Goal: Task Accomplishment & Management: Complete application form

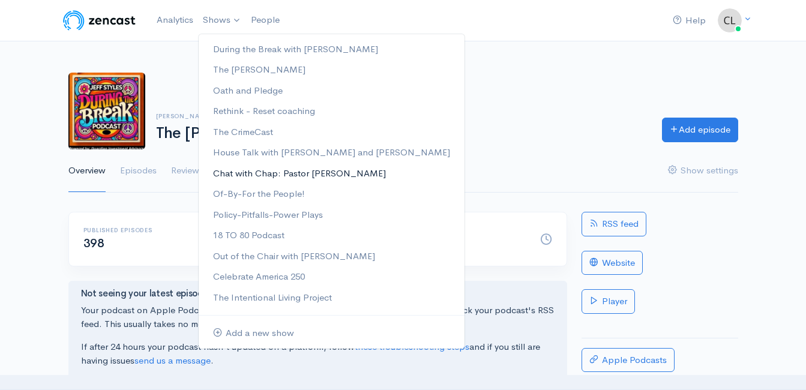
click at [233, 173] on link "Chat with Chap: Pastor [PERSON_NAME]" at bounding box center [332, 173] width 266 height 21
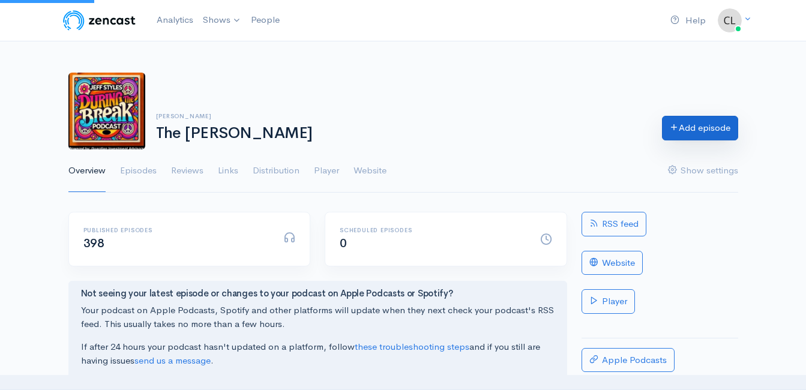
click at [690, 134] on link "Add episode" at bounding box center [700, 128] width 76 height 25
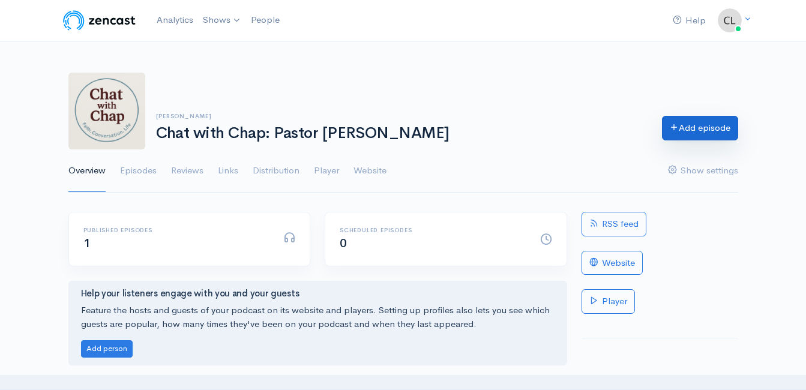
click at [686, 133] on link "Add episode" at bounding box center [700, 128] width 76 height 25
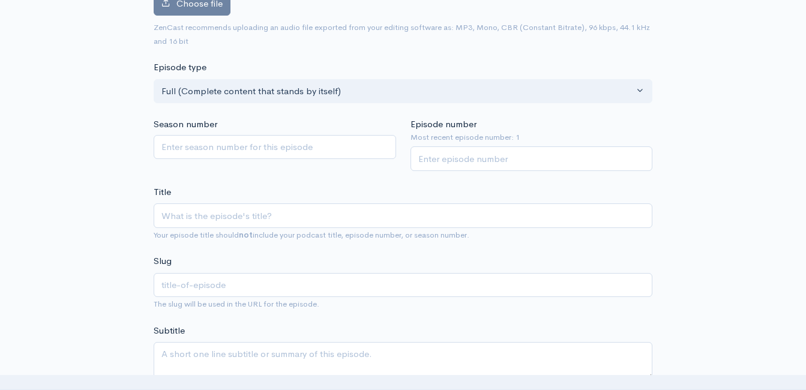
scroll to position [188, 0]
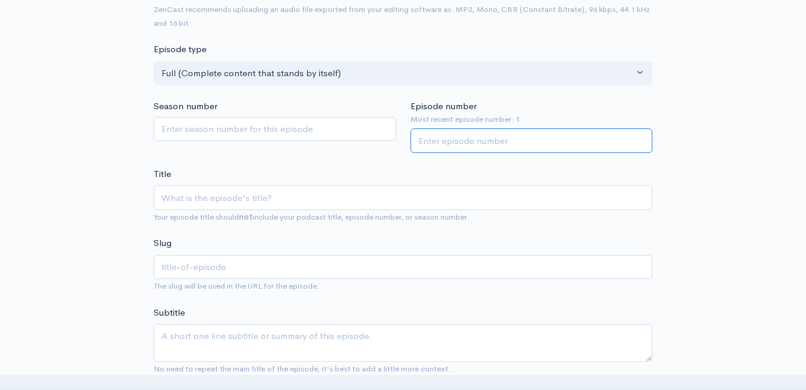
click at [464, 147] on input "Episode number" at bounding box center [531, 140] width 242 height 25
type input "2"
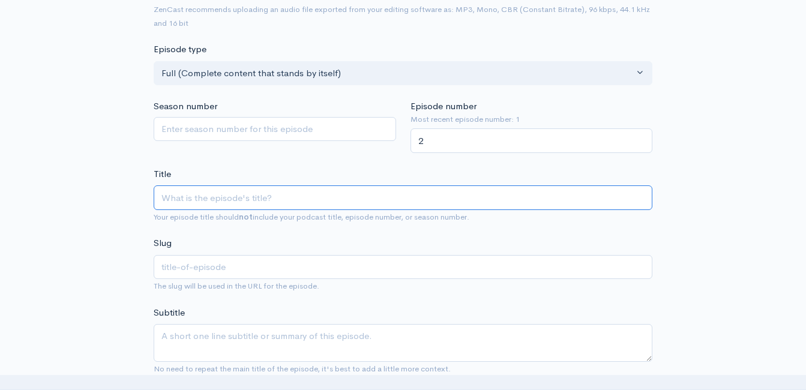
click at [381, 200] on input "Title" at bounding box center [403, 197] width 498 height 25
type input "W"
type input "w"
type input "Wh"
type input "wh"
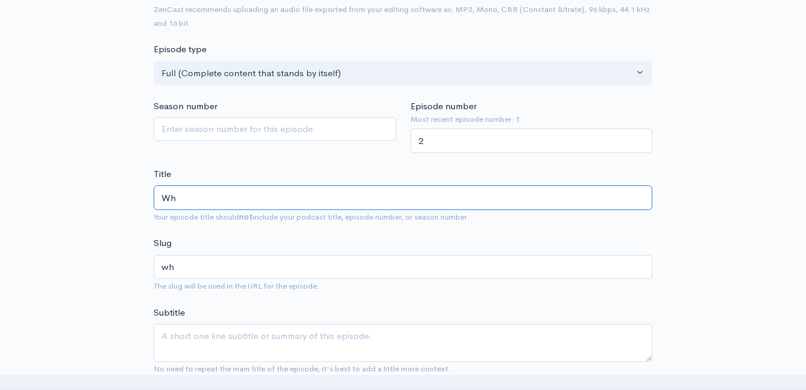
type input "Wha"
type input "wha"
type input "What"
type input "what"
type input "Wha"
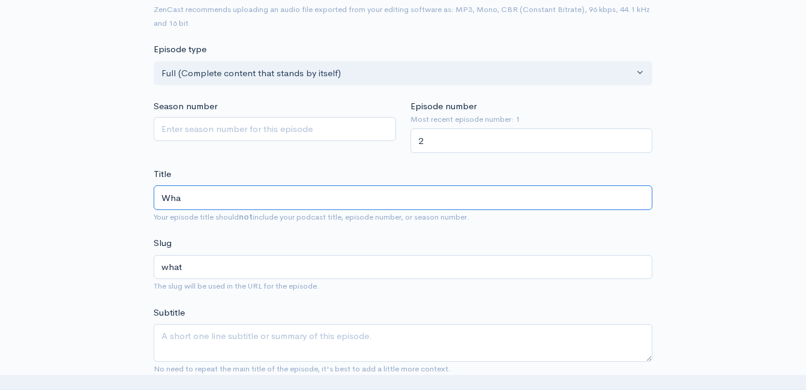
type input "wha"
type input "Wh"
type input "wh"
type input "W"
type input "w"
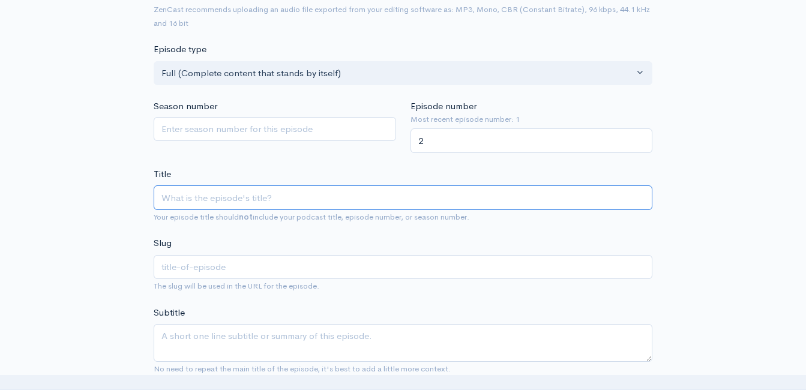
type input "P"
type input "p"
type input "Pas"
type input "pas"
type input "Past"
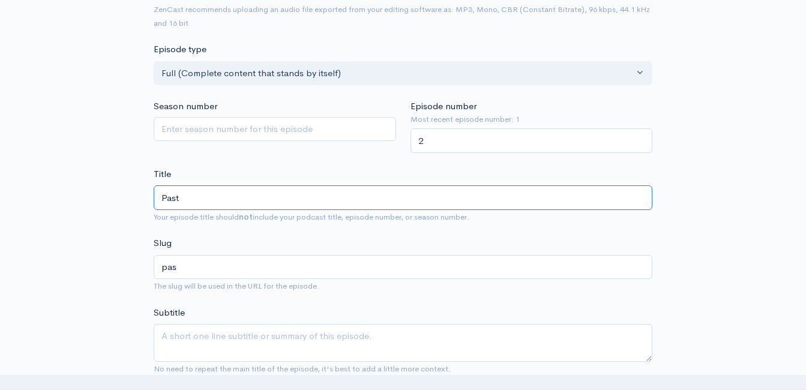
type input "past"
type input "Pasto"
type input "pasto"
type input "Pastor"
type input "pastor"
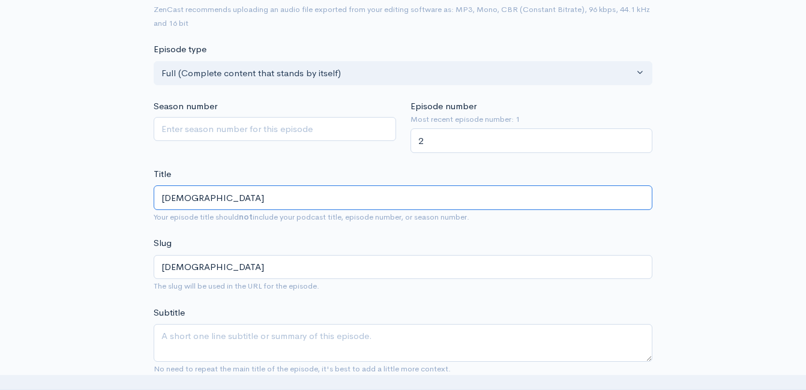
type input "Pastor R"
type input "pastor-r"
type input "Pastor Ro"
type input "pastor-ro"
type input "Pastor Rog"
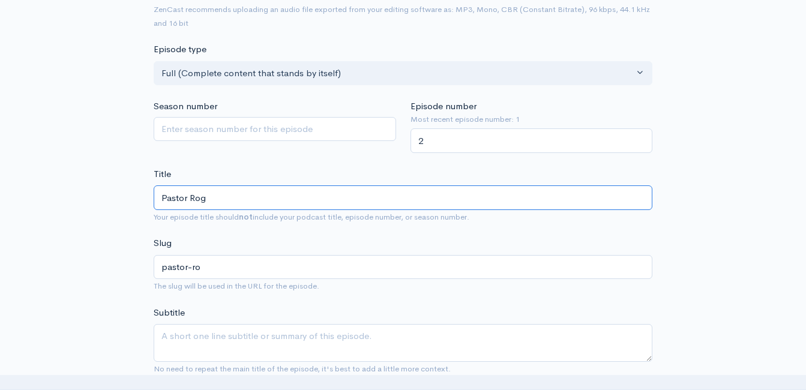
type input "pastor-rog"
type input "Pastor Roger"
type input "pastor-roger"
type input "Pastor Roger 'C"
type input "pastor-roger-c"
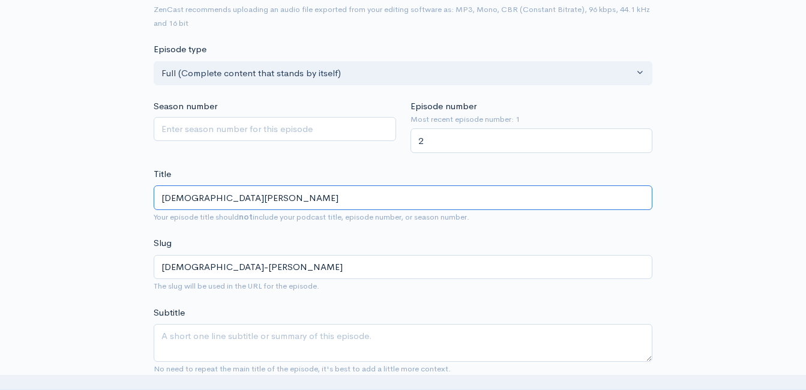
type input "Pastor Roger 'Cha"
type input "pastor-roger-cha"
type input "Pastor Roger 'Chap"
type input "pastor-roger-chap"
type input "Pastor Roger 'Chap' W"
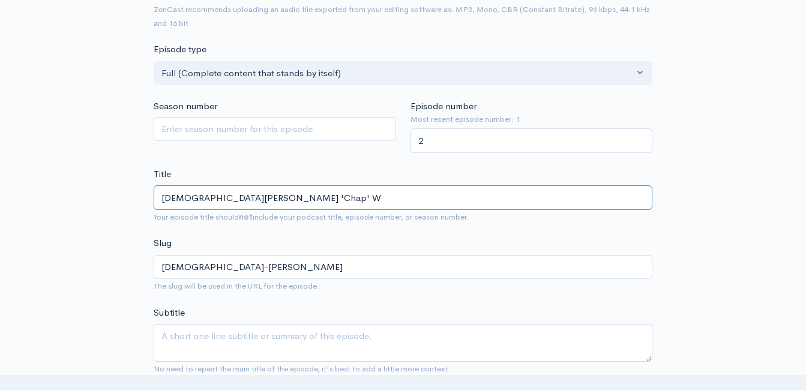
type input "pastor-roger-chap-w"
type input "Pastor Roger 'Chap' Wo"
type input "pastor-roger-chap-wo"
type input "Pastor Roger 'Chap' Woo"
type input "pastor-roger-chap-woo"
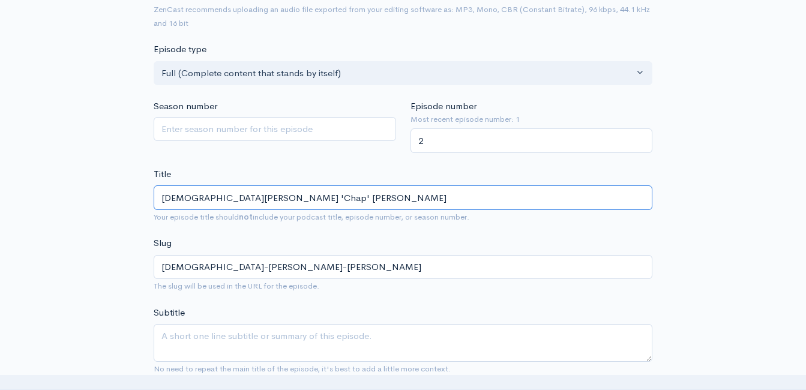
type input "Pastor Roger 'Chap' Wood"
type input "pastor-roger-chap-wood"
type input "Pastor Roger 'Chap' Woods"
type input "pastor-roger-chap-woods"
type input "Pastor Roger 'Chap' Woods an"
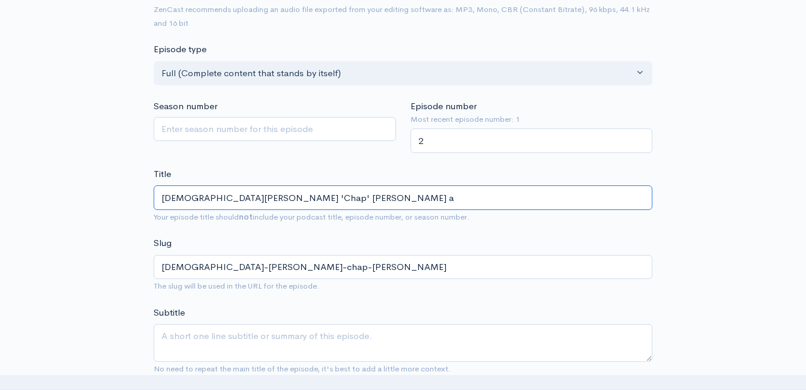
type input "pastor-roger-chap-woods-a"
type input "Pastor Roger 'Chap' Woods and"
type input "pastor-roger-chap-woods-and"
type input "Pastor Roger 'Chap' Woods and t"
type input "pastor-roger-chap-woods-and-t"
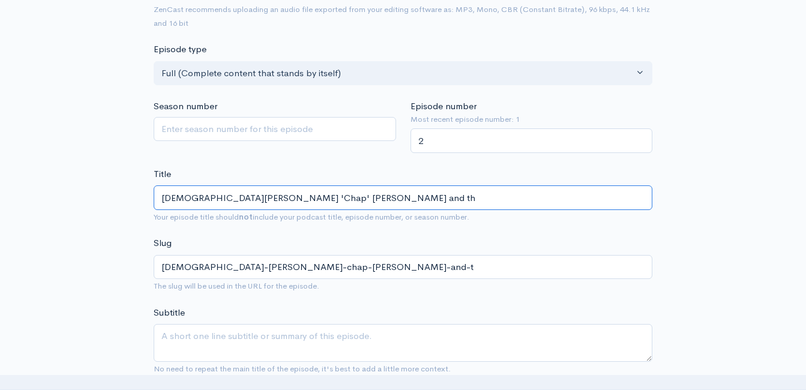
type input "Pastor Roger 'Chap' Woods and the"
type input "pastor-roger-chap-woods-and-the"
type input "Pastor Roger 'Chap' Woods and the P"
type input "pastor-roger-chap-woods-and-the-p"
type input "Pastor Roger 'Chap' Woods and the Pr"
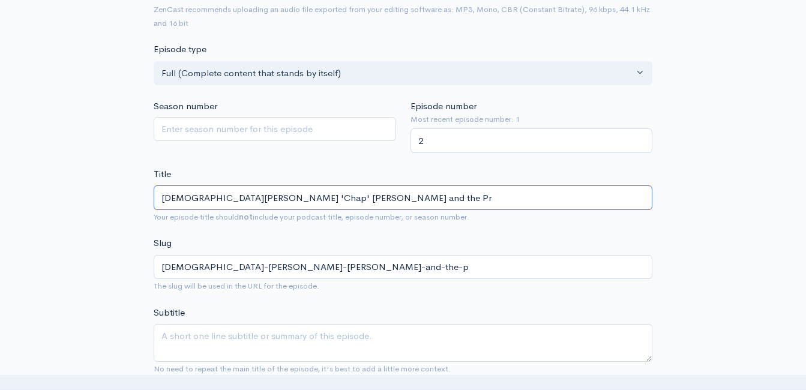
type input "pastor-roger-chap-woods-and-the-pr"
type input "Pastor Roger 'Chap' Woods and the Pra"
type input "pastor-roger-chap-woods-and-the-pra"
type input "Pastor Roger 'Chap' Woods and the Pray"
type input "pastor-roger-chap-woods-and-the-pray"
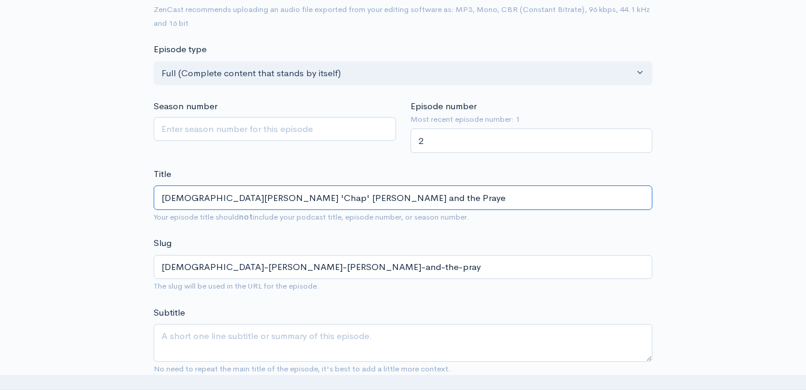
type input "Pastor Roger 'Chap' Woods and the Prayer"
type input "pastor-roger-chap-woods-and-the-prayer"
type input "Pastor Roger 'Chap' Woods and the Prayer M"
type input "pastor-roger-chap-woods-and-the-prayer-m"
type input "Pastor Roger 'Chap' Woods and the Prayer Mo"
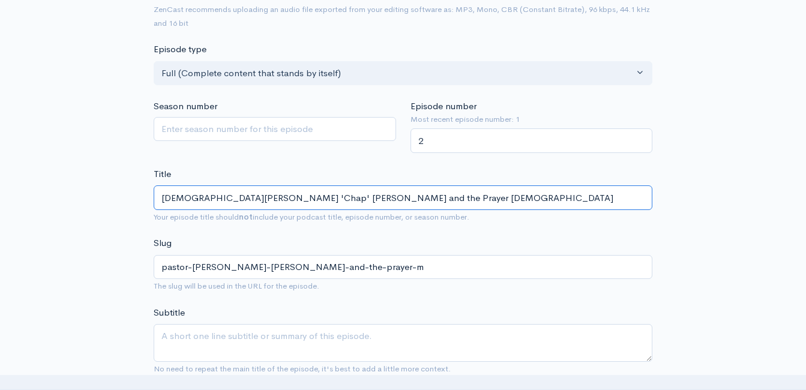
type input "pastor-roger-chap-woods-and-the-prayer-mo"
type input "Pastor Roger 'Chap' Woods and the Prayer Mov"
type input "pastor-roger-chap-woods-and-the-prayer-mov"
type input "Pastor Roger 'Chap' Woods and the Prayer Move"
type input "pastor-roger-chap-woods-and-the-prayer-move"
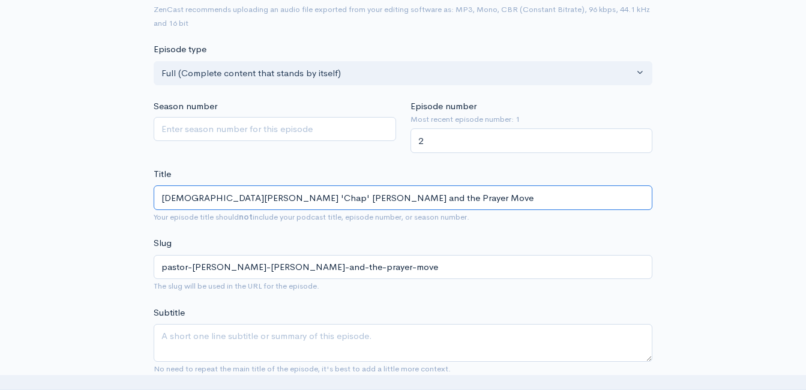
type input "Pastor Roger 'Chap' Woods and the Prayer Movem"
type input "pastor-roger-chap-woods-and-the-prayer-movem"
type input "Pastor Roger 'Chap' Woods and the Prayer Moveme"
type input "pastor-roger-chap-woods-and-the-prayer-moveme"
type input "Pastor Roger 'Chap' Woods and the Prayer Movemen"
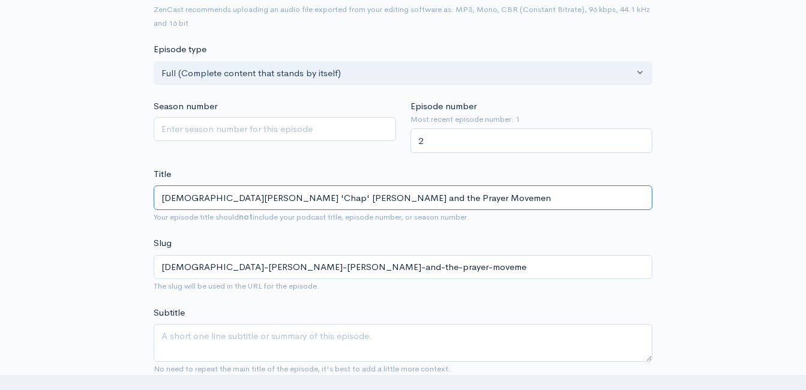
type input "pastor-roger-chap-woods-and-the-prayer-movemen"
type input "Pastor Roger 'Chap' Woods and the Prayer Movement"
type input "pastor-roger-chap-woods-and-the-prayer-movement"
click at [277, 196] on input "Pastor Roger 'Chap' Woods and the Prayer Movement" at bounding box center [403, 197] width 498 height 25
click at [278, 200] on input "Pastor Roger 'Chap' Woods and the Prayer Movement" at bounding box center [403, 197] width 498 height 25
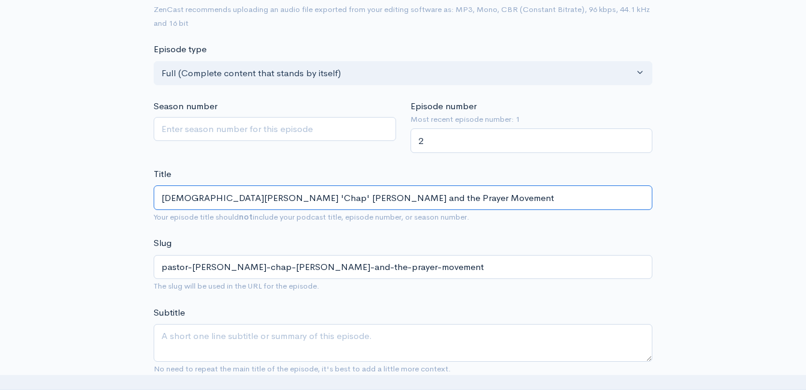
click at [278, 199] on input "Pastor Roger 'Chap' Woods and the Prayer Movement" at bounding box center [403, 197] width 498 height 25
click at [279, 200] on input "Pastor Roger 'Chap' Woods and the Prayer Movement" at bounding box center [403, 197] width 498 height 25
type input "Pastor Roger 'Chap' Woods and the Prayer Movement"
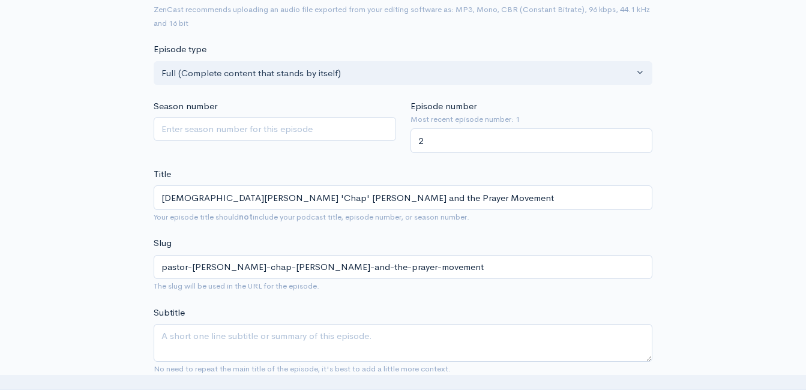
drag, startPoint x: 278, startPoint y: 198, endPoint x: 113, endPoint y: 151, distance: 171.5
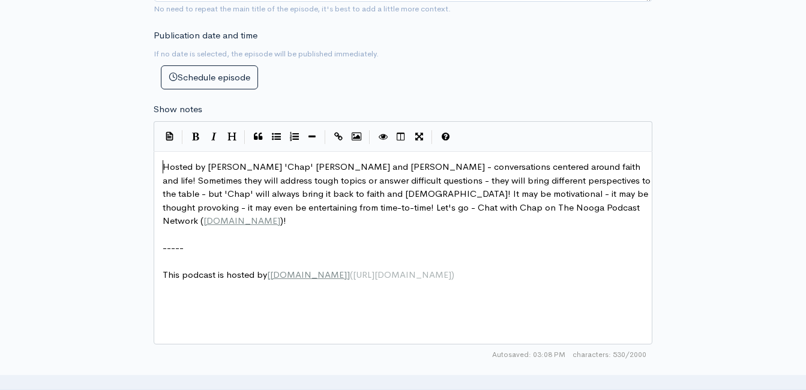
scroll to position [4, 0]
click at [163, 170] on span "Hosted by Roger 'Chap' Woods and Clint Powell - conversations centered around f…" at bounding box center [408, 193] width 490 height 65
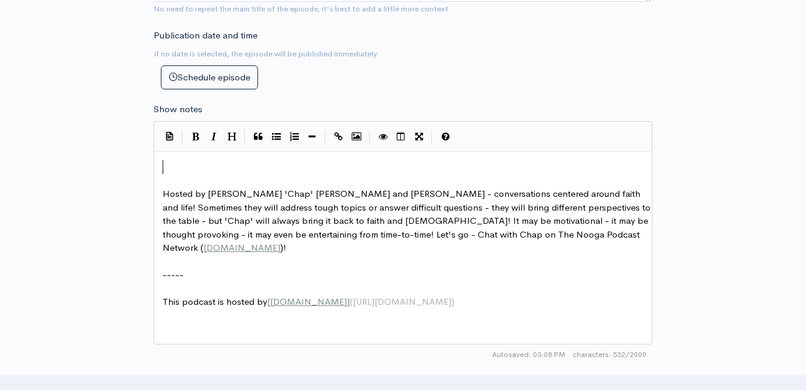
click at [179, 164] on pre "​" at bounding box center [407, 167] width 494 height 14
type textarea "Talking about a needed prayer movement!"
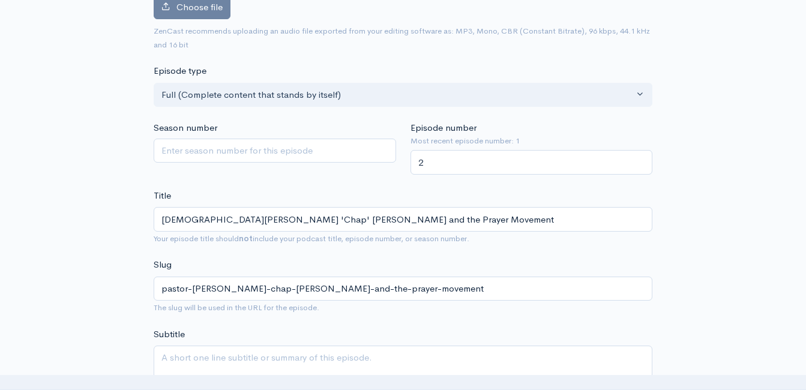
scroll to position [188, 0]
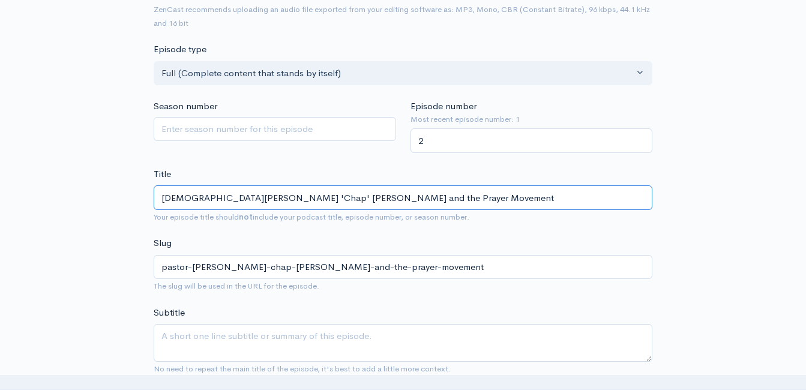
click at [308, 198] on input "Pastor Roger 'Chap' Woods and the Prayer Movement" at bounding box center [403, 197] width 498 height 25
type input "Pastor Roger 'Chap' Woods and the MPrayer Movement"
type input "pastor-roger-chap-woods-and-the-mprayer-movement"
type input "Pastor Roger 'Chap' Woods and the MjuPrayer Movement"
type input "pastor-roger-chap-woods-and-the-mjuprayer-movement"
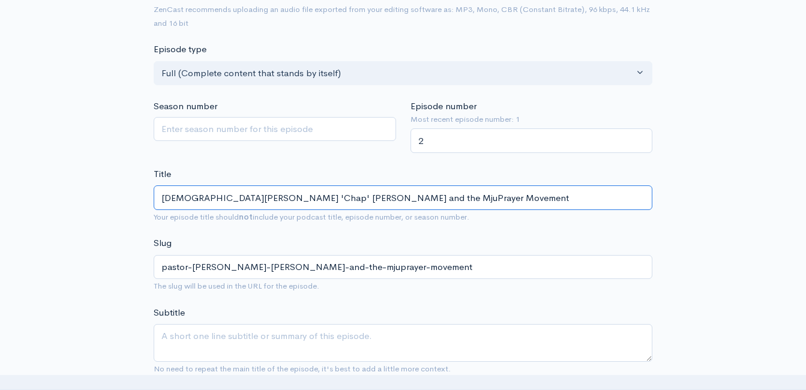
type input "Pastor Roger 'Chap' Woods and the MjucPrayer Movement"
type input "pastor-roger-chap-woods-and-the-mjucprayer-movement"
type input "Pastor Roger 'Chap' Woods and the MjuchPrayer Movement"
type input "pastor-roger-chap-woods-and-the-mjuchprayer-movement"
type input "Pastor Roger 'Chap' Woods and the MjucPrayer Movement"
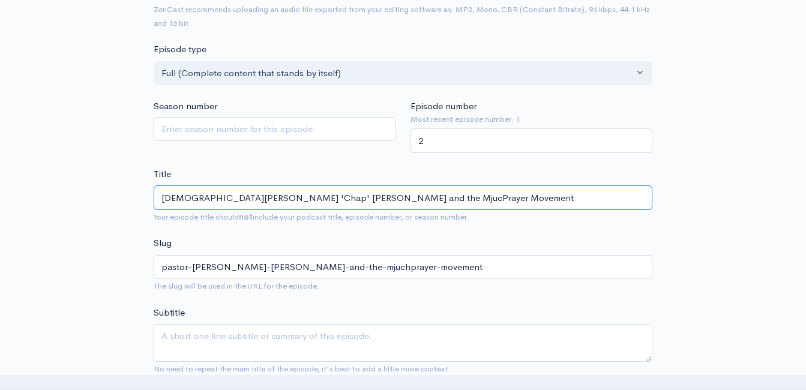
type input "pastor-roger-chap-woods-and-the-mjucprayer-movement"
type input "Pastor Roger 'Chap' Woods and the MjuPrayer Movement"
type input "pastor-roger-chap-woods-and-the-mjuprayer-movement"
type input "Pastor Roger 'Chap' Woods and the MjPrayer Movement"
type input "pastor-roger-chap-woods-and-the-mjprayer-movement"
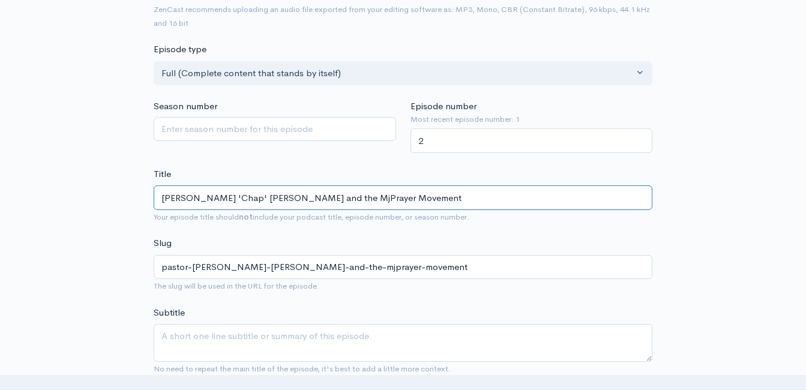
type input "Pastor Roger 'Chap' Woods and the MPrayer Movement"
type input "pastor-roger-chap-woods-and-the-mprayer-movement"
type input "Pastor Roger 'Chap' Woods and the MuPrayer Movement"
type input "pastor-roger-chap-woods-and-the-muprayer-movement"
type input "Pastor Roger 'Chap' Woods and the MucPrayer Movement"
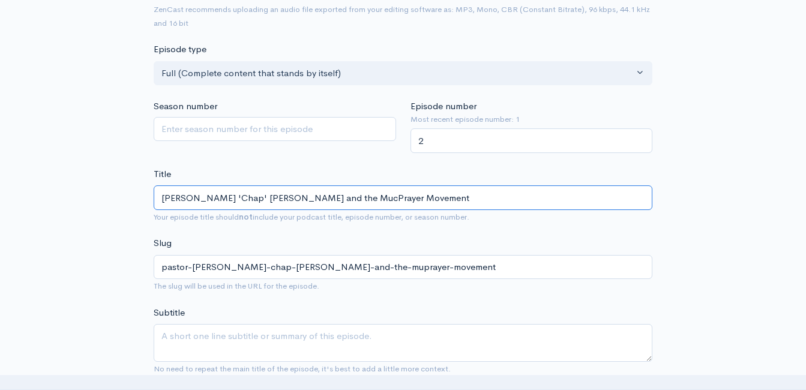
type input "pastor-roger-chap-woods-and-the-mucprayer-movement"
type input "Pastor Roger 'Chap' Woods and the MucnPrayer Movement"
type input "pastor-roger-chap-woods-and-the-mucnprayer-movement"
type input "Pastor Roger 'Chap' Woods and the Mucn Prayer Movement"
type input "pastor-roger-chap-woods-and-the-mucn-prayer-movement"
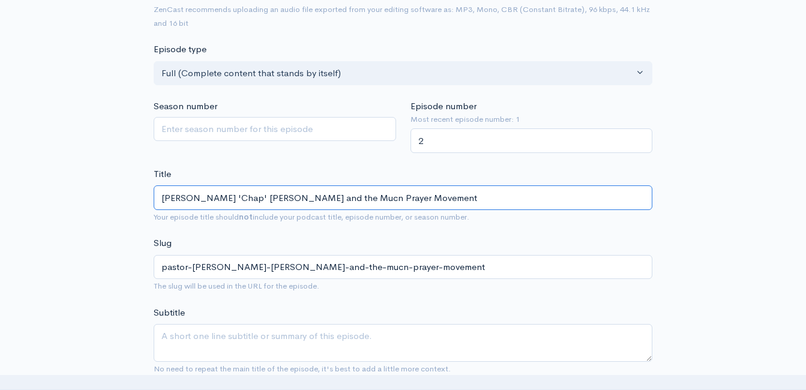
type input "Pastor Roger 'Chap' Woods and the MucnPrayer Movement"
type input "pastor-roger-chap-woods-and-the-mucnprayer-movement"
type input "Pastor Roger 'Chap' Woods and the MucPrayer Movement"
type input "pastor-roger-chap-woods-and-the-mucprayer-movement"
type input "Pastor Roger 'Chap' Woods and the MuchPrayer Movement"
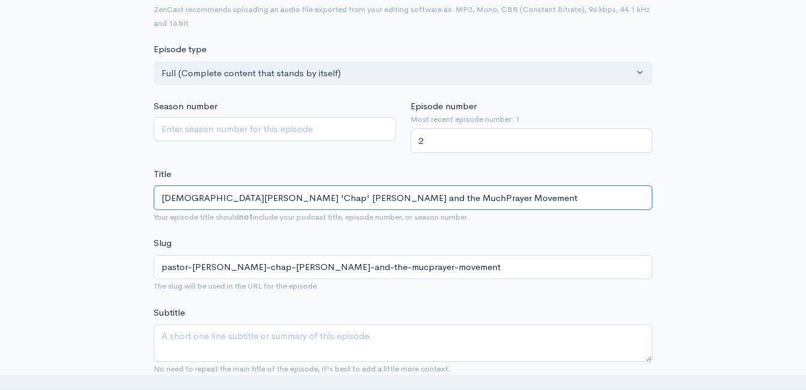
type input "pastor-roger-chap-woods-and-the-muchprayer-movement"
type input "Pastor Roger 'Chap' Woods and the Much Prayer Movement"
type input "pastor-roger-chap-woods-and-the-much-prayer-movement"
type input "Pastor Roger 'Chap' Woods and the Much NPrayer Movement"
type input "pastor-roger-chap-woods-and-the-much-nprayer-movement"
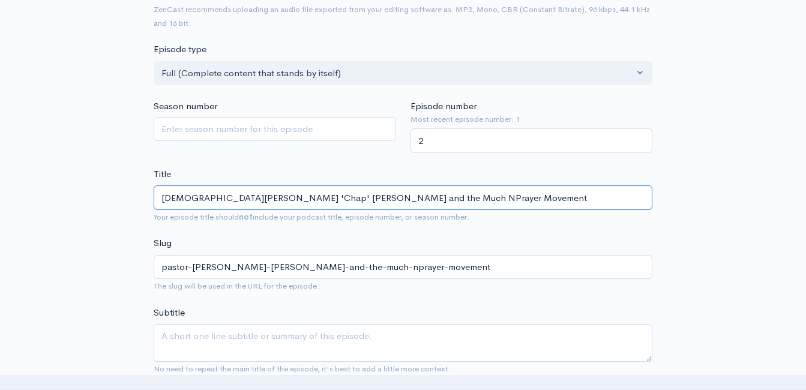
type input "Pastor Roger 'Chap' Woods and the Much NePrayer Movement"
type input "pastor-roger-chap-woods-and-the-much-neprayer-movement"
type input "Pastor Roger 'Chap' Woods and the Much NeePrayer Movement"
type input "pastor-roger-chap-woods-and-the-much-neeprayer-movement"
type input "Pastor Roger 'Chap' Woods and the Much NeedPrayer Movement"
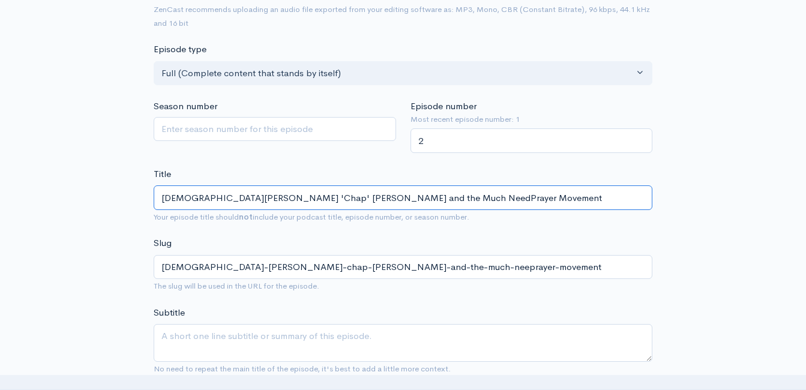
type input "pastor-roger-chap-woods-and-the-much-needprayer-movement"
type input "Pastor Roger 'Chap' Woods and the Much NeedePrayer Movement"
type input "pastor-roger-chap-woods-and-the-much-needeprayer-movement"
type input "Pastor Roger 'Chap' Woods and the Much NeededPrayer Movement"
type input "pastor-roger-chap-woods-and-the-much-neededprayer-movement"
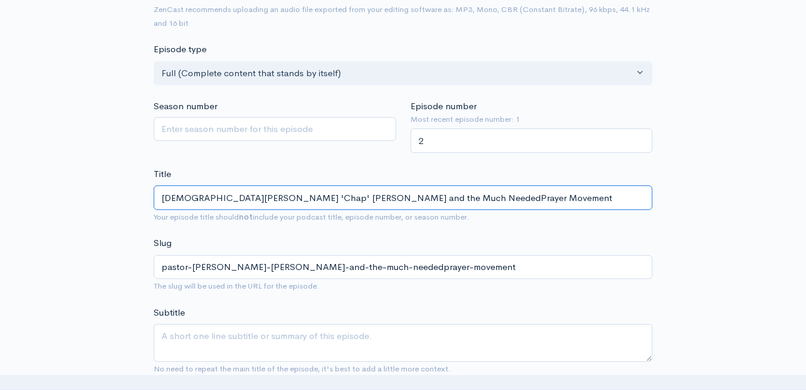
type input "Pastor Roger 'Chap' Woods and the Much Needed Prayer Movement"
type input "pastor-roger-chap-woods-and-the-much-needed-prayer-movement"
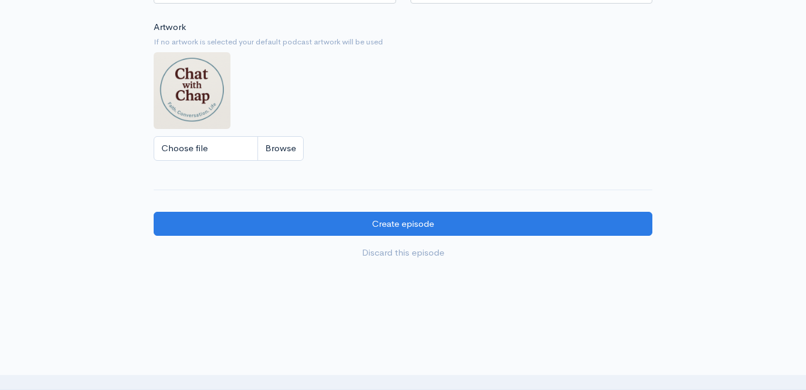
scroll to position [1060, 0]
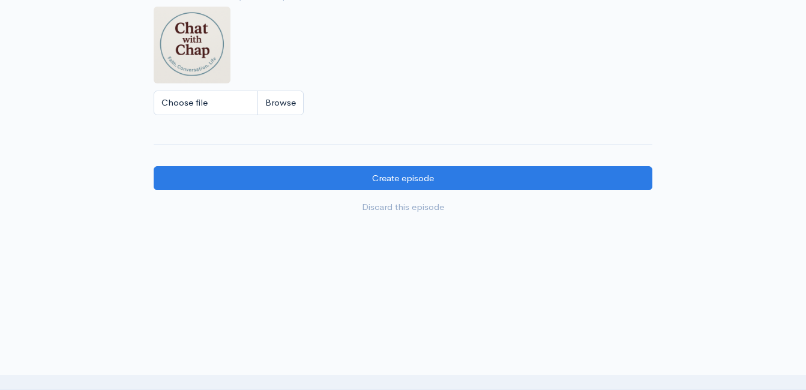
type input "Pastor Roger 'Chap' Woods and the Much-Needed Prayer Movement"
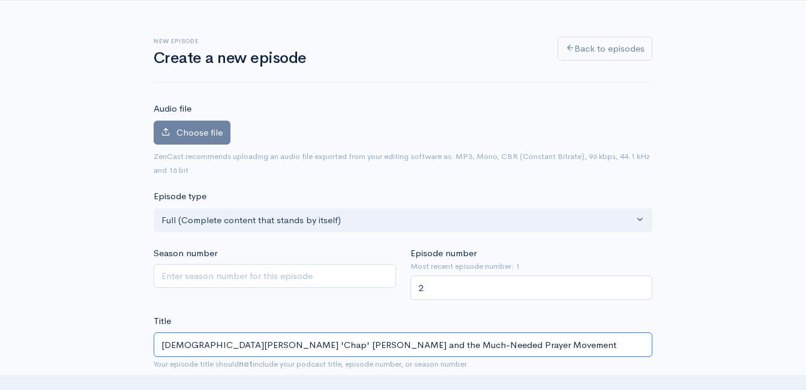
scroll to position [0, 0]
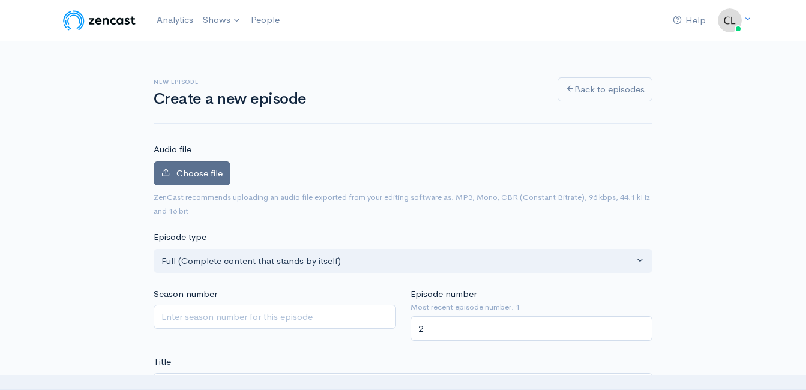
click at [192, 175] on span "Choose file" at bounding box center [199, 172] width 46 height 11
click at [0, 0] on input "Choose file" at bounding box center [0, 0] width 0 height 0
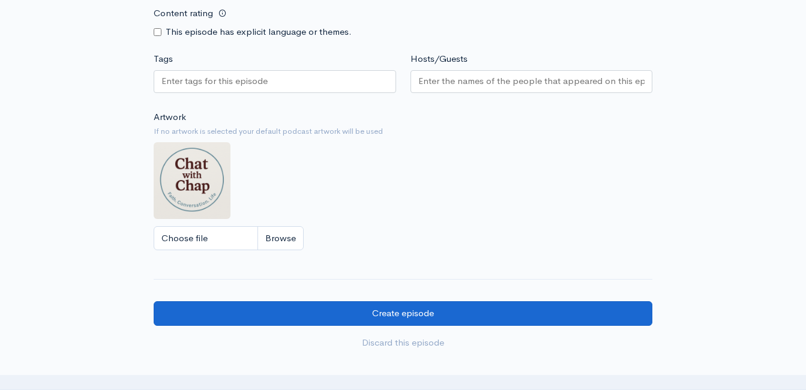
scroll to position [1080, 0]
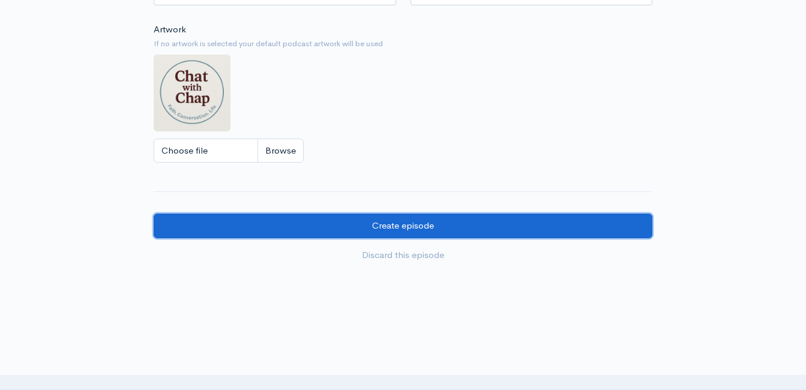
click at [311, 227] on input "Create episode" at bounding box center [403, 226] width 498 height 25
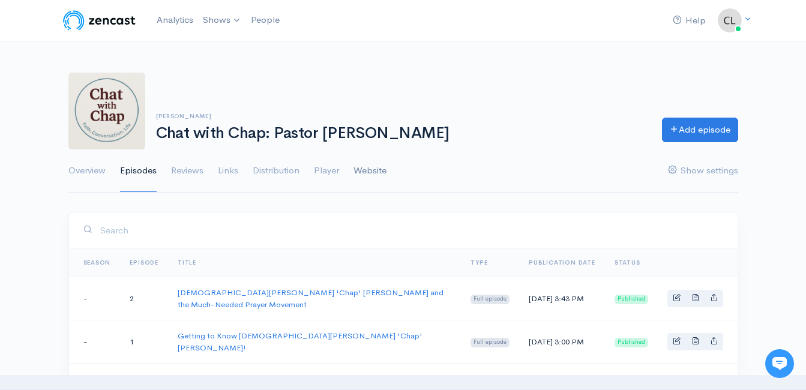
click at [369, 167] on link "Website" at bounding box center [369, 170] width 33 height 43
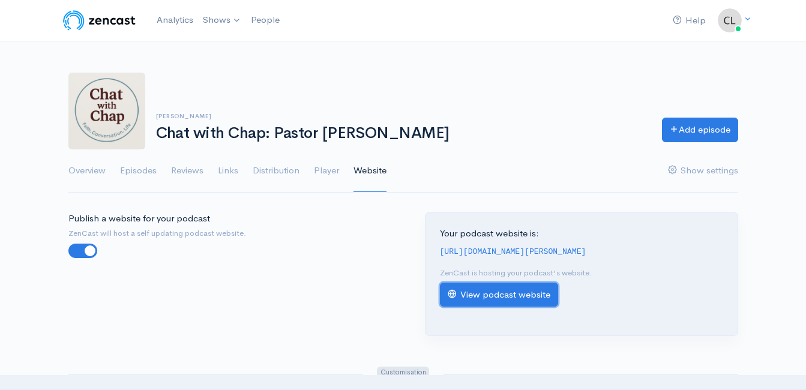
click at [527, 301] on link "View podcast website" at bounding box center [499, 295] width 118 height 25
click at [164, 20] on link "Analytics" at bounding box center [175, 20] width 46 height 26
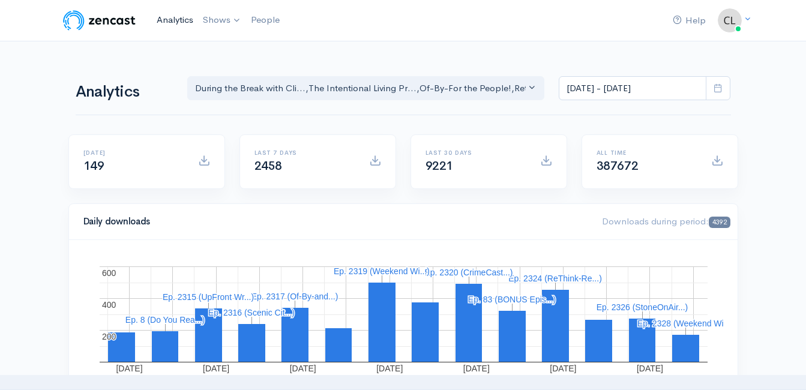
click at [173, 16] on link "Analytics" at bounding box center [175, 20] width 46 height 26
click at [172, 17] on link "Analytics" at bounding box center [175, 20] width 46 height 26
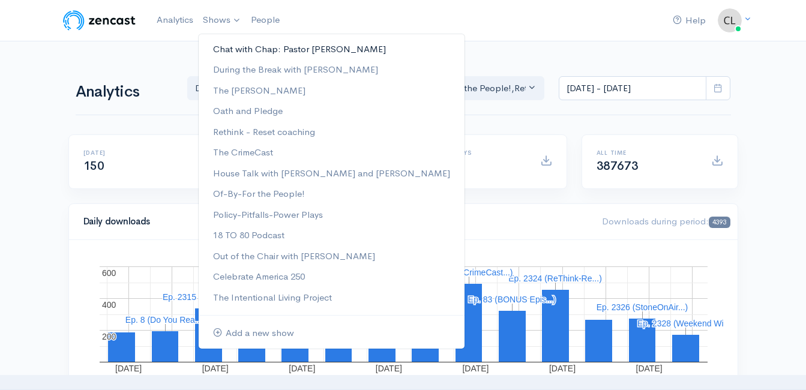
click at [239, 46] on link "Chat with Chap: Pastor [PERSON_NAME]" at bounding box center [332, 49] width 266 height 21
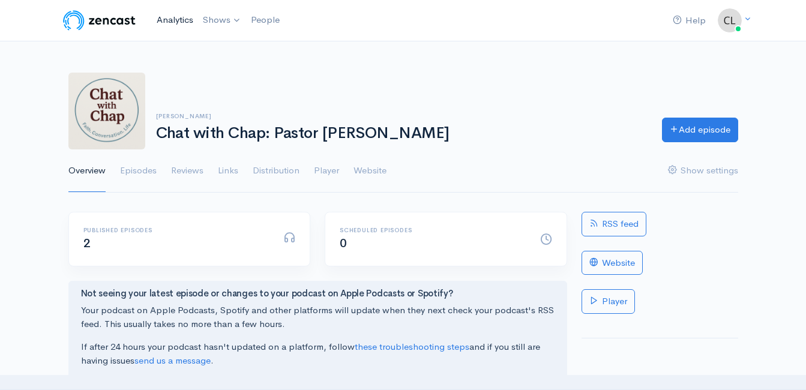
click at [183, 17] on link "Analytics" at bounding box center [175, 20] width 46 height 26
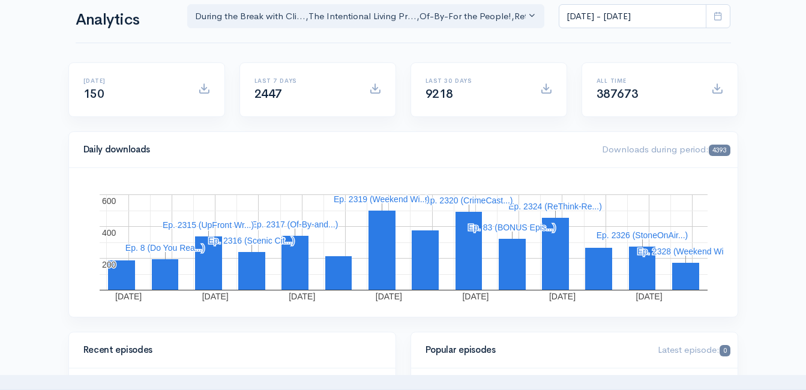
scroll to position [71, 0]
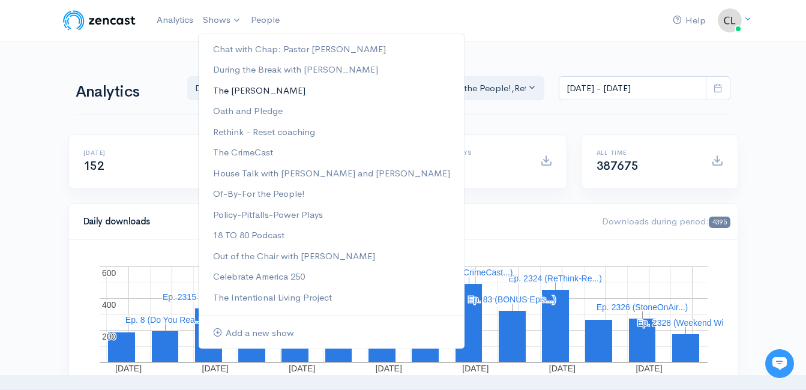
click at [230, 93] on link "The [PERSON_NAME]" at bounding box center [332, 90] width 266 height 21
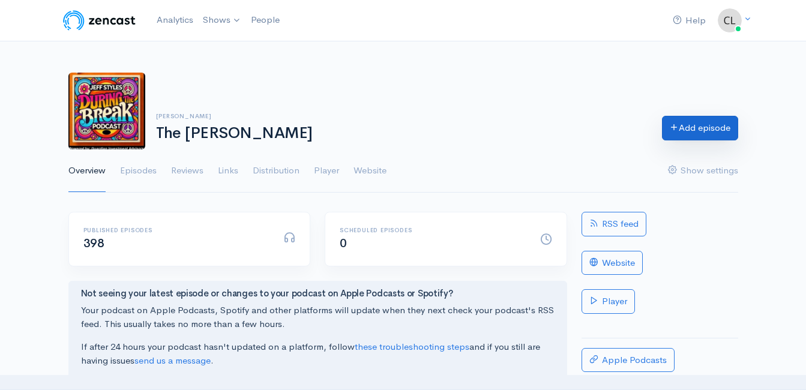
click at [690, 128] on link "Add episode" at bounding box center [700, 128] width 76 height 25
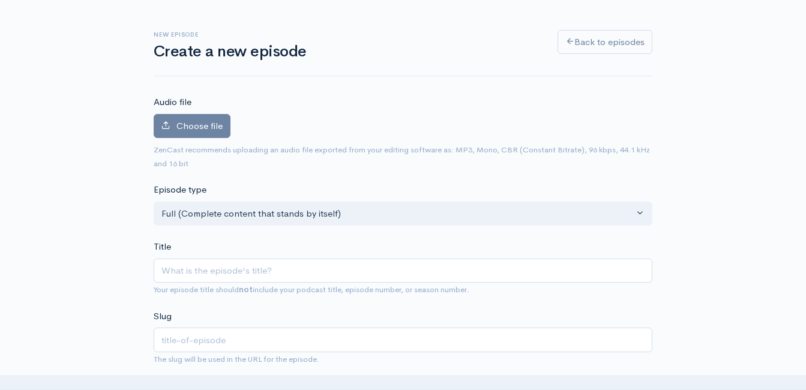
scroll to position [120, 0]
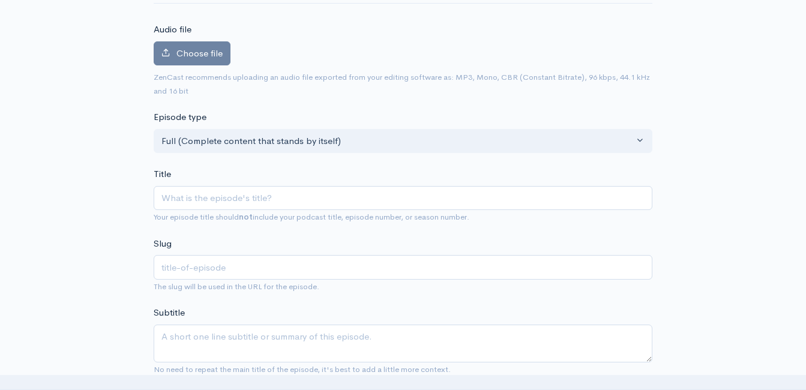
type input "D"
type input "d"
type input "Death by Boomer with Jeff Styles! I Blame Your Parents! (Powered by Guardian In…"
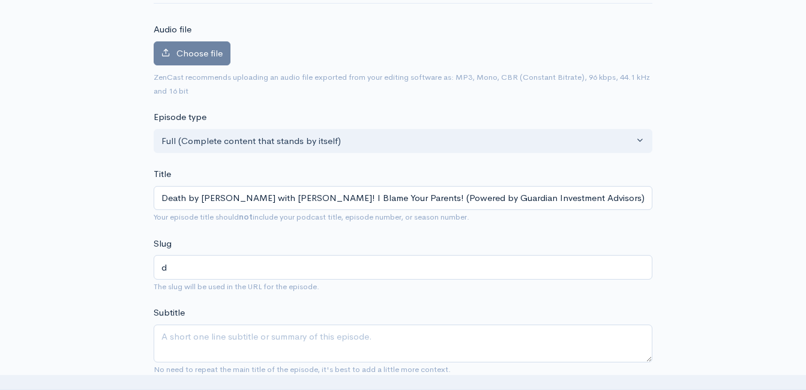
type input "death-by-boomer-with-jeff-styles-i-blame-your-parents-powered-by-guardian-inves…"
click at [384, 198] on input "Death by Boomer with Jeff Styles! I Blame Your Parents! (Powered by Guardian In…" at bounding box center [403, 198] width 498 height 25
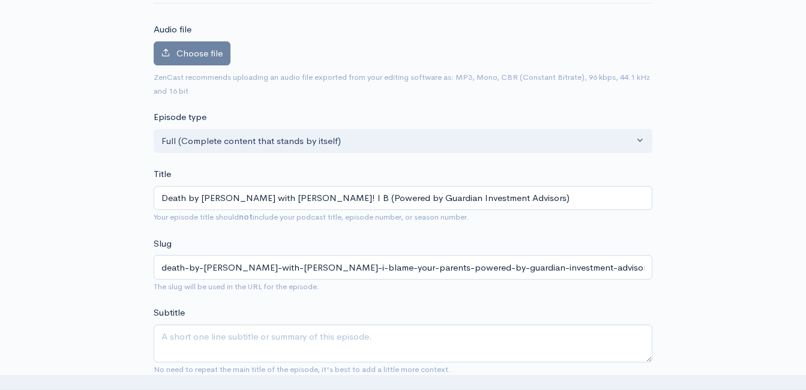
type input "Death by Boomer with Jeff Styles! I (Powered by Guardian Investment Advisors)"
type input "death-by-boomer-with-jeff-styles-i-powered-by-guardian-investment-advisors"
type input "Death by Boomer with Jeff Styles! (Powered by Guardian Investment Advisors)"
type input "death-by-boomer-with-jeff-styles-powered-by-guardian-investment-advisors"
type input "Death by Boomer with Jeff Styles! M (Powered by Guardian Investment Advisors)"
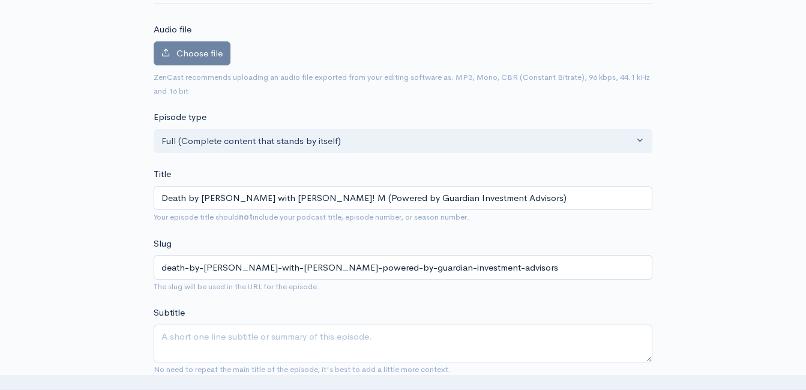
type input "death-by-boomer-with-jeff-styles-m-powered-by-guardian-investment-advisors"
type input "Death by Boomer with Jeff Styles! Mo (Powered by Guardian Investment Advisors)"
type input "death-by-boomer-with-jeff-styles-mo-powered-by-guardian-investment-advisors"
type input "Death by Boomer with Jeff Styles! Mom (Powered by Guardian Investment Advisors)"
type input "death-by-boomer-with-jeff-styles-mom-powered-by-guardian-investment-advisors"
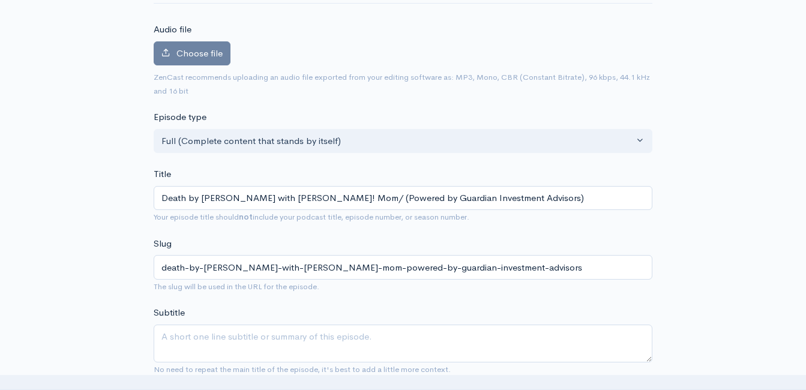
type input "Death by Boomer with Jeff Styles! Mom/D (Powered by Guardian Investment Advisor…"
type input "death-by-boomer-with-jeff-styles-momd-powered-by-guardian-investment-advisors"
type input "Death by Boomer with Jeff Styles! Mom/Da (Powered by Guardian Investment Adviso…"
type input "death-by-boomer-with-jeff-styles-momda-powered-by-guardian-investment-advisors"
type input "Death by Boomer with Jeff Styles! Mom/Dad (Powered by Guardian Investment Advis…"
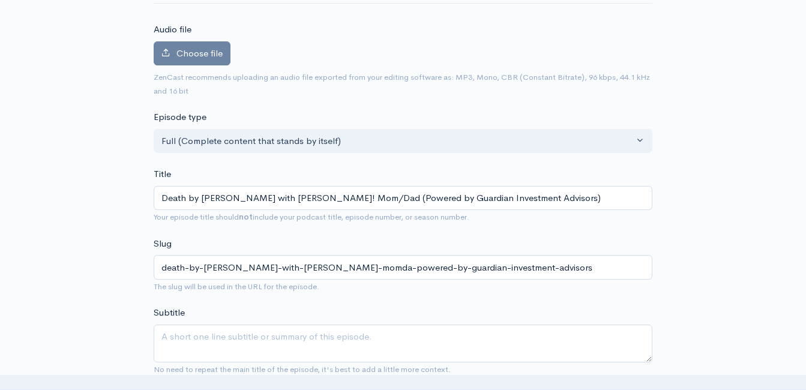
type input "death-by-boomer-with-jeff-styles-momdad-powered-by-guardian-investment-advisors"
type input "Death by Boomer with Jeff Styles! Mo (Powered by Guardian Investment Advisors)"
type input "death-by-boomer-with-jeff-styles-mo-powered-by-guardian-investment-advisors"
type input "Death by Boomer with Jeff Styles! M (Powered by Guardian Investment Advisors)"
type input "death-by-boomer-with-jeff-styles-m-powered-by-guardian-investment-advisors"
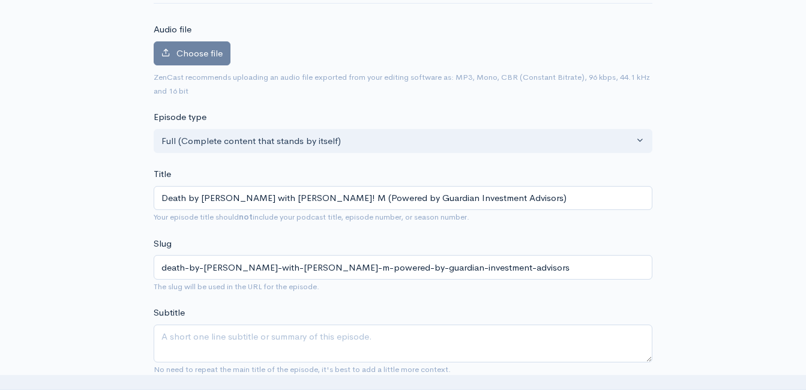
type input "Death by Boomer with Jeff Styles! (Powered by Guardian Investment Advisors)"
type input "death-by-boomer-with-jeff-styles-powered-by-guardian-investment-advisors"
type input "Death by Boomer with Jeff Styles! G (Powered by Guardian Investment Advisors)"
type input "death-by-boomer-with-jeff-styles-g-powered-by-guardian-investment-advisors"
type input "Death by Boomer with Jeff Styles! Ge (Powered by Guardian Investment Advisors)"
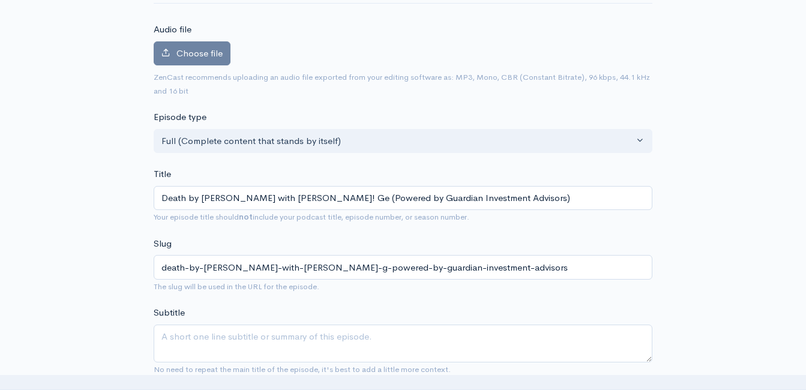
type input "death-by-boomer-with-jeff-styles-ge-powered-by-guardian-investment-advisors"
type input "Death by Boomer with Jeff Styles! Gen (Powered by Guardian Investment Advisors)"
type input "death-by-boomer-with-jeff-styles-gen-powered-by-guardian-investment-advisors"
type input "Death by Boomer with Jeff Styles! Gen Z (Powered by Guardian Investment Advisor…"
type input "death-by-boomer-with-jeff-styles-gen-z-powered-by-guardian-investment-advisors"
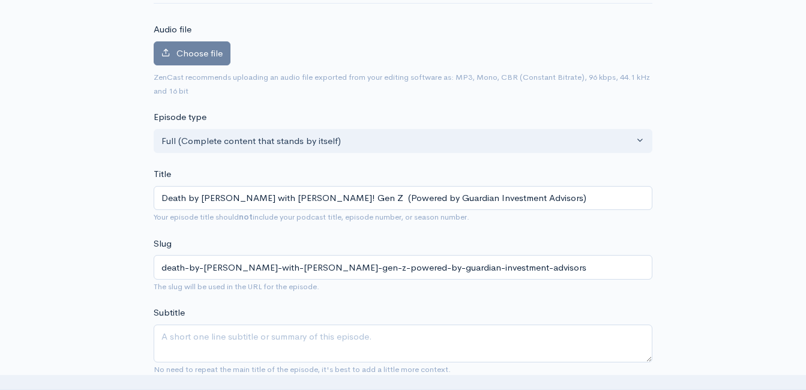
type input "Death by Boomer with Jeff Styles! Gen Z T (Powered by Guardian Investment Advis…"
type input "death-by-boomer-with-jeff-styles-gen-z-t-powered-by-guardian-investment-advisors"
type input "Death by Boomer with Jeff Styles! Gen Z Ta (Powered by Guardian Investment Advi…"
type input "death-by-boomer-with-jeff-styles-gen-z-ta-powered-by-guardian-investment-adviso…"
type input "Death by Boomer with Jeff Styles! Gen Z Tak (Powered by Guardian Investment Adv…"
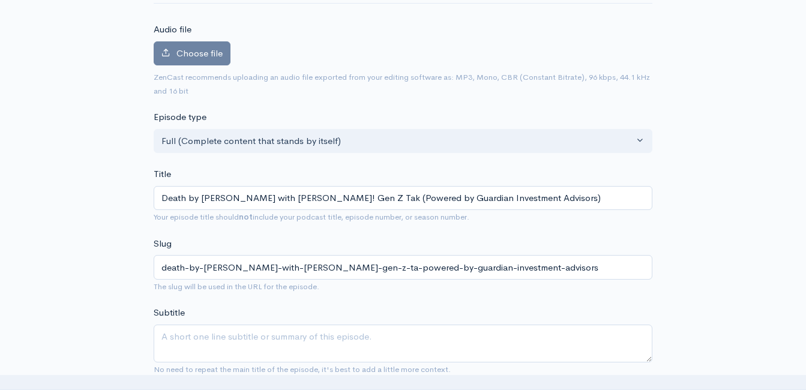
type input "death-by-boomer-with-jeff-styles-gen-z-tak-powered-by-guardian-investment-advis…"
type input "Death by Boomer with Jeff Styles! Gen Z Takin (Powered by Guardian Investment A…"
type input "death-by-boomer-with-jeff-styles-gen-z-takin-powered-by-guardian-investment-adv…"
type input "Death by Boomer with Jeff Styles! Gen Z Taking (Powered by Guardian Investment …"
type input "death-by-boomer-with-jeff-styles-gen-z-taking-powered-by-guardian-investment-ad…"
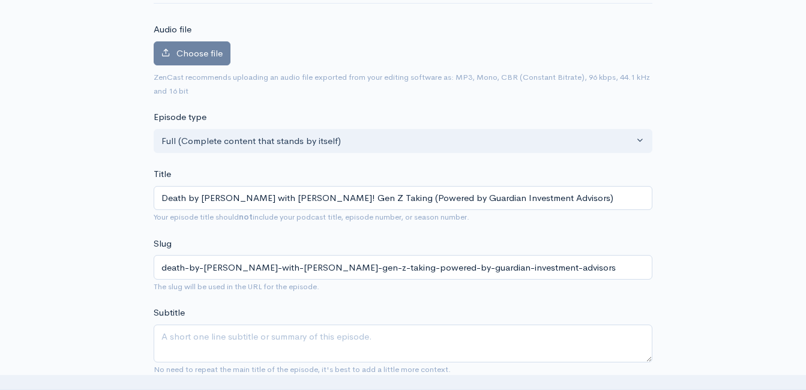
type input "Death by Boomer with Jeff Styles! Gen Z Takin (Powered by Guardian Investment A…"
type input "death-by-boomer-with-jeff-styles-gen-z-takin-powered-by-guardian-investment-adv…"
type input "Death by Boomer with Jeff Styles! Gen Z Taki (Powered by Guardian Investment Ad…"
type input "death-by-boomer-with-jeff-styles-gen-z-taki-powered-by-guardian-investment-advi…"
type input "Death by Boomer with Jeff Styles! Gen Z Tak (Powered by Guardian Investment Adv…"
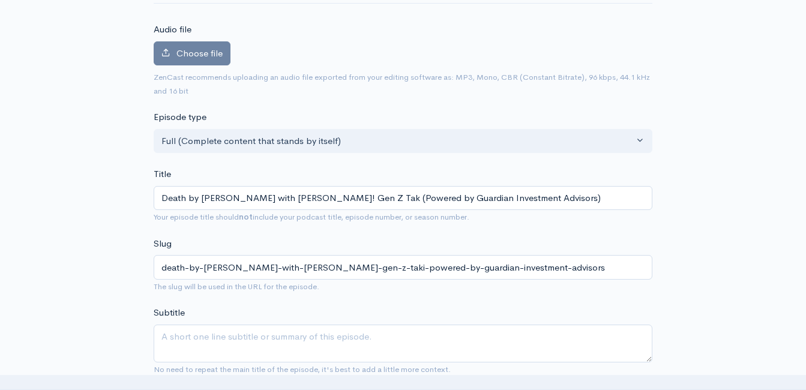
type input "death-by-boomer-with-jeff-styles-gen-z-tak-powered-by-guardian-investment-advis…"
type input "Death by Boomer with Jeff Styles! Gen Z Ta (Powered by Guardian Investment Advi…"
type input "death-by-boomer-with-jeff-styles-gen-z-ta-powered-by-guardian-investment-adviso…"
type input "Death by Boomer with Jeff Styles! Gen Z T (Powered by Guardian Investment Advis…"
type input "death-by-boomer-with-jeff-styles-gen-z-t-powered-by-guardian-investment-advisors"
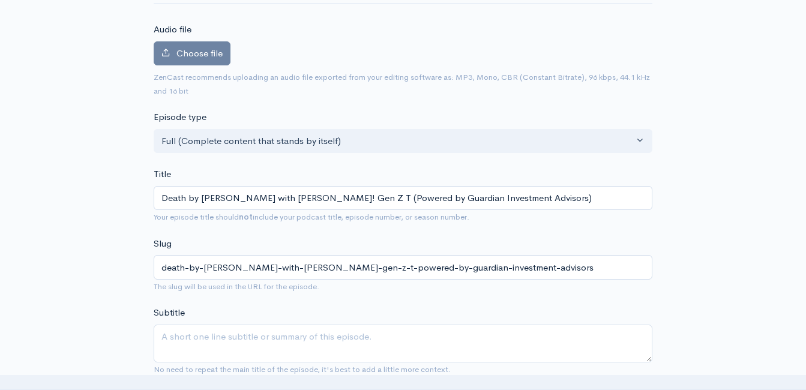
type input "Death by Boomer with Jeff Styles! Gen Z (Powered by Guardian Investment Advisor…"
type input "death-by-boomer-with-jeff-styles-gen-z-powered-by-guardian-investment-advisors"
type input "Death by Boomer with Jeff Styles! Gen Z a (Powered by Guardian Investment Advis…"
type input "death-by-boomer-with-jeff-styles-gen-z-a-powered-by-guardian-investment-advisors"
type input "Death by Boomer with Jeff Styles! Gen Z and (Powered by Guardian Investment Adv…"
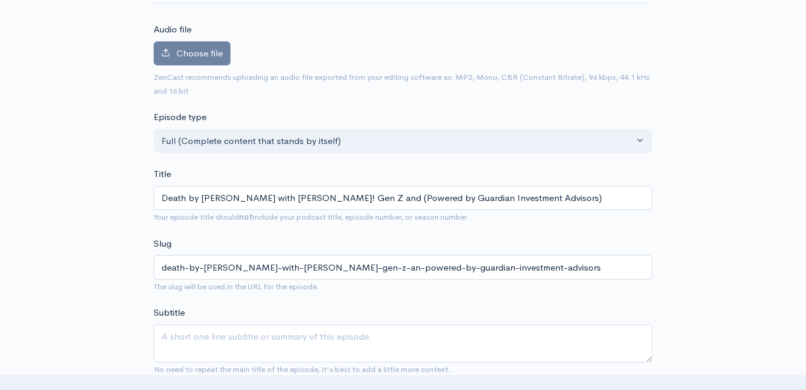
type input "death-by-boomer-with-jeff-styles-gen-z-and-powered-by-guardian-investment-advis…"
type input "Death by Boomer with Jeff Styles! Gen Z and P (Powered by Guardian Investment A…"
type input "death-by-boomer-with-jeff-styles-gen-z-and-p-powered-by-guardian-investment-adv…"
type input "Death by Boomer with Jeff Styles! Gen Z and Pa (Powered by Guardian Investment …"
type input "death-by-boomer-with-jeff-styles-gen-z-and-pa-powered-by-guardian-investment-ad…"
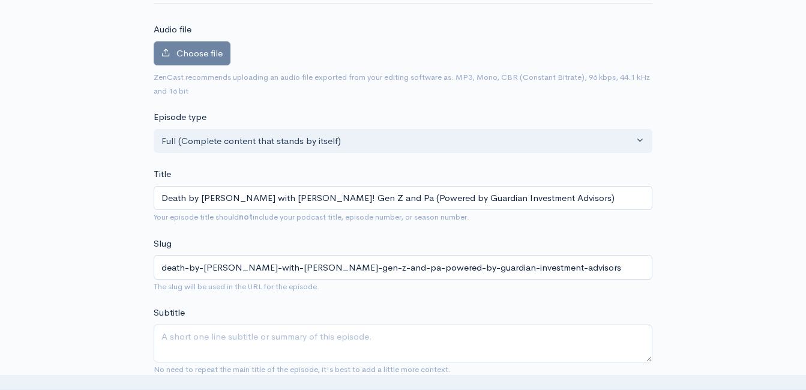
type input "Death by Boomer with Jeff Styles! Gen Z and Par (Powered by Guardian Investment…"
type input "death-by-boomer-with-jeff-styles-gen-z-and-par-powered-by-guardian-investment-a…"
type input "Death by Boomer with Jeff Styles! Gen Z and Pare (Powered by Guardian Investmen…"
type input "death-by-boomer-with-jeff-styles-gen-z-and-pare-powered-by-guardian-investment-…"
type input "Death by Boomer with Jeff Styles! Gen (Powered by Guardian Investment Advisors)"
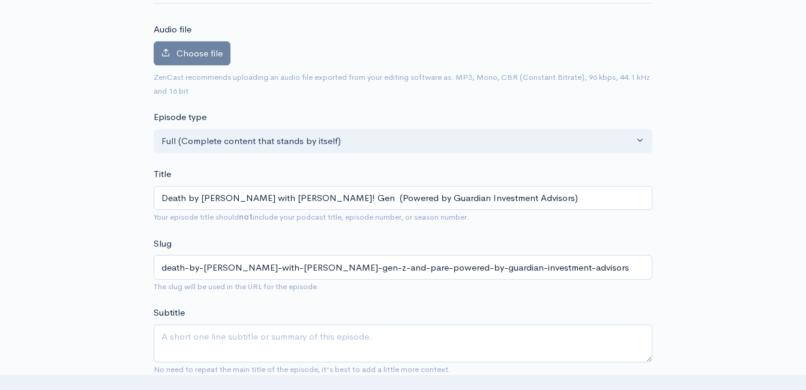
type input "death-by-boomer-with-jeff-styles-gen-powered-by-guardian-investment-advisors"
type input "Death by Boomer with Jeff Styles! Ge (Powered by Guardian Investment Advisors)"
type input "death-by-boomer-with-jeff-styles-ge-powered-by-guardian-investment-advisors"
type input "Death by Boomer with Jeff Styles! G (Powered by Guardian Investment Advisors)"
type input "death-by-boomer-with-jeff-styles-g-powered-by-guardian-investment-advisors"
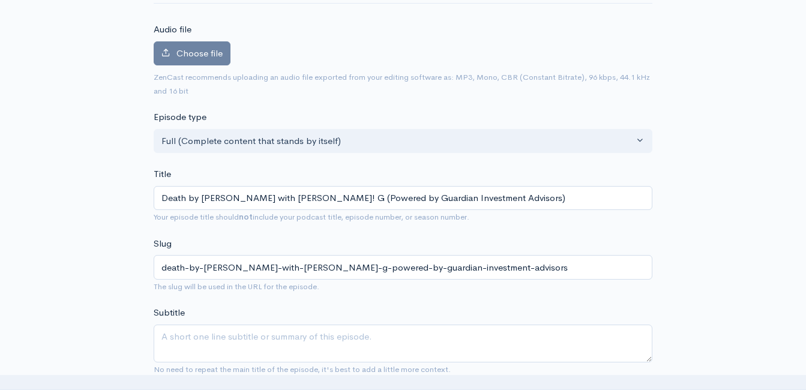
type input "Death by Boomer with Jeff Styles! (Powered by Guardian Investment Advisors)"
type input "death-by-boomer-with-jeff-styles-powered-by-guardian-investment-advisors"
type input "Death by Boomer with Jeff Styles! C (Powered by Guardian Investment Advisors)"
type input "death-by-boomer-with-jeff-styles-c-powered-by-guardian-investment-advisors"
type input "Death by Boomer with Jeff Styles! Ca (Powered by Guardian Investment Advisors)"
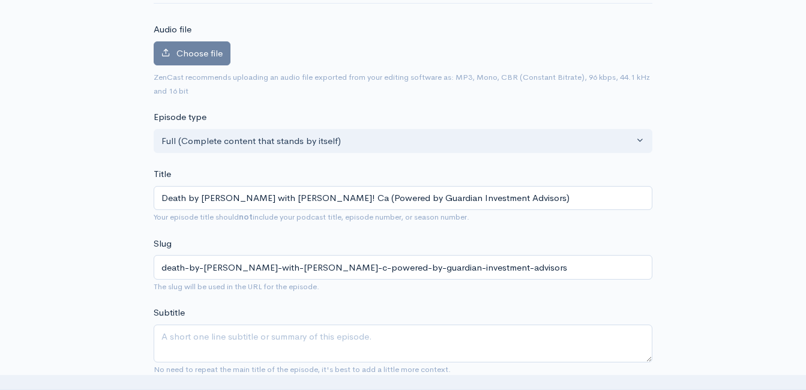
type input "death-by-boomer-with-jeff-styles-ca-powered-by-guardian-investment-advisors"
type input "Death by Boomer with Jeff Styles! Can (Powered by Guardian Investment Advisors)"
type input "death-by-boomer-with-jeff-styles-can-powered-by-guardian-investment-advisors"
type input "Death by Boomer with Jeff Styles! Can M (Powered by Guardian Investment Advisor…"
type input "death-by-boomer-with-jeff-styles-can-m-powered-by-guardian-investment-advisors"
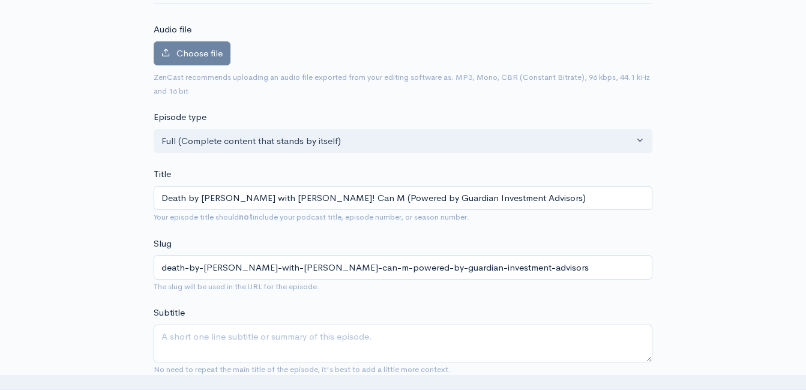
type input "Death by Boomer with Jeff Styles! Can My (Powered by Guardian Investment Adviso…"
type input "death-by-boomer-with-jeff-styles-can-my-powered-by-guardian-investment-advisors"
type input "Death by Boomer with Jeff Styles! Can My M (Powered by Guardian Investment Advi…"
type input "death-by-boomer-with-jeff-styles-can-my-m-powered-by-guardian-investment-adviso…"
type input "Death by Boomer with Jeff Styles! Can My Mo (Powered by Guardian Investment Adv…"
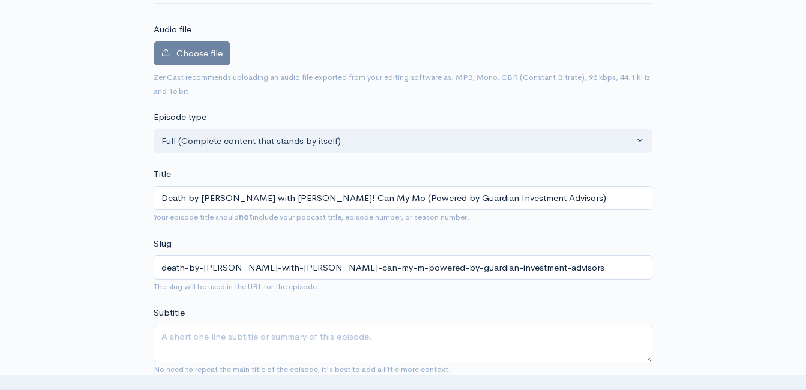
type input "death-by-boomer-with-jeff-styles-can-my-mo-powered-by-guardian-investment-advis…"
type input "Death by Boomer with Jeff Styles! Can My Mom (Powered by Guardian Investment Ad…"
type input "death-by-boomer-with-jeff-styles-can-my-mom-powered-by-guardian-investment-advi…"
type input "Death by Boomer with Jeff Styles! Can My Momm (Powered by Guardian Investment A…"
type input "death-by-boomer-with-jeff-styles-can-my-momm-powered-by-guardian-investment-adv…"
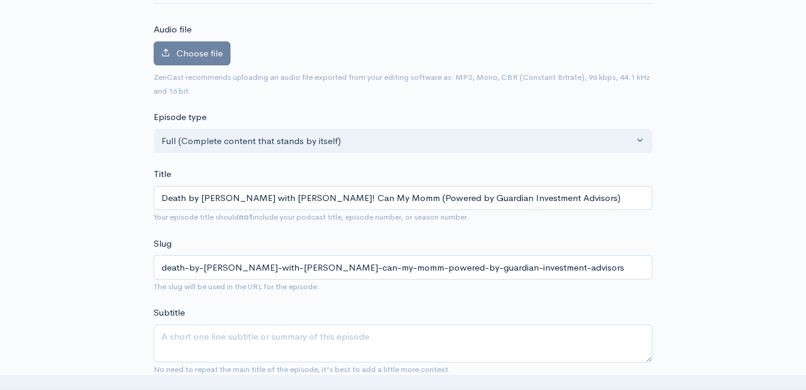
type input "Death by Boomer with Jeff Styles! Can My Mommy (Powered by Guardian Investment …"
type input "death-by-boomer-with-jeff-styles-can-my-mommy-powered-by-guardian-investment-ad…"
type input "Death by Boomer with Jeff Styles! Can My Mommy c (Powered by Guardian Investmen…"
type input "death-by-boomer-with-jeff-styles-can-my-mommy-c-powered-by-guardian-investment-…"
type input "Death by Boomer with Jeff Styles! Can My Mommy com (Powered by Guardian Investm…"
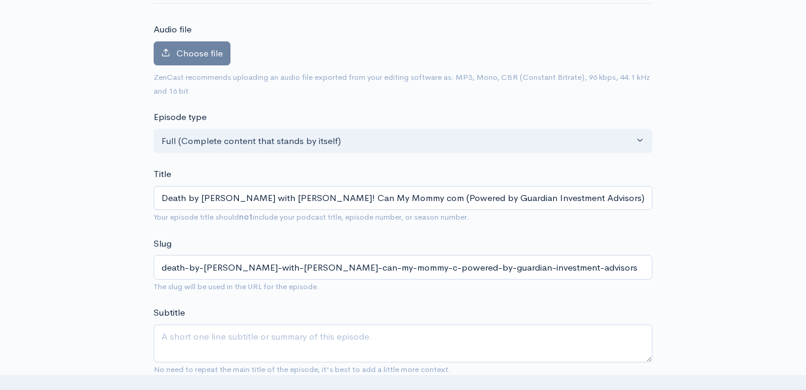
type input "death-by-boomer-with-jeff-styles-can-my-mommy-com-powered-by-guardian-investmen…"
type input "Death by Boomer with Jeff Styles! Can My Mommy come (Powered by Guardian Invest…"
type input "death-by-boomer-with-jeff-styles-can-my-mommy-come-powered-by-guardian-investme…"
type input "Death by Boomer with Jeff Styles! Can My Mommy com (Powered by Guardian Investm…"
type input "death-by-boomer-with-jeff-styles-can-my-mommy-com-powered-by-guardian-investmen…"
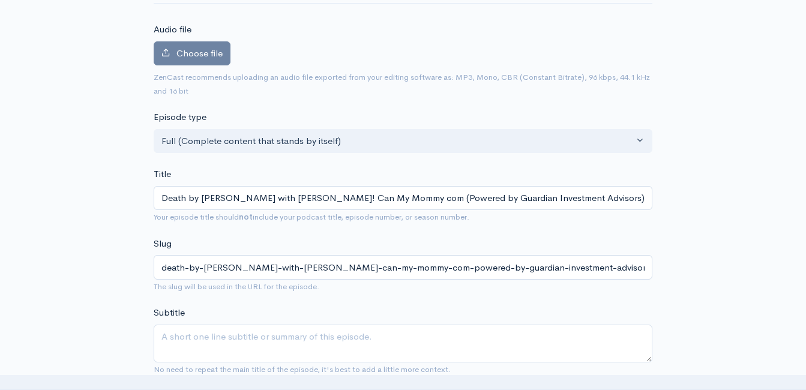
type input "Death by Boomer with Jeff Styles! Can My Mommy co (Powered by Guardian Investme…"
type input "death-by-boomer-with-jeff-styles-can-my-mommy-co-powered-by-guardian-investment…"
type input "Death by Boomer with Jeff Styles! Can My Mommy c (Powered by Guardian Investmen…"
type input "death-by-boomer-with-jeff-styles-can-my-mommy-c-powered-by-guardian-investment-…"
type input "Death by Boomer with Jeff Styles! Can My Mommy (Powered by Guardian Investment …"
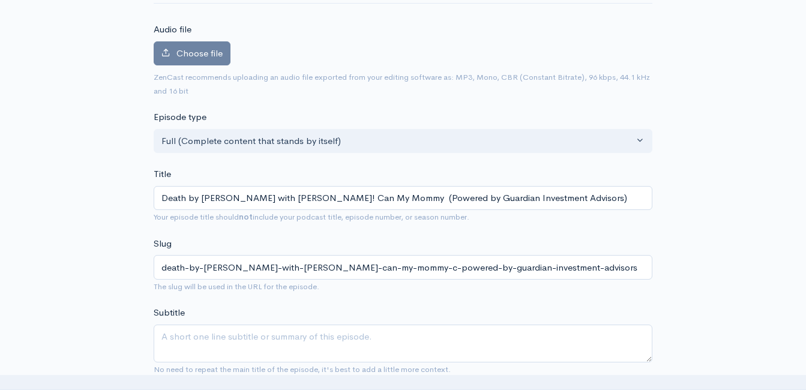
type input "death-by-boomer-with-jeff-styles-can-my-mommy-powered-by-guardian-investment-ad…"
type input "Death by Boomer with Jeff Styles! Can My Mommy C (Powered by Guardian Investmen…"
type input "death-by-boomer-with-jeff-styles-can-my-mommy-c-powered-by-guardian-investment-…"
type input "Death by Boomer with Jeff Styles! Can My Mommy (Powered by Guardian Investment …"
type input "death-by-boomer-with-jeff-styles-can-my-mommy-powered-by-guardian-investment-ad…"
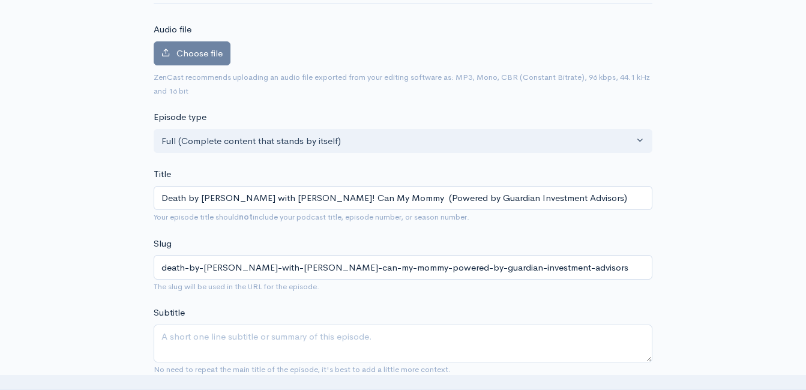
type input "Death by Boomer with Jeff Styles! Can My Mommy a (Powered by Guardian Investmen…"
type input "death-by-boomer-with-jeff-styles-can-my-mommy-a-powered-by-guardian-investment-…"
type input "Death by Boomer with Jeff Styles! Can My Mommy and (Powered by Guardian Investm…"
type input "death-by-boomer-with-jeff-styles-can-my-mommy-and-powered-by-guardian-investmen…"
type input "Death by Boomer with Jeff Styles! Can My Mommy and a (Powered by Guardian Inves…"
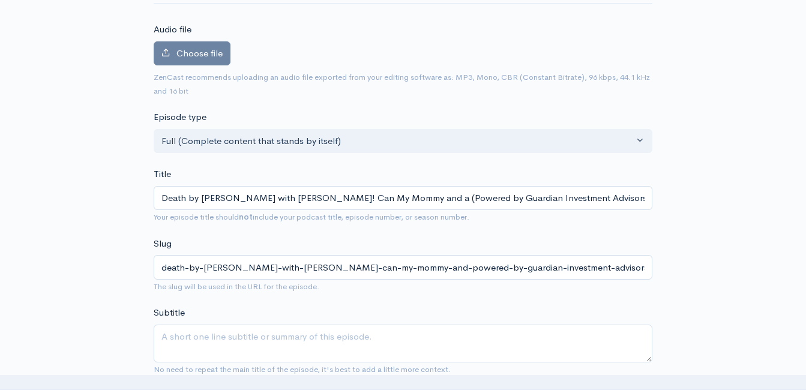
type input "death-by-boomer-with-jeff-styles-can-my-mommy-and-a-powered-by-guardian-investm…"
type input "Death by Boomer with Jeff Styles! Can My Mommy and ad (Powered by Guardian Inve…"
type input "death-by-boomer-with-jeff-styles-can-my-mommy-and-ad-powered-by-guardian-invest…"
type input "Death by Boomer with Jeff Styles! Can My Mommy and a (Powered by Guardian Inves…"
type input "death-by-boomer-with-jeff-styles-can-my-mommy-and-a-powered-by-guardian-investm…"
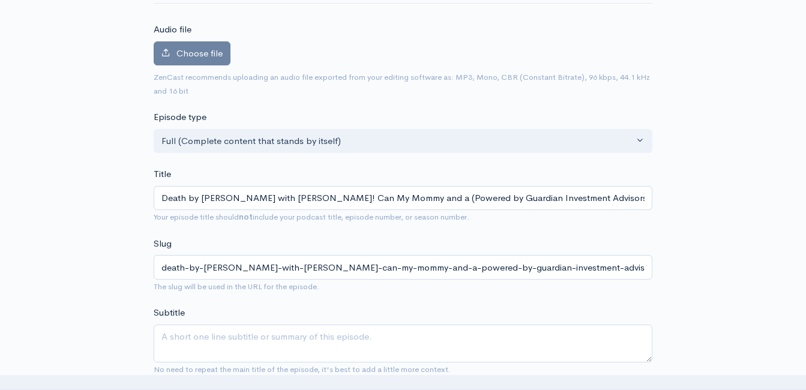
type input "Death by Boomer with Jeff Styles! Can My Mommy and (Powered by Guardian Investm…"
type input "death-by-boomer-with-jeff-styles-can-my-mommy-and-powered-by-guardian-investmen…"
type input "Death by Boomer with Jeff Styles! Can My Mommy and D (Powered by Guardian Inves…"
type input "death-by-boomer-with-jeff-styles-can-my-mommy-and-d-powered-by-guardian-investm…"
type input "Death by Boomer with Jeff Styles! Can My Mommy and Da (Powered by Guardian Inve…"
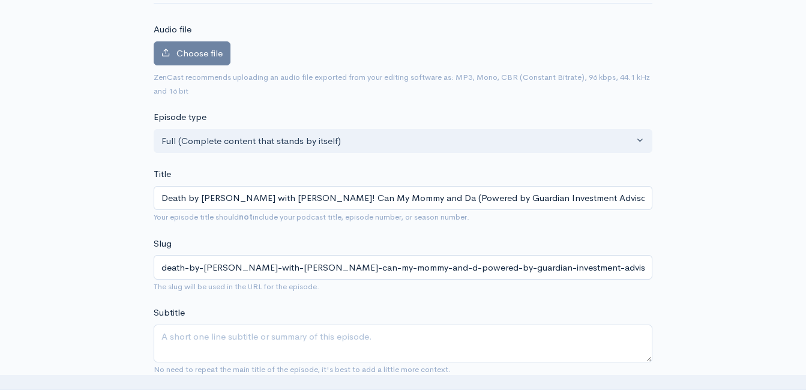
type input "death-by-boomer-with-jeff-styles-can-my-mommy-and-da-powered-by-guardian-invest…"
type input "Death by Boomer with Jeff Styles! Can My Mommy and Dad (Powered by Guardian Inv…"
type input "death-by-boomer-with-jeff-styles-can-my-mommy-and-dad-powered-by-guardian-inves…"
type input "Death by Boomer with Jeff Styles! Can My Mommy and Dadd (Powered by Guardian In…"
type input "death-by-boomer-with-jeff-styles-can-my-mommy-and-dadd-powered-by-guardian-inve…"
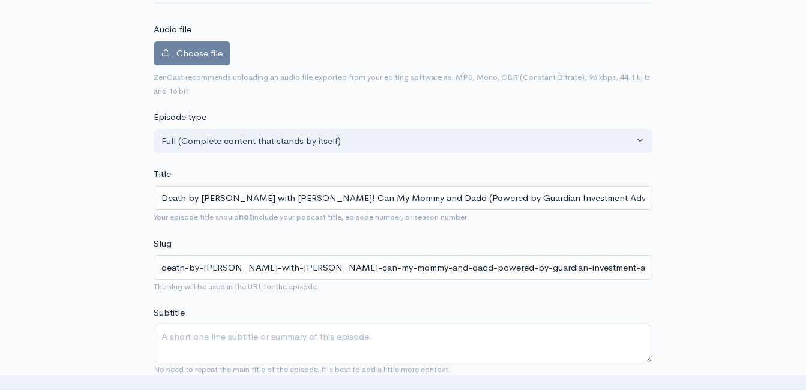
type input "Death by Boomer with Jeff Styles! Can My Mommy and Daddy (Powered by Guardian I…"
type input "death-by-boomer-with-jeff-styles-can-my-mommy-and-daddy-powered-by-guardian-inv…"
type input "Death by Boomer with Jeff Styles! Can My Mommy and Daddy C (Powered by Guardian…"
type input "death-by-boomer-with-jeff-styles-can-my-mommy-and-daddy-c-powered-by-guardian-i…"
type input "Death by Boomer with Jeff Styles! Can My Mommy and Daddy Com (Powered by Guardi…"
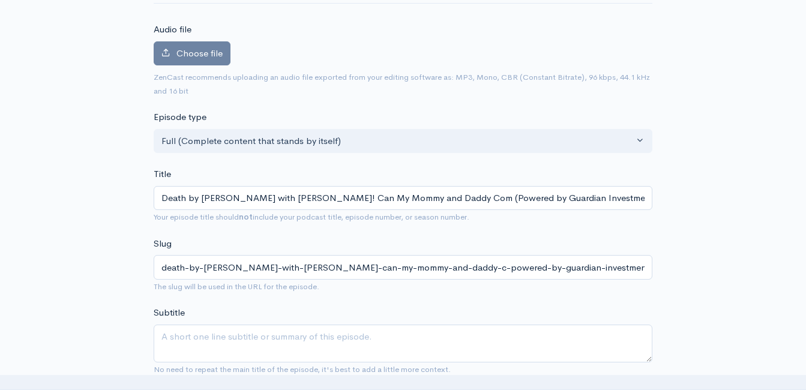
type input "death-by-boomer-with-jeff-styles-can-my-mommy-and-daddy-com-powered-by-guardian…"
type input "Death by Boomer with Jeff Styles! Can My Mommy and Daddy Come (Powered by Guard…"
type input "death-by-boomer-with-jeff-styles-can-my-mommy-and-daddy-come-powered-by-guardia…"
type input "Death by Boomer with Jeff Styles! Can My Mommy and Daddy Come w (Powered by Gua…"
type input "death-by-boomer-with-jeff-styles-can-my-mommy-and-daddy-come-w-powered-by-guard…"
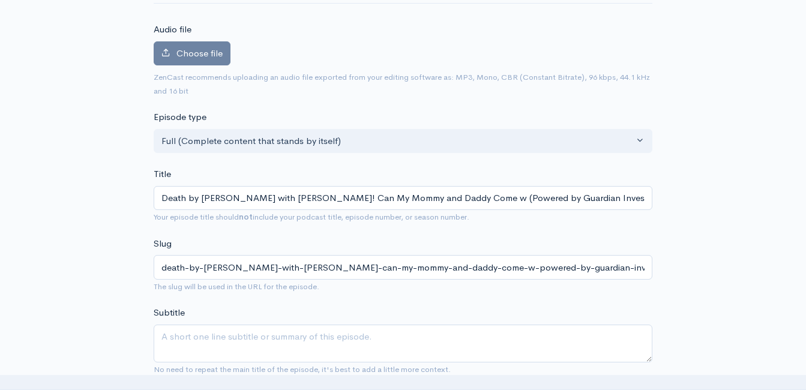
type input "Death by Boomer with Jeff Styles! Can My Mommy and Daddy Come wi (Powered by Gu…"
type input "death-by-boomer-with-jeff-styles-can-my-mommy-and-daddy-come-wi-powered-by-guar…"
type input "Death by Boomer with Jeff Styles! Can My Mommy and Daddy Come with (Powered by …"
type input "death-by-boomer-with-jeff-styles-can-my-mommy-and-daddy-come-with-powered-by-gu…"
type input "Death by Boomer with Jeff Styles! Can My Mommy and Daddy Come with M (Powered b…"
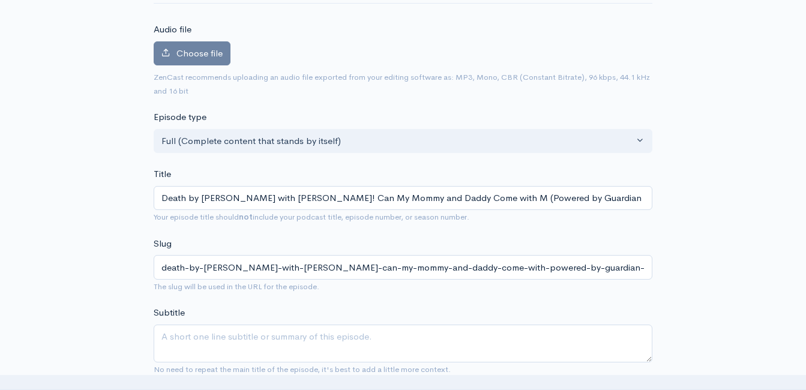
type input "death-by-boomer-with-jeff-styles-can-my-mommy-and-daddy-come-with-m-powered-by-…"
type input "Death by Boomer with Jeff Styles! Can My Mommy and Daddy Come with Me (Powered …"
type input "death-by-boomer-with-jeff-styles-can-my-mommy-and-daddy-come-with-me-powered-by…"
click at [477, 194] on input "Death by Boomer with Jeff Styles! Can My Mommy and Daddy Come with Me? (Powered…" at bounding box center [403, 198] width 498 height 25
click at [477, 197] on input "Death by Boomer with Jeff Styles! Can My Mommy and Daddy Come with Me? (Powered…" at bounding box center [403, 198] width 498 height 25
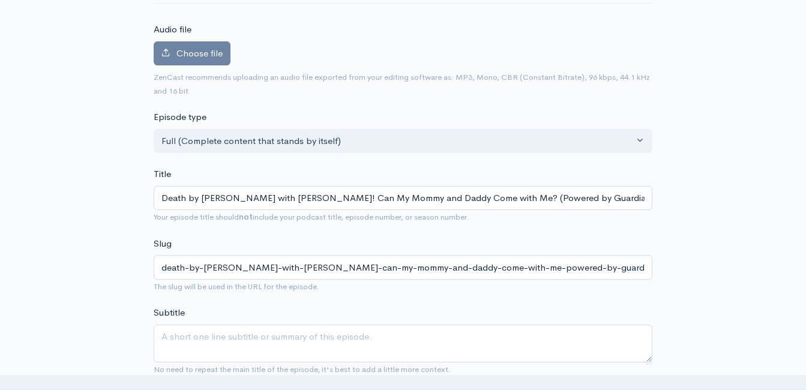
type input "Death by Boomer with Jeff Styles! Can My Mommy and Daddy Come with Me? (Powered…"
click at [485, 173] on div "Title Death by Boomer with Jeff Styles! Can My Mommy and Daddy Come with Me? (P…" at bounding box center [403, 195] width 498 height 56
drag, startPoint x: 478, startPoint y: 197, endPoint x: 301, endPoint y: 205, distance: 177.7
click at [301, 205] on input "Death by Boomer with Jeff Styles! Can My Mommy and Daddy Come with Me? (Powered…" at bounding box center [403, 198] width 498 height 25
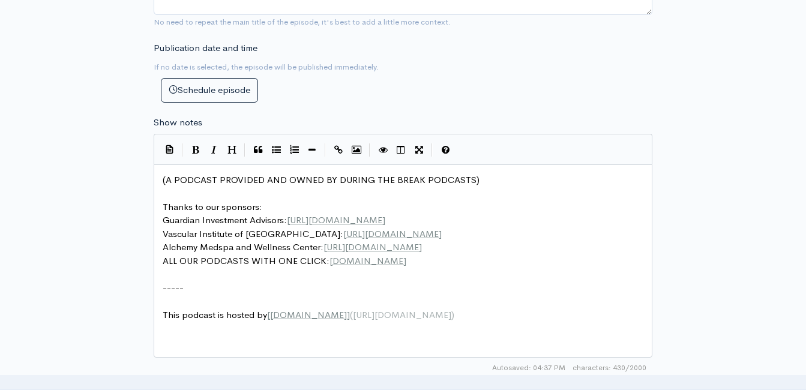
scroll to position [480, 0]
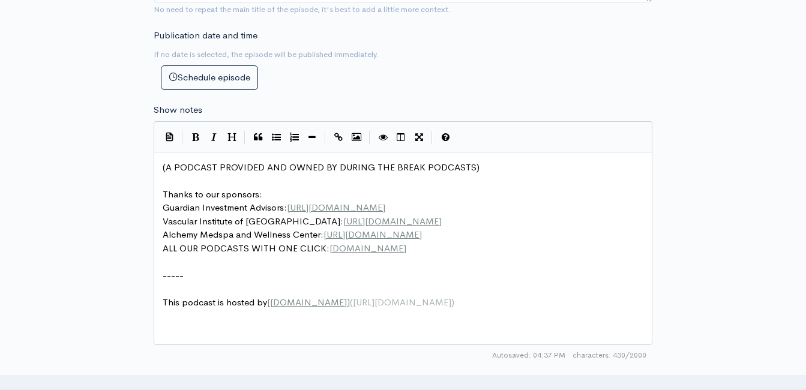
click at [163, 167] on span "(A PODCAST PROVIDED AND OWNED BY DURING THE BREAK PODCASTS)" at bounding box center [321, 166] width 317 height 11
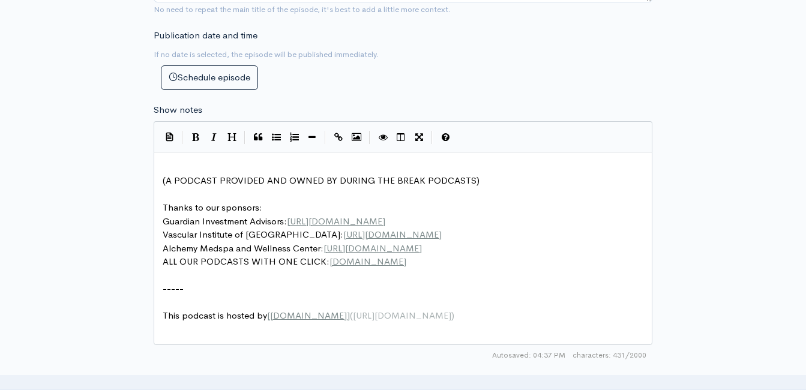
click at [195, 165] on pre "​" at bounding box center [407, 168] width 494 height 14
type textarea "​"
paste textarea
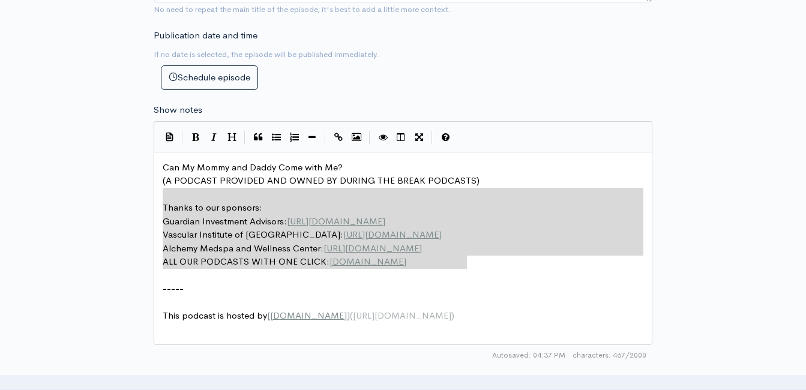
type textarea "(A PODCAST PROVIDED AND OWNED BY DURING THE BREAK PODCASTS) Thanks to our spons…"
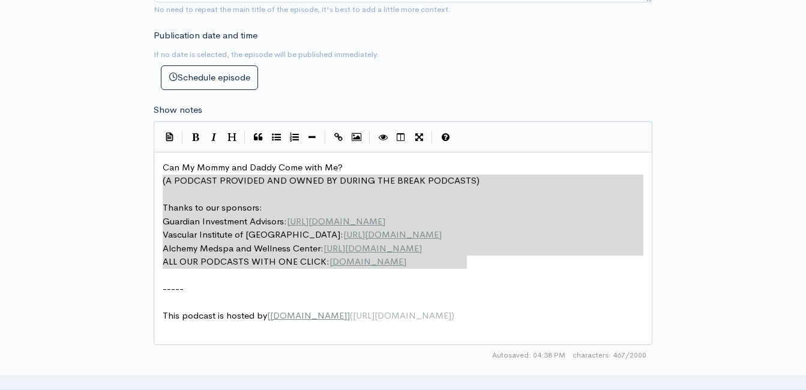
drag, startPoint x: 478, startPoint y: 263, endPoint x: 148, endPoint y: 182, distance: 340.4
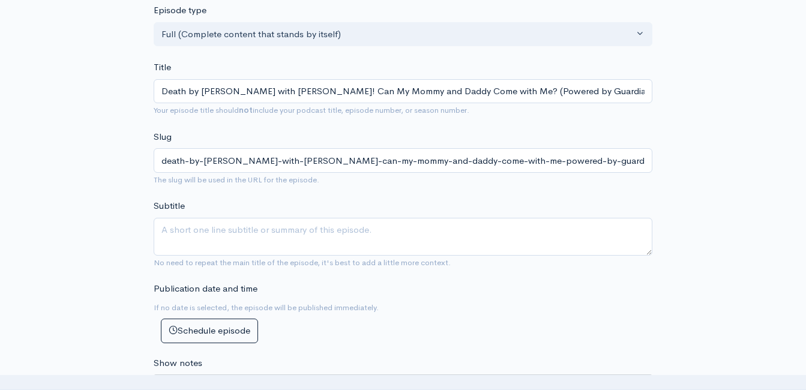
scroll to position [420, 0]
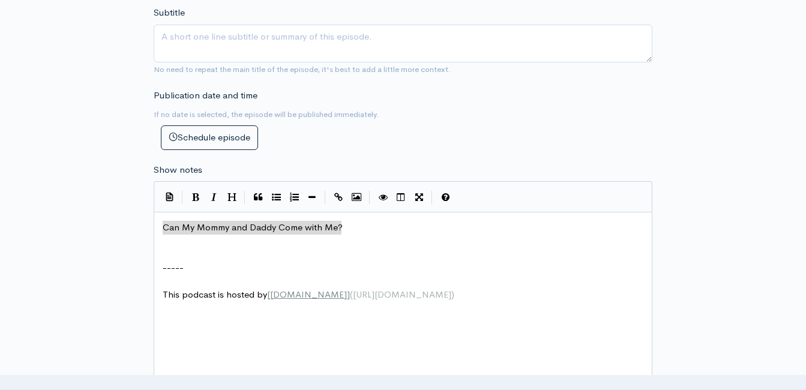
drag, startPoint x: 344, startPoint y: 227, endPoint x: 124, endPoint y: 213, distance: 220.6
type textarea "​Can My Mommy and Daddy Come with Me?"
paste textarea
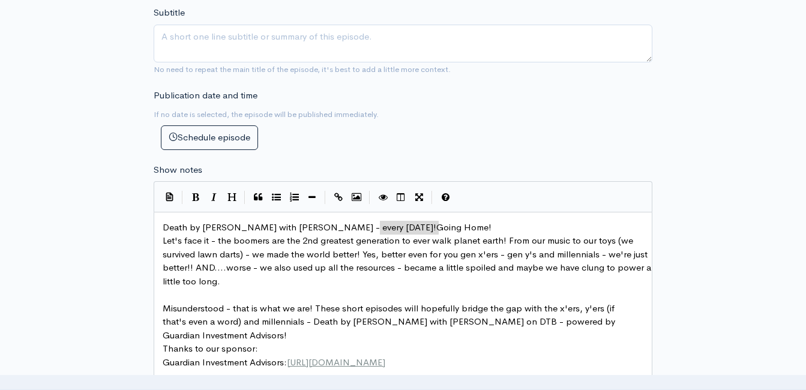
type textarea "Going Home!"
drag, startPoint x: 444, startPoint y: 226, endPoint x: 381, endPoint y: 231, distance: 62.6
type textarea "9"
type textarea "(or Friday) -"
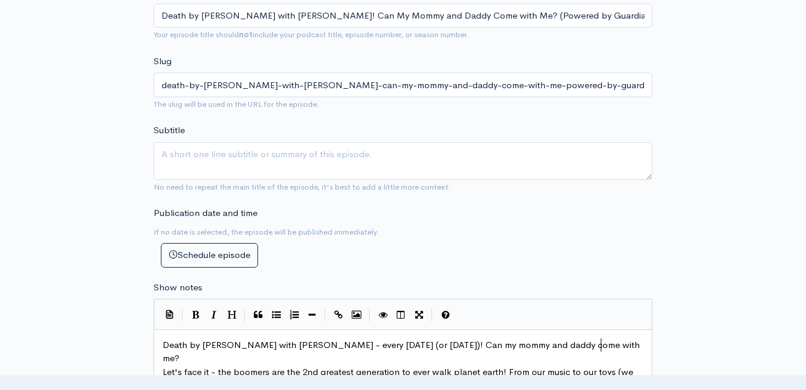
scroll to position [180, 0]
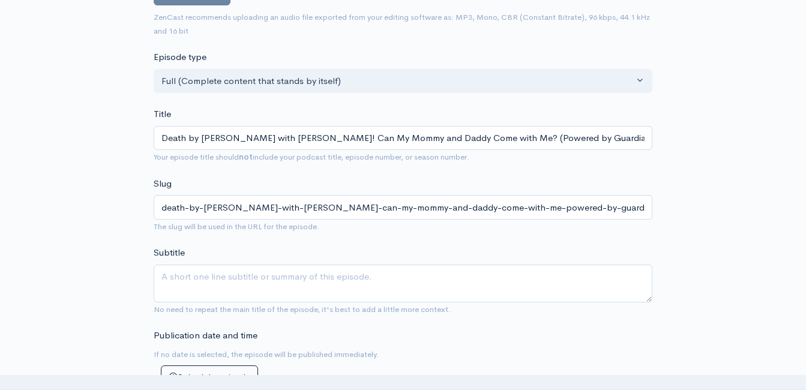
type textarea "! Can my mommy and daddy come with me?"
click at [330, 139] on input "Death by Boomer with Jeff Styles! Can My Mommy and Daddy Come with Me? (Powered…" at bounding box center [403, 138] width 498 height 25
type input "Death by Boomer with Jeff Styles! Can M Mommy and Daddy Come with Me? (Powered …"
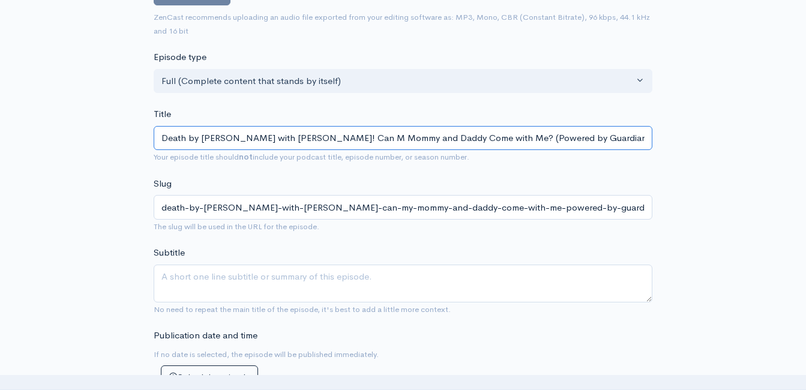
type input "death-by-boomer-with-jeff-styles-can-m-mommy-and-daddy-come-with-me-powered-by-…"
type input "Death by Boomer with Jeff Styles! Can Mommy and Daddy Come with Me? (Powered by…"
type input "death-by-boomer-with-jeff-styles-can-mommy-and-daddy-come-with-me-powered-by-gu…"
type input "Death by Boomer with Jeff Styles! Can Mommy and Daddy Come with Me? (Powered by…"
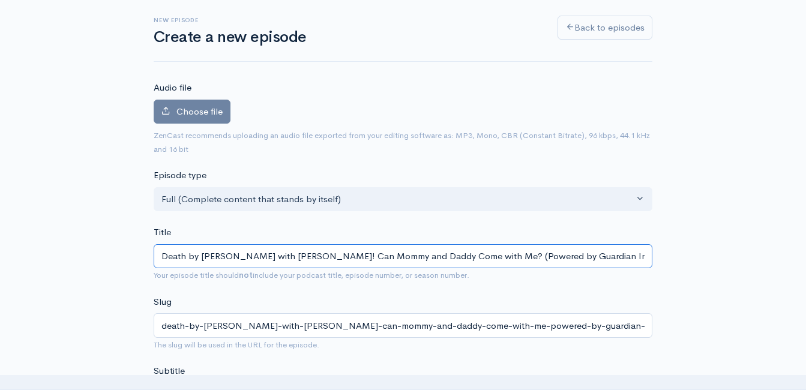
scroll to position [60, 0]
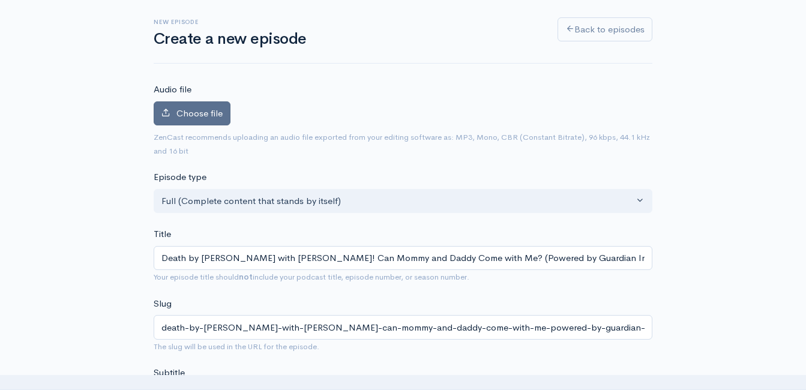
click at [191, 109] on span "Choose file" at bounding box center [199, 112] width 46 height 11
click at [0, 0] on input "Choose file" at bounding box center [0, 0] width 0 height 0
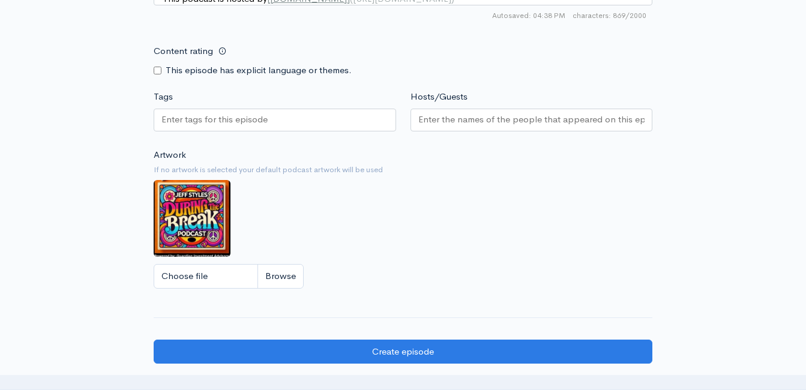
scroll to position [960, 0]
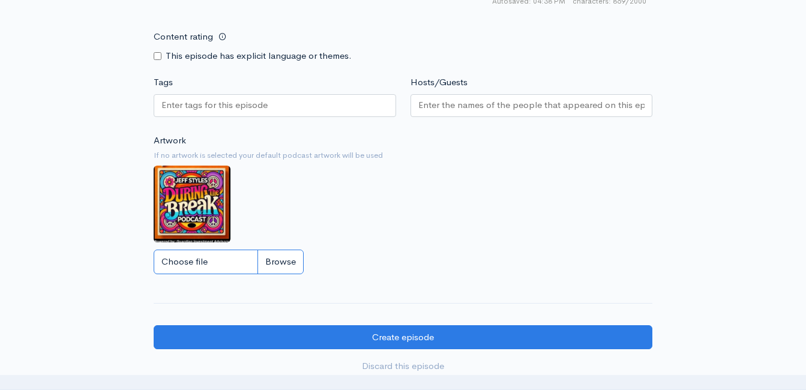
click at [283, 260] on input "Choose file" at bounding box center [229, 262] width 150 height 25
type input "C:\fakepath\DBBoomLOGO.JPG"
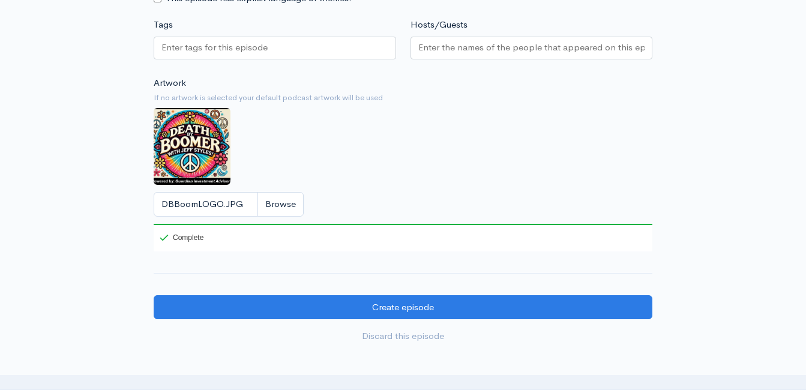
scroll to position [1020, 0]
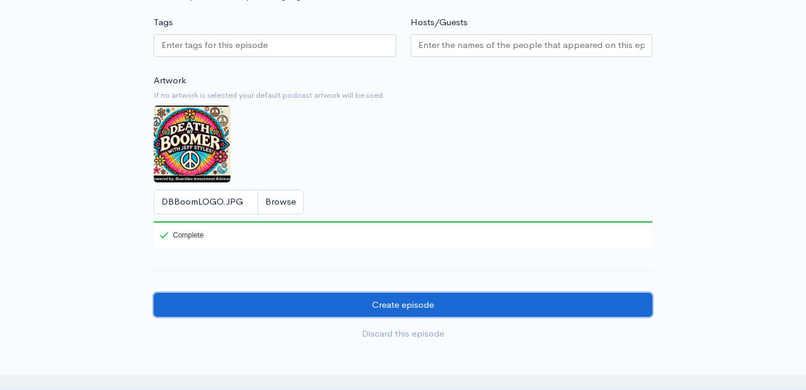
click at [317, 302] on input "Create episode" at bounding box center [403, 305] width 498 height 25
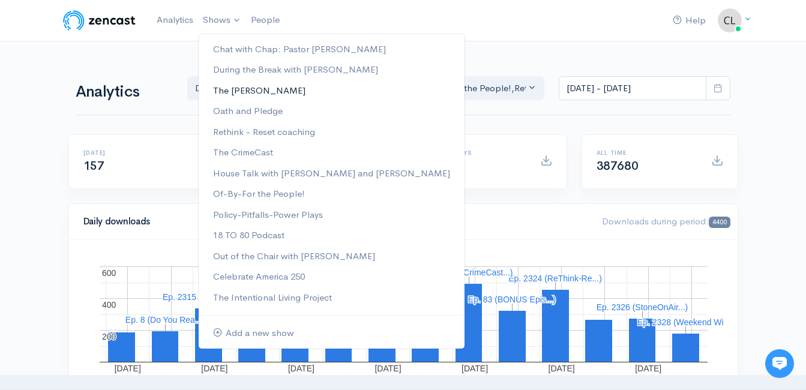
click at [227, 95] on link "The [PERSON_NAME]" at bounding box center [332, 90] width 266 height 21
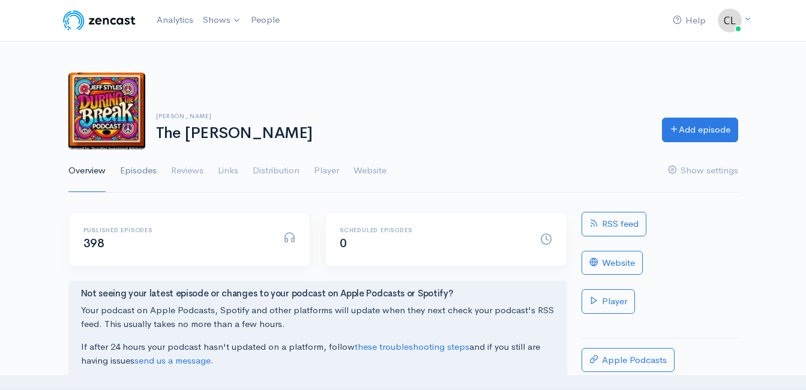
click at [148, 173] on link "Episodes" at bounding box center [138, 170] width 37 height 43
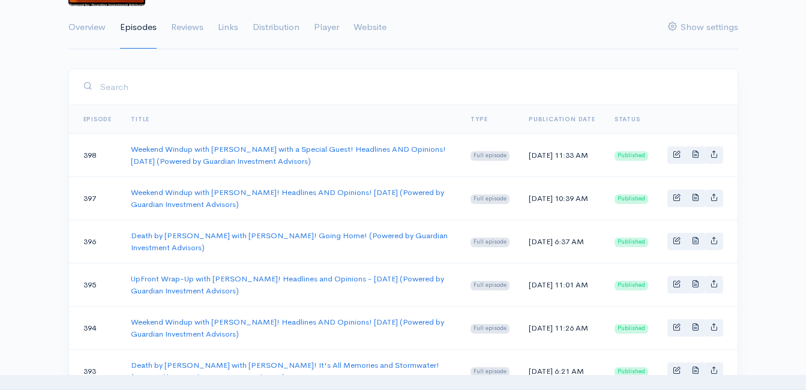
scroll to position [180, 0]
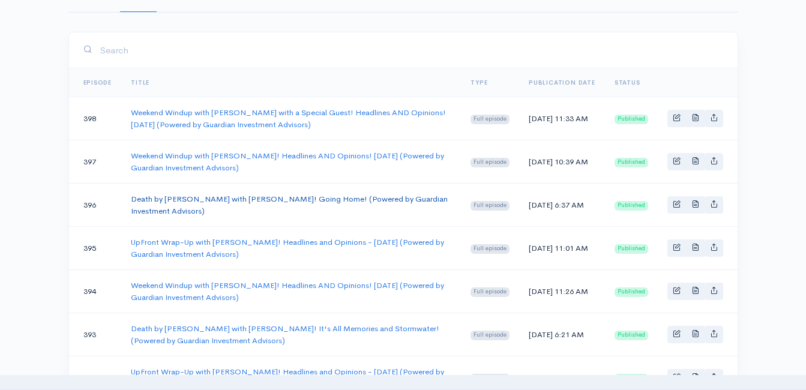
click at [200, 199] on link "Death by [PERSON_NAME] with [PERSON_NAME]! Going Home! (Powered by Guardian Inv…" at bounding box center [289, 205] width 317 height 22
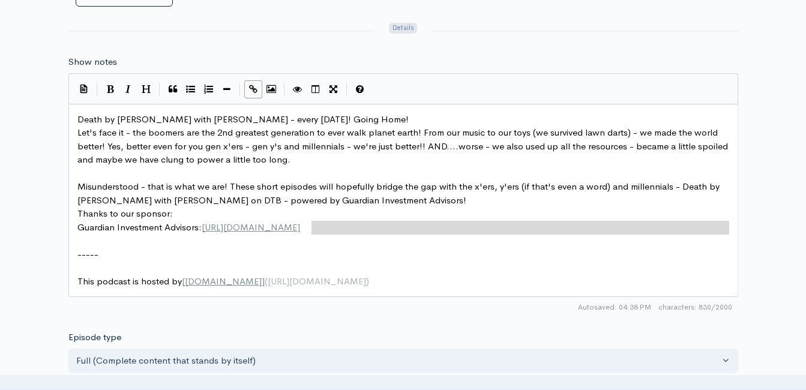
scroll to position [4, 0]
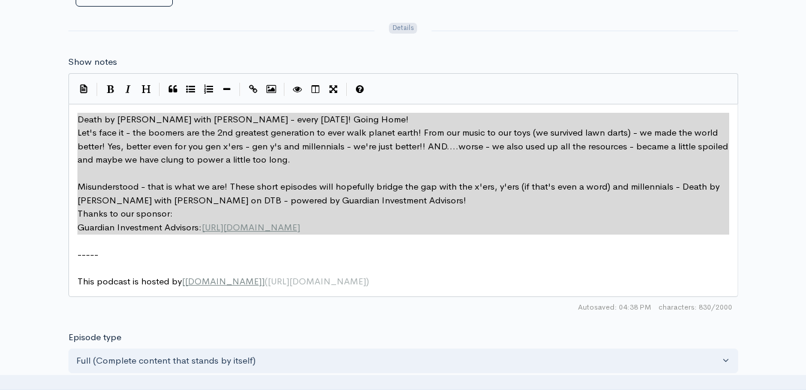
drag, startPoint x: 322, startPoint y: 234, endPoint x: 66, endPoint y: 106, distance: 286.5
type textarea "Death by Boomer with Jeff Styles - every Wednesday! Going Home! Let's face it -…"
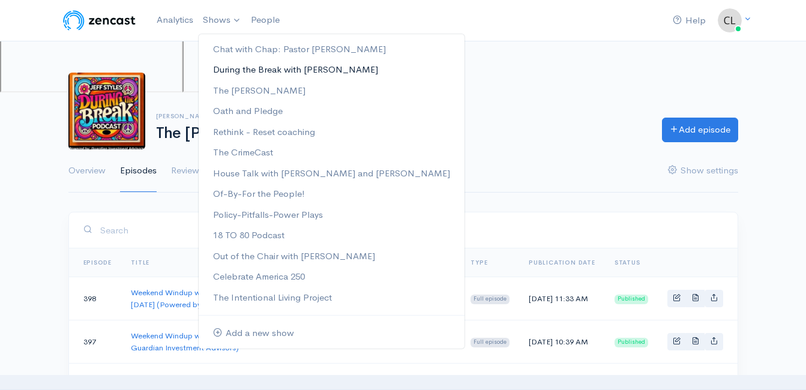
click at [242, 73] on link "During the Break with [PERSON_NAME]" at bounding box center [332, 69] width 266 height 21
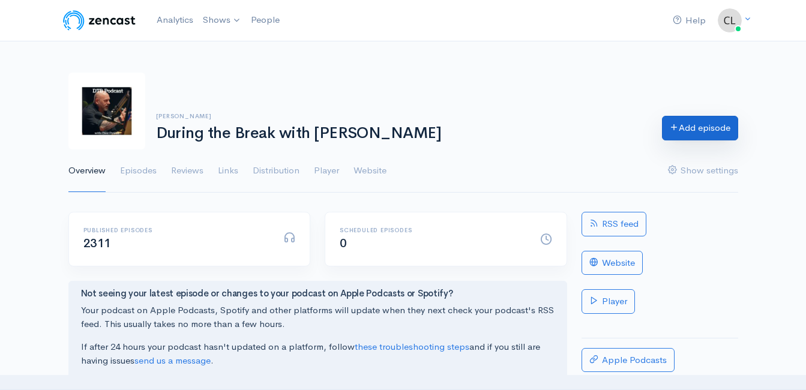
click at [706, 128] on link "Add episode" at bounding box center [700, 128] width 76 height 25
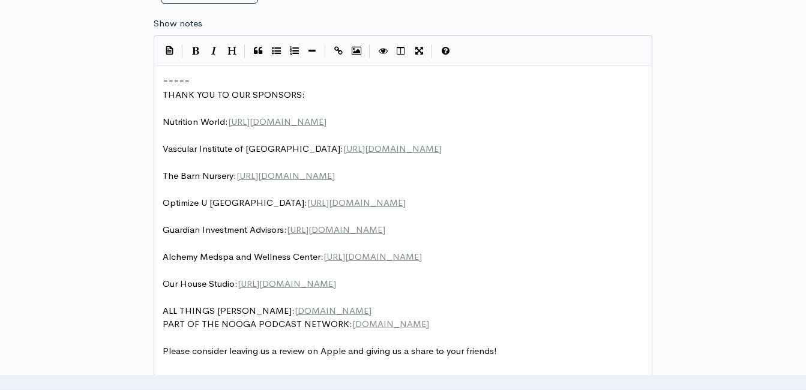
scroll to position [5, 0]
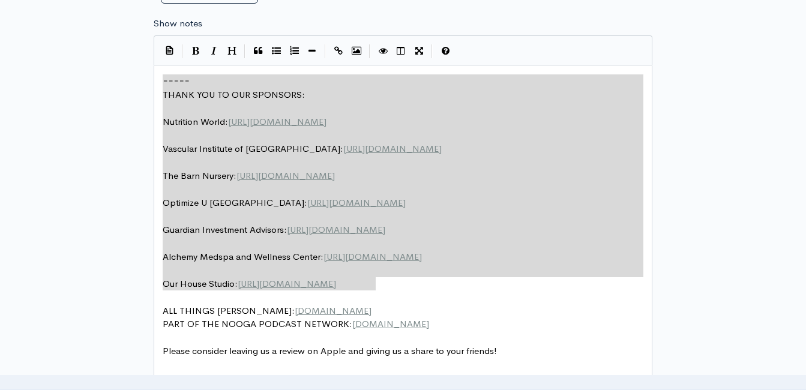
drag, startPoint x: 389, startPoint y: 275, endPoint x: 109, endPoint y: 19, distance: 380.4
type textarea "​===== THANK YOU TO OUR SPONSORS: Nutrition World: https://nutritionw.com/ Vasc…"
paste textarea
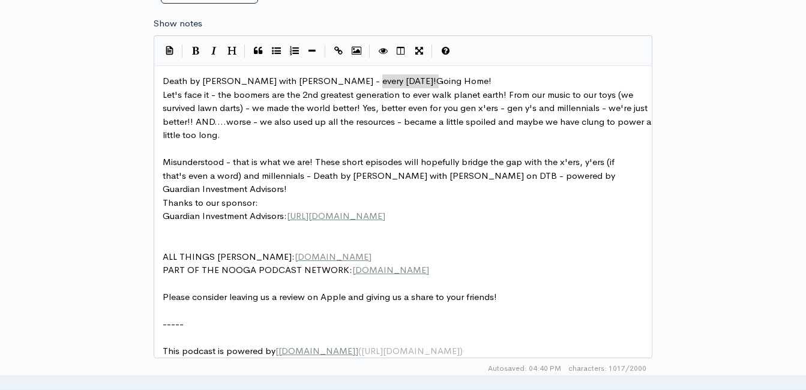
drag, startPoint x: 445, startPoint y: 80, endPoint x: 382, endPoint y: 86, distance: 63.3
type textarea "Can"
type textarea "my mommy and daddy come? 9"
type textarea "(if thios"
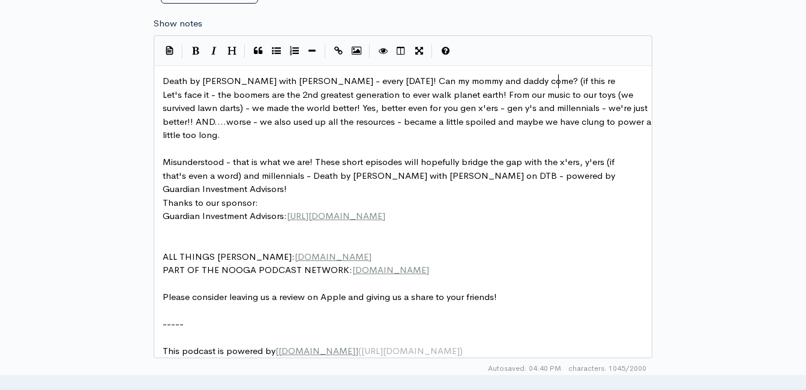
type textarea "s res"
type textarea "survy"
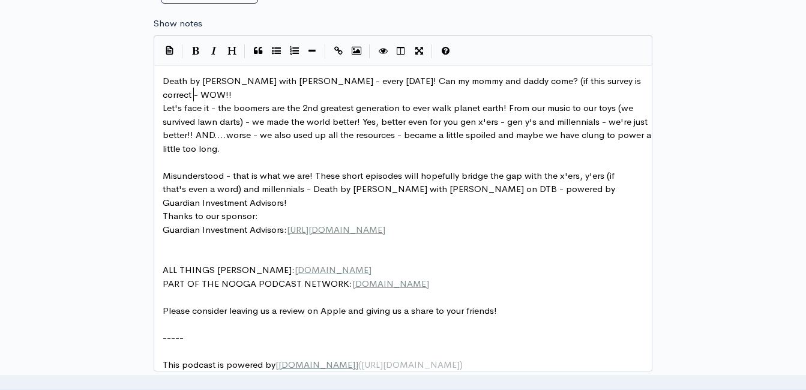
type textarea "ey is correct - WOW!!)("
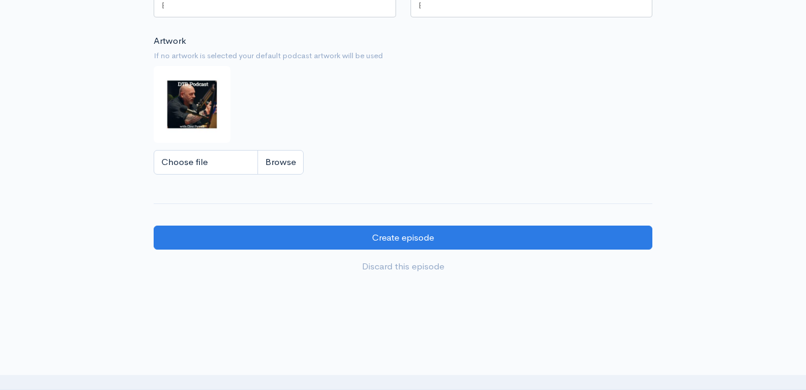
scroll to position [1182, 0]
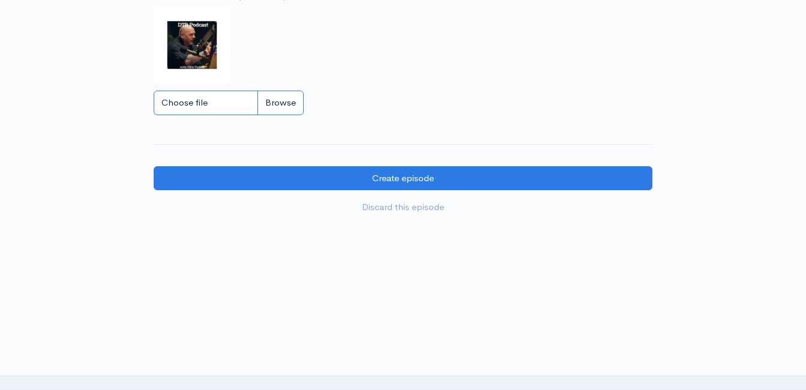
click at [266, 101] on input "Choose file" at bounding box center [229, 103] width 150 height 25
type input "C:\fakepath\DBBoomLOGO.JPG"
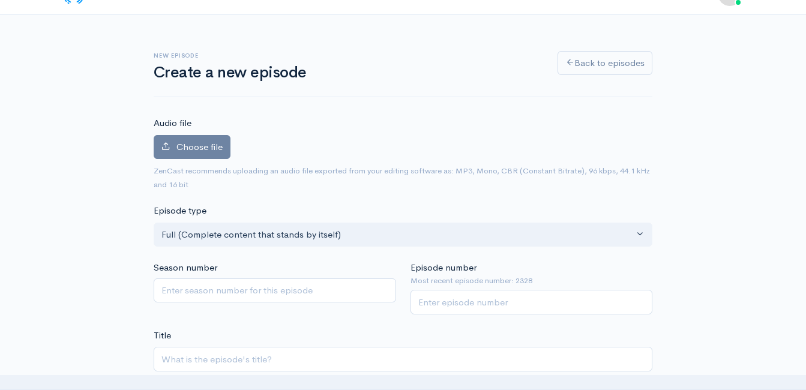
scroll to position [0, 0]
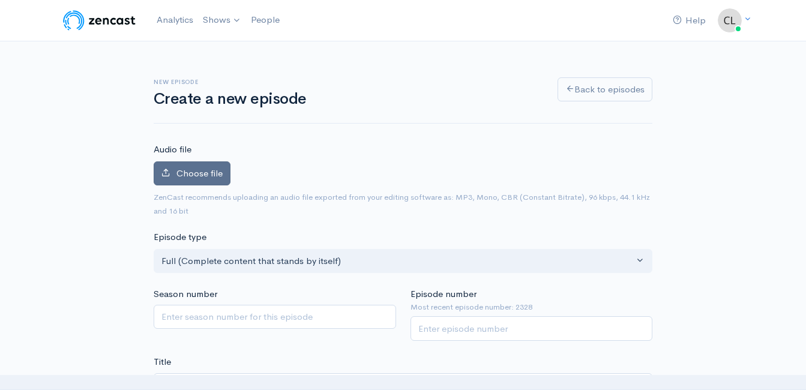
click at [210, 178] on span "Choose file" at bounding box center [199, 172] width 46 height 11
click at [0, 0] on input "Choose file" at bounding box center [0, 0] width 0 height 0
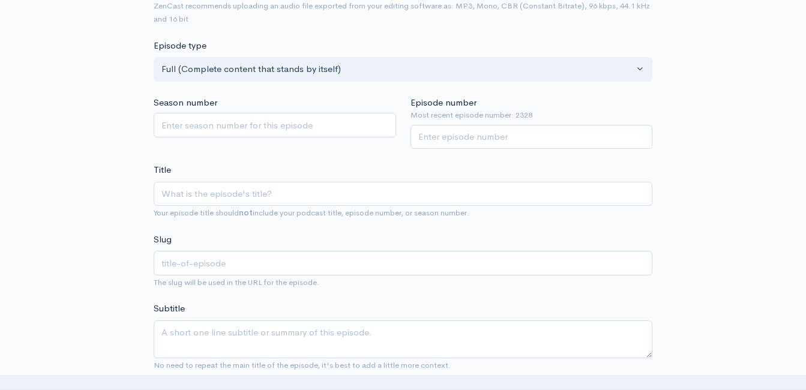
scroll to position [300, 0]
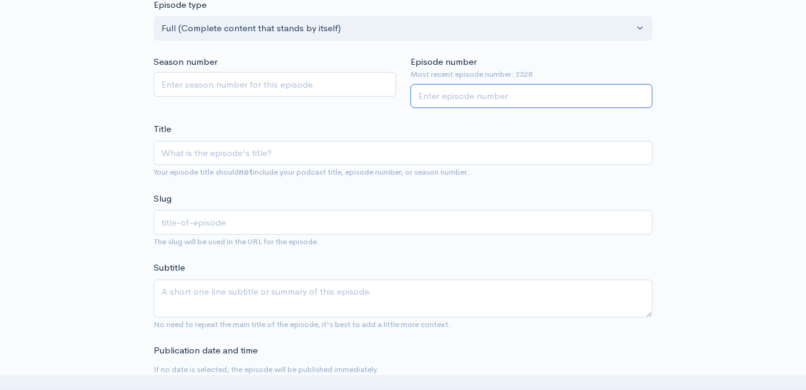
click at [443, 97] on input "Episode number" at bounding box center [531, 96] width 242 height 25
type input "2329"
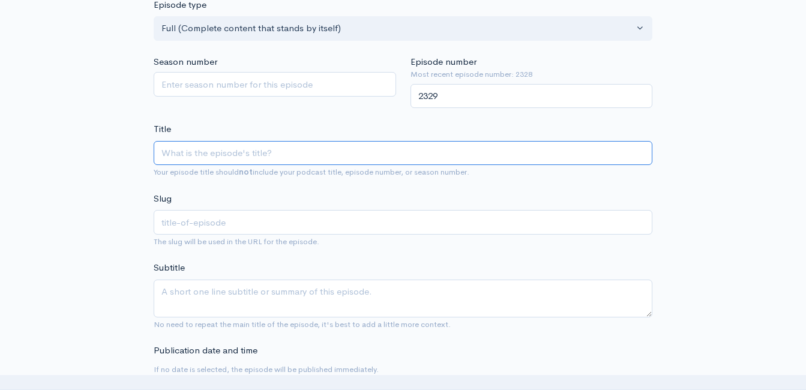
paste input "Death by [PERSON_NAME] with [PERSON_NAME]! Can Mommy and Daddy Come with Me? (P…"
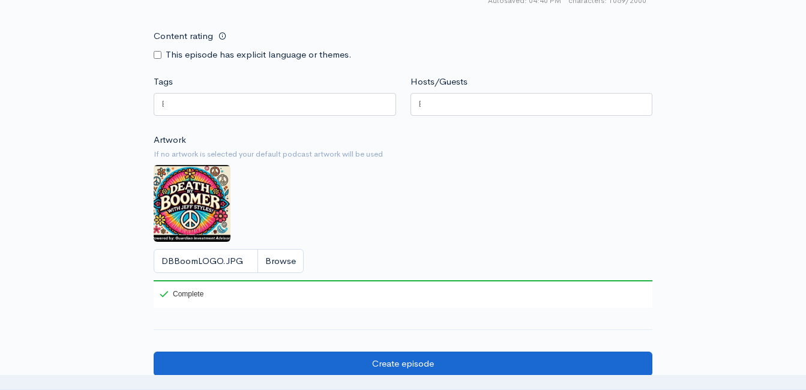
scroll to position [1200, 0]
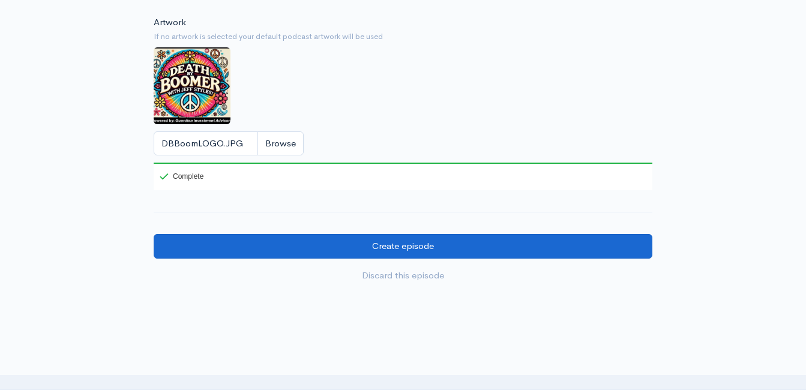
type input "Death by [PERSON_NAME] with [PERSON_NAME]! Can Mommy and Daddy Come with Me? (P…"
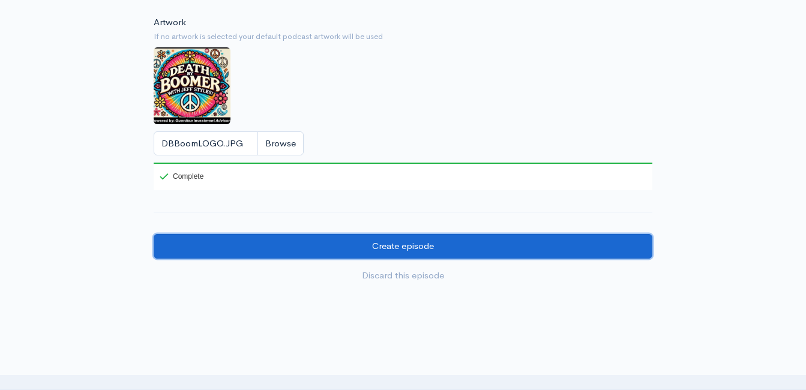
type input "death-by-[PERSON_NAME]-with-[PERSON_NAME]-can-mommy-and-daddy-come-with-me-powe…"
click at [352, 252] on input "Create episode" at bounding box center [403, 246] width 498 height 25
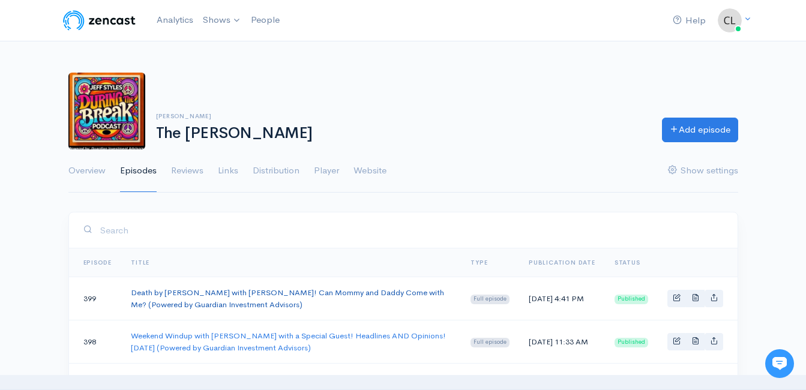
click at [239, 296] on link "Death by [PERSON_NAME] with [PERSON_NAME]! Can Mommy and Daddy Come with Me? (P…" at bounding box center [287, 298] width 313 height 22
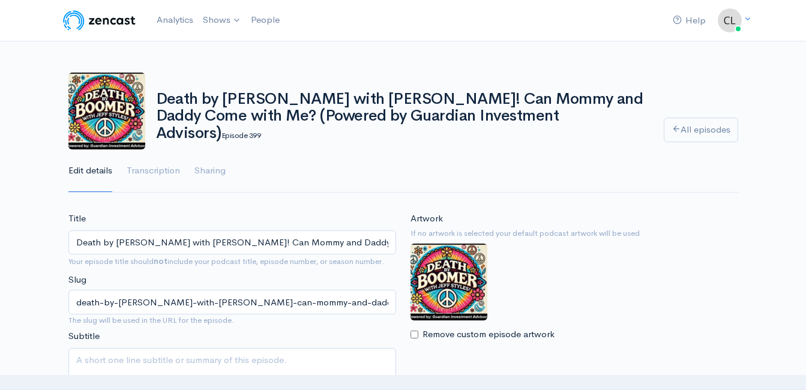
click at [254, 238] on input "Death by Boomer with Jeff Styles! Can Mommy and Daddy Come with Me? (Powered by…" at bounding box center [232, 242] width 328 height 25
click at [256, 238] on input "Death by Boomer with Jeff Styles! Can Mommy and Daddy Come with Me? (Powered by…" at bounding box center [232, 242] width 328 height 25
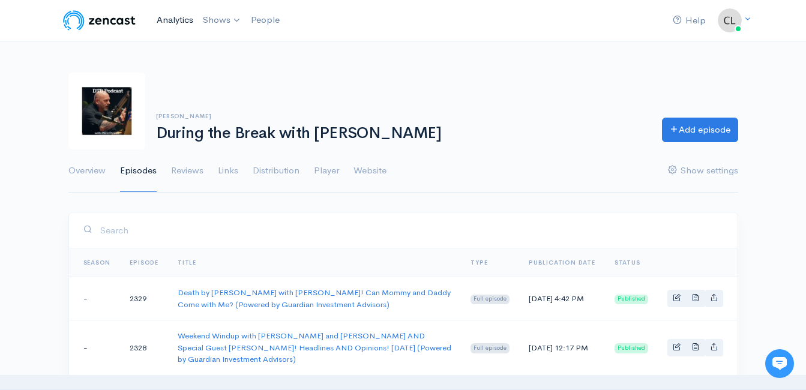
click at [178, 18] on link "Analytics" at bounding box center [175, 20] width 46 height 26
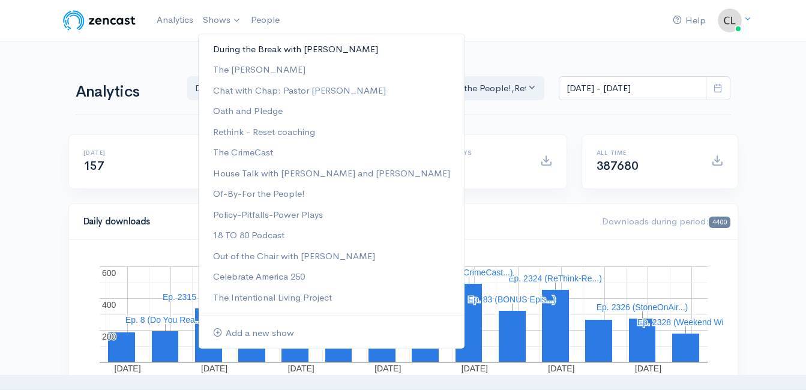
click at [233, 50] on link "During the Break with [PERSON_NAME]" at bounding box center [332, 49] width 266 height 21
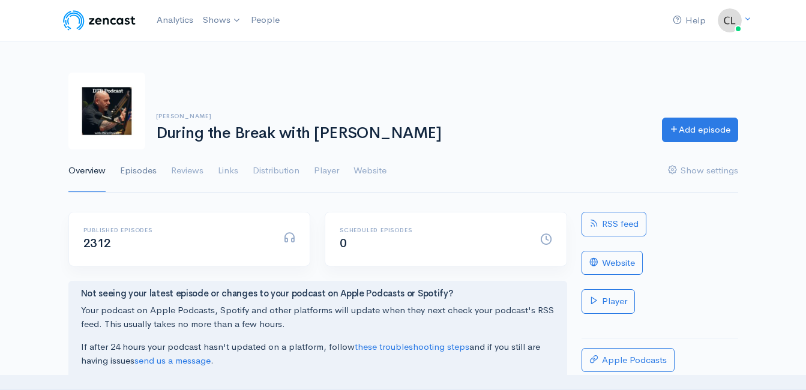
click at [151, 169] on link "Episodes" at bounding box center [138, 170] width 37 height 43
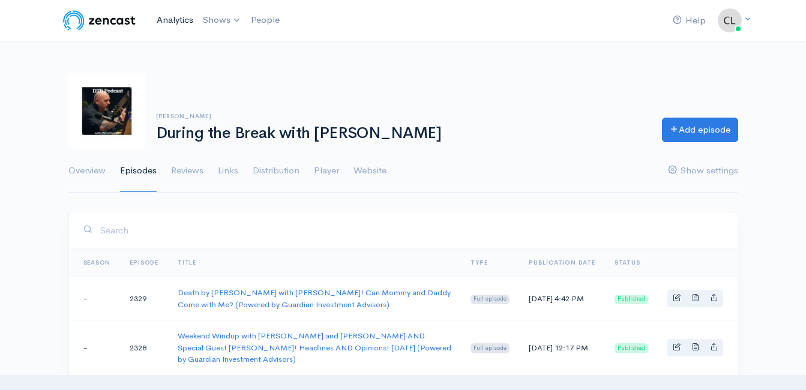
click at [178, 10] on link "Analytics" at bounding box center [175, 20] width 46 height 26
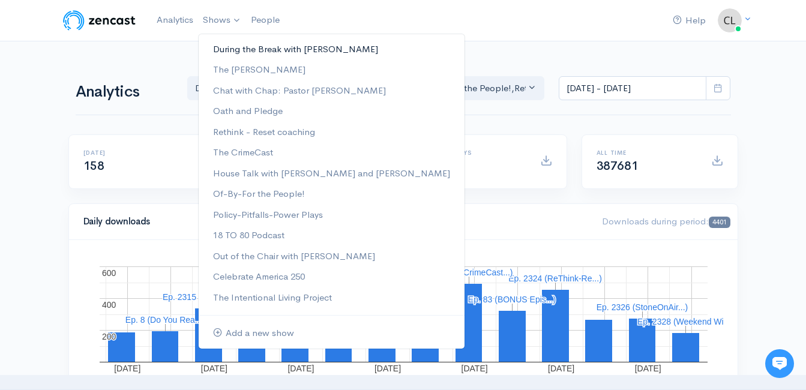
click at [220, 47] on link "During the Break with [PERSON_NAME]" at bounding box center [332, 49] width 266 height 21
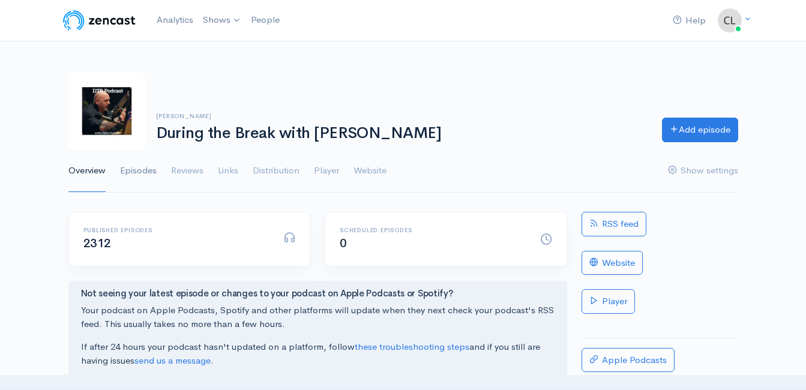
click at [151, 167] on link "Episodes" at bounding box center [138, 170] width 37 height 43
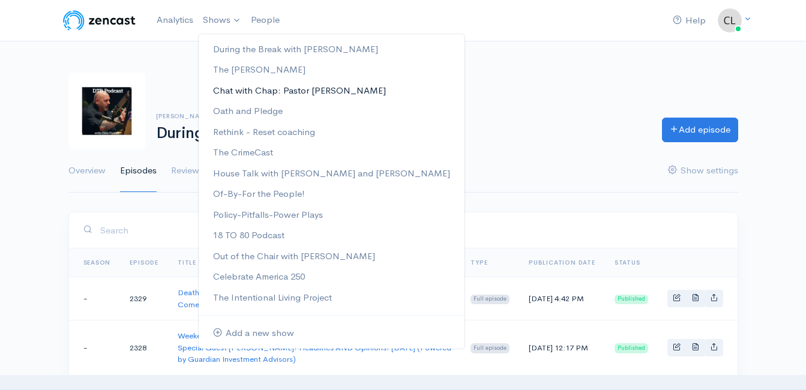
click at [239, 89] on link "Chat with Chap: Pastor [PERSON_NAME]" at bounding box center [332, 90] width 266 height 21
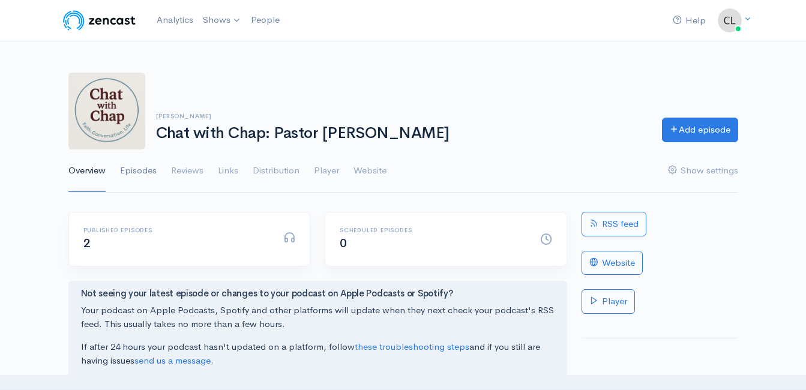
click at [136, 161] on link "Episodes" at bounding box center [138, 170] width 37 height 43
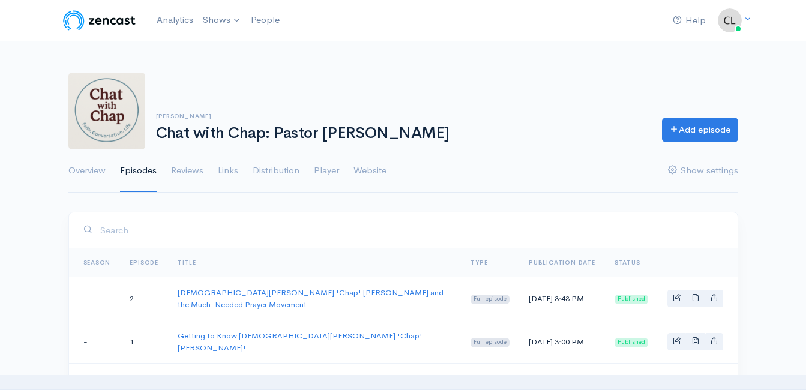
scroll to position [60, 0]
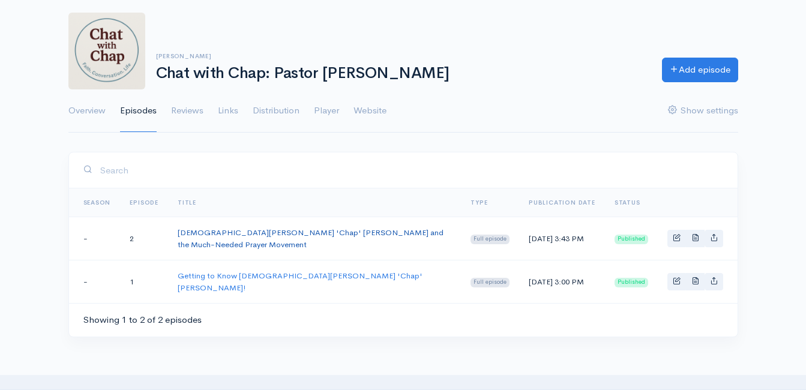
click at [188, 238] on link "[DEMOGRAPHIC_DATA][PERSON_NAME] 'Chap' [PERSON_NAME] and the Much-Needed Prayer…" at bounding box center [311, 238] width 266 height 22
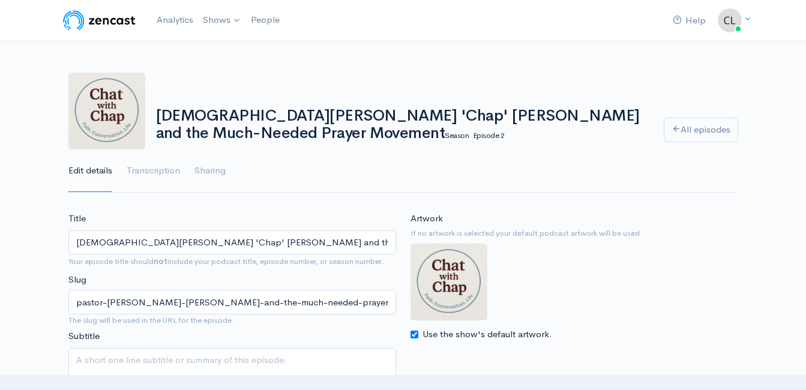
drag, startPoint x: 365, startPoint y: 242, endPoint x: 209, endPoint y: 244, distance: 155.4
click at [209, 244] on input "[DEMOGRAPHIC_DATA][PERSON_NAME] 'Chap' [PERSON_NAME] and the Much-Needed Prayer…" at bounding box center [232, 242] width 328 height 25
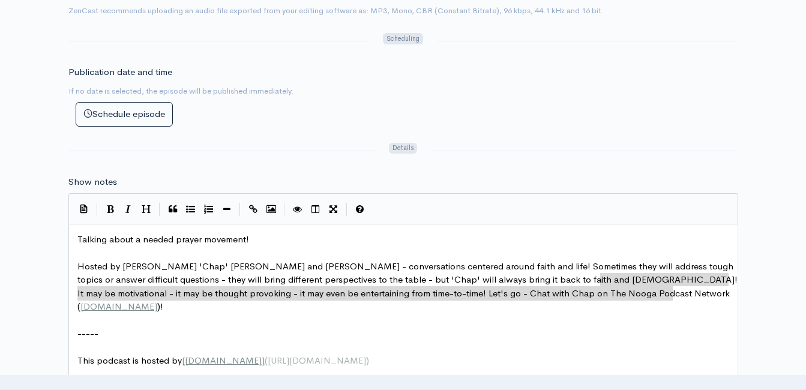
scroll to position [4, 0]
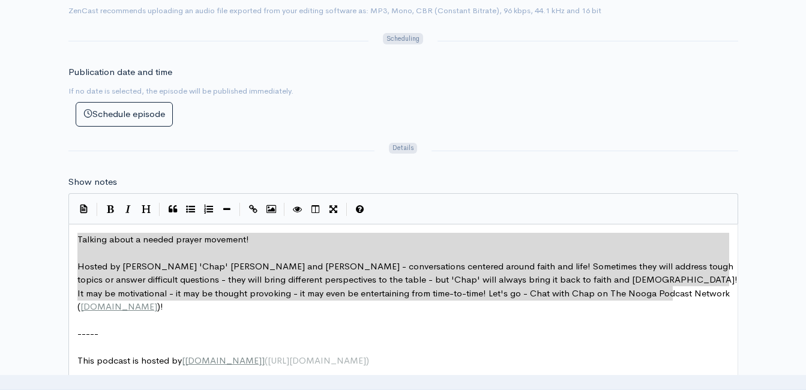
drag, startPoint x: 668, startPoint y: 292, endPoint x: 74, endPoint y: 242, distance: 595.9
type textarea "​Talking about a needed prayer movement! Hosted by [PERSON_NAME] 'Chap' [PERSON…"
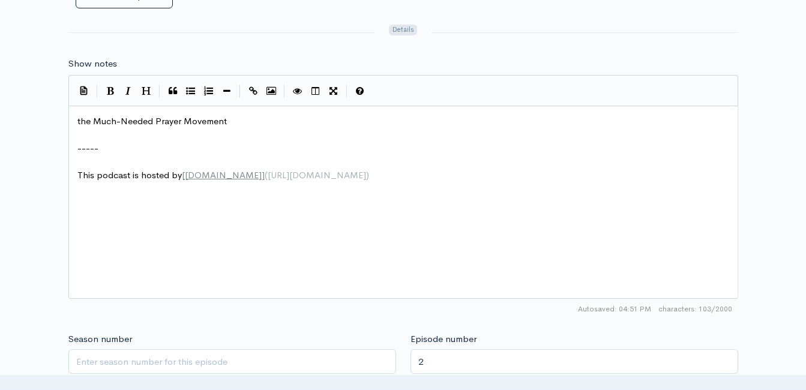
scroll to position [660, 0]
click at [79, 119] on span "the Much-Needed Prayer Movement" at bounding box center [151, 118] width 149 height 11
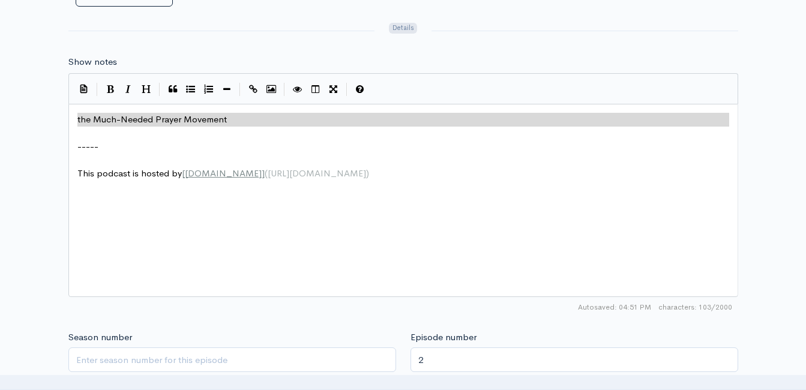
drag, startPoint x: 196, startPoint y: 109, endPoint x: 63, endPoint y: 101, distance: 133.4
type textarea "​the Much-Needed Prayer Movement"
paste textarea
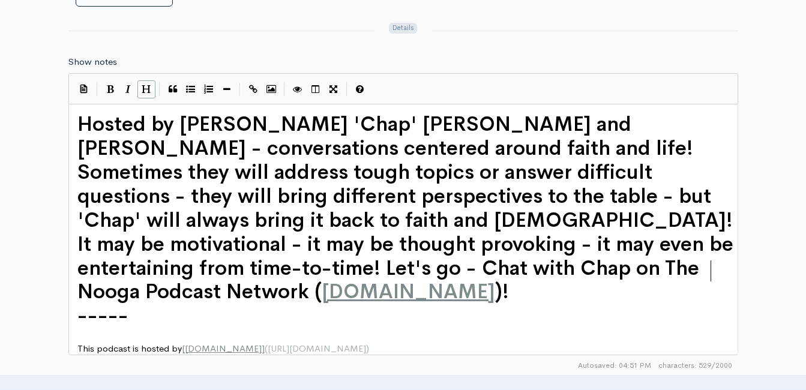
click at [77, 126] on span "Hosted by [PERSON_NAME] 'Chap' [PERSON_NAME] and [PERSON_NAME] - conversations …" at bounding box center [407, 208] width 661 height 193
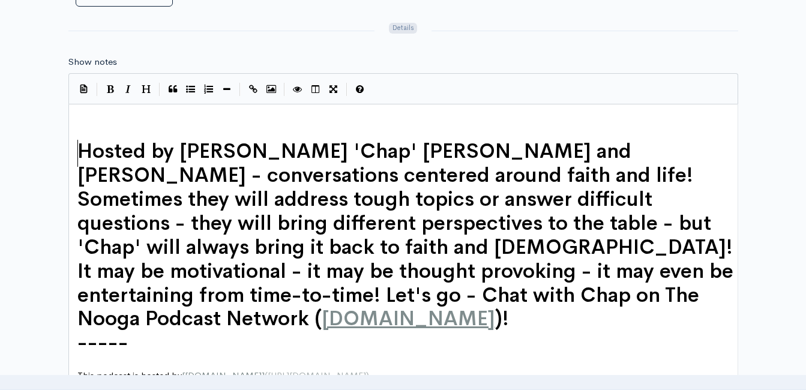
click at [95, 121] on pre "​" at bounding box center [407, 120] width 665 height 14
type textarea "The m"
type textarea "uch needed pary"
type textarea "[PERSON_NAME] moveem"
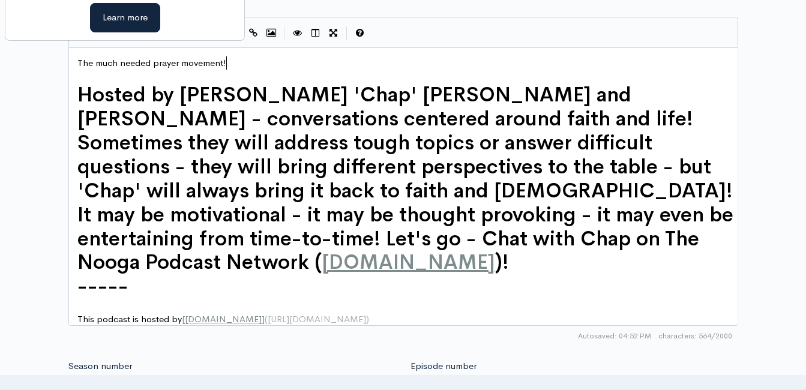
scroll to position [720, 0]
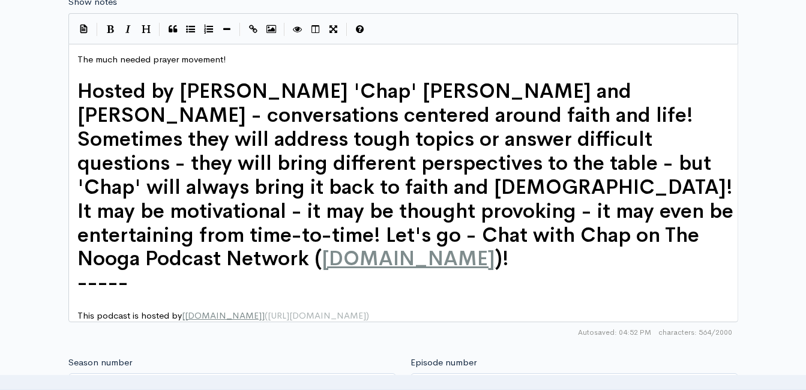
type textarea "ment!"
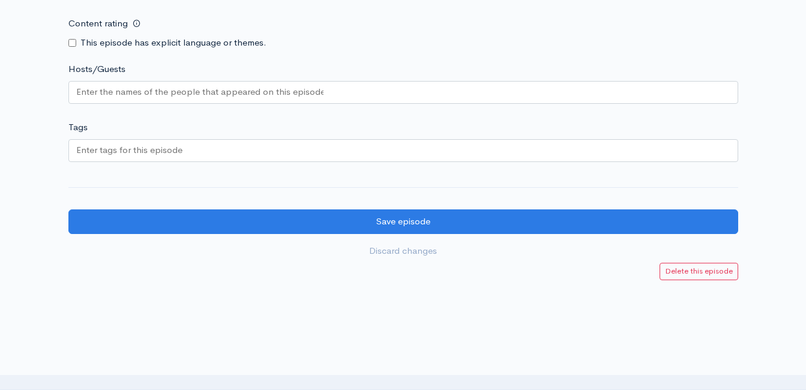
scroll to position [1148, 0]
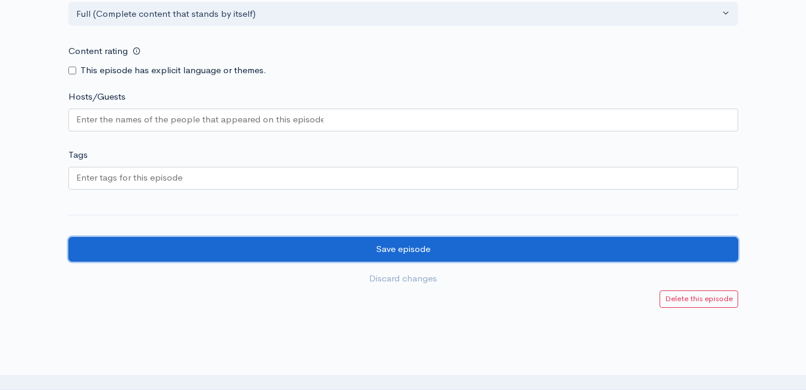
click at [386, 237] on input "Save episode" at bounding box center [402, 249] width 669 height 25
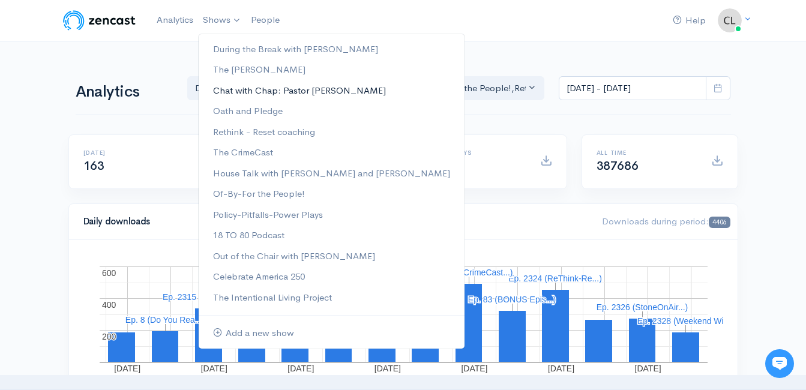
click at [231, 86] on link "Chat with Chap: Pastor [PERSON_NAME]" at bounding box center [332, 90] width 266 height 21
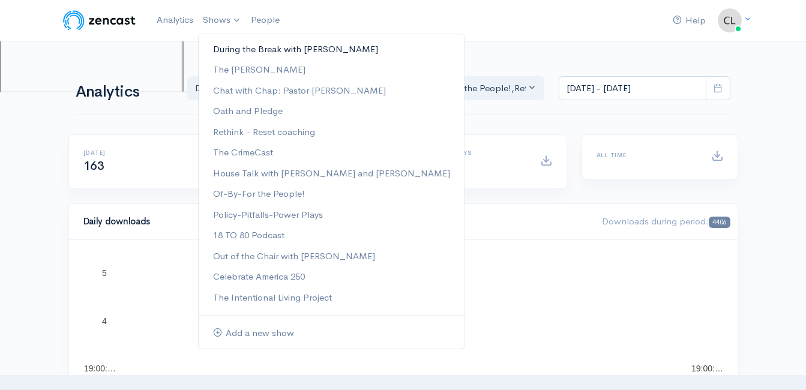
click at [230, 47] on link "During the Break with [PERSON_NAME]" at bounding box center [332, 49] width 266 height 21
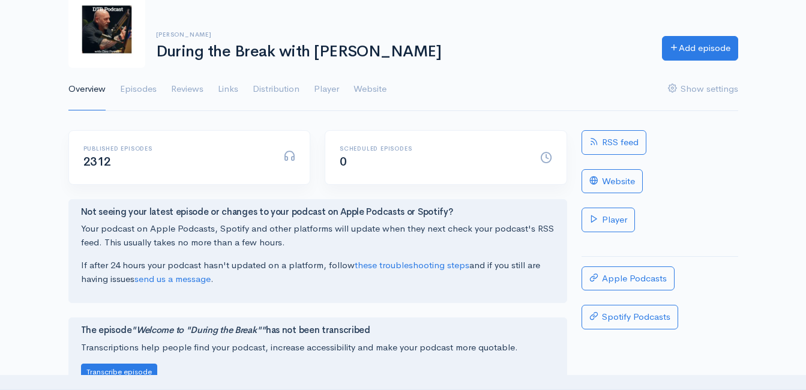
scroll to position [60, 0]
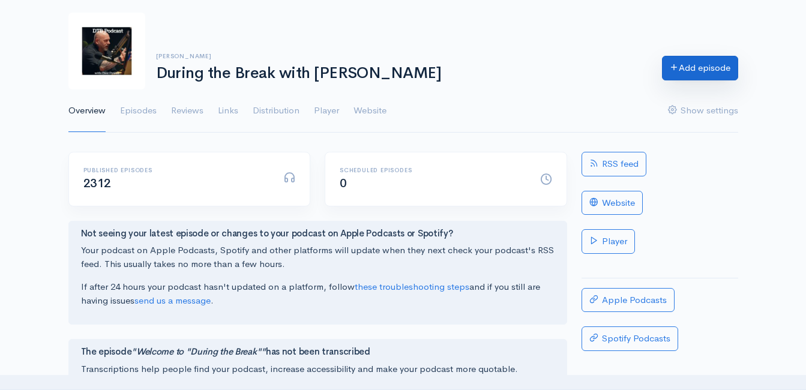
click at [670, 65] on icon at bounding box center [673, 66] width 9 height 9
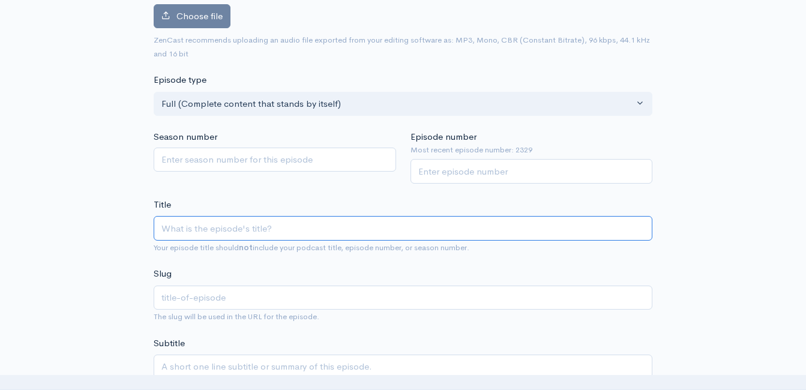
scroll to position [188, 0]
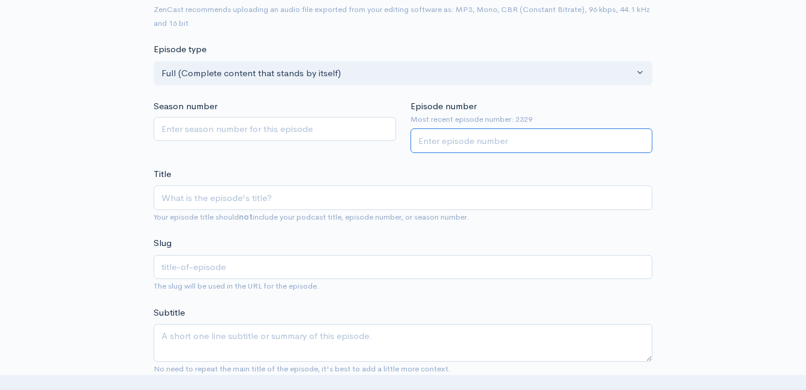
drag, startPoint x: 479, startPoint y: 142, endPoint x: 488, endPoint y: 187, distance: 45.8
click at [479, 143] on input "Episode number" at bounding box center [531, 140] width 242 height 25
type input "2330"
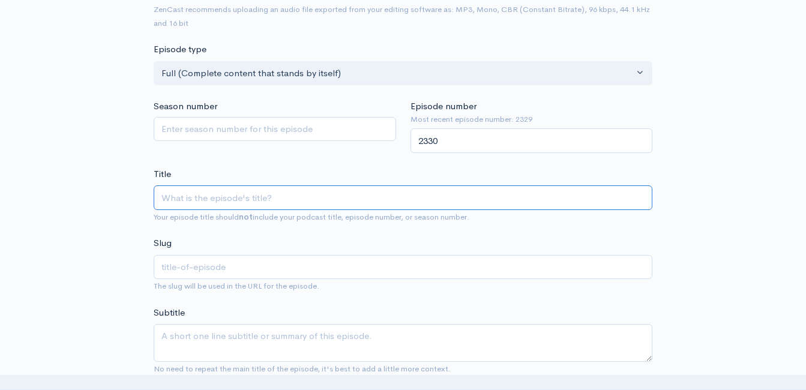
click at [438, 202] on input "Title" at bounding box center [403, 197] width 498 height 25
type input "C"
type input "c"
type input "Cha"
type input "cha"
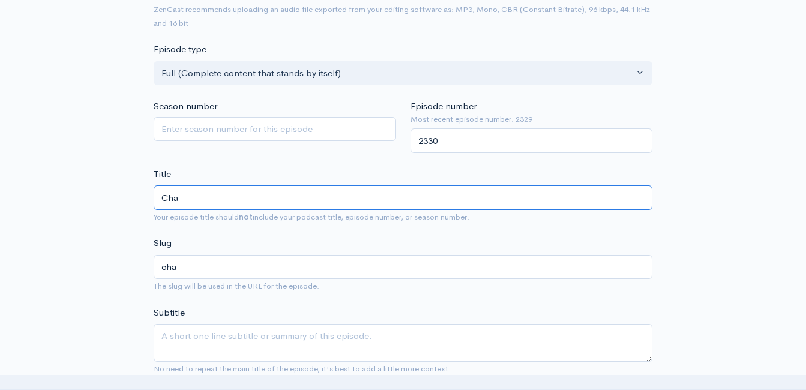
type input "Chat"
type input "chat"
type input "Chat wi"
type input "chat-w"
type input "Chat with"
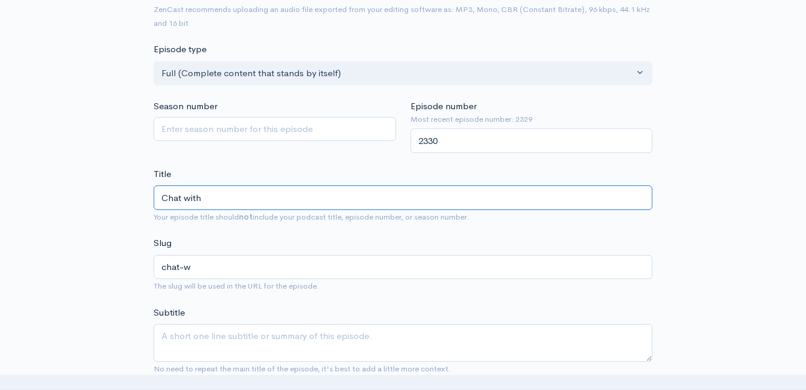
type input "chat-with"
type input "Chat with C"
type input "chat-with-c"
type input "Chat with Ch"
type input "chat-with-ch"
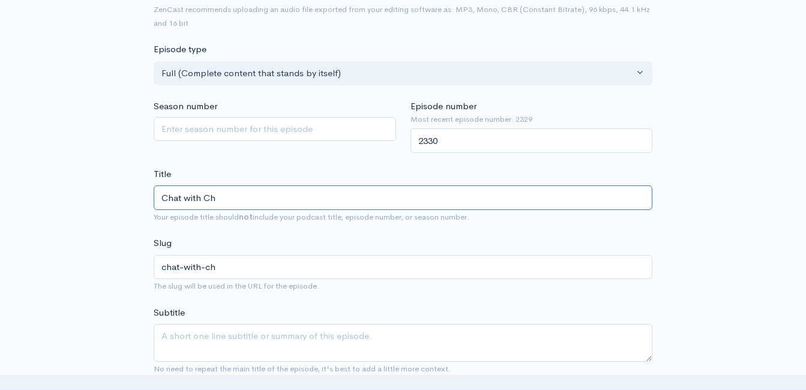
type input "Chat with Cha"
type input "chat-with-cha"
type input "Chat with Chap"
type input "chat-with-chap"
type input "Chat with Chap P"
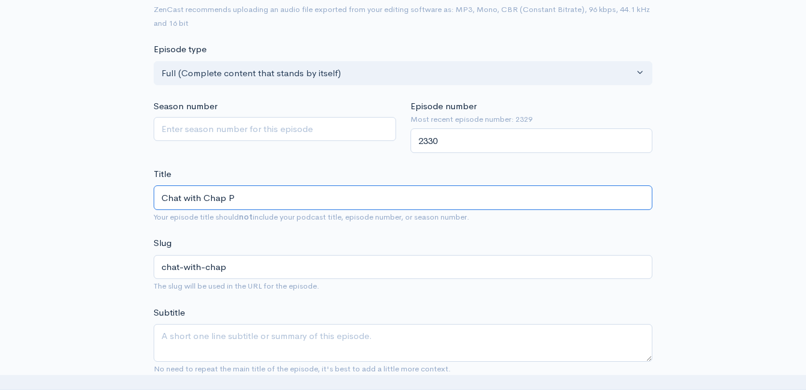
type input "chat-with-chap-p"
type input "Chat with Chap Pod"
type input "chat-with-chap-pod"
type input "Chat with Chap Podas"
type input "chat-with-chap-podas"
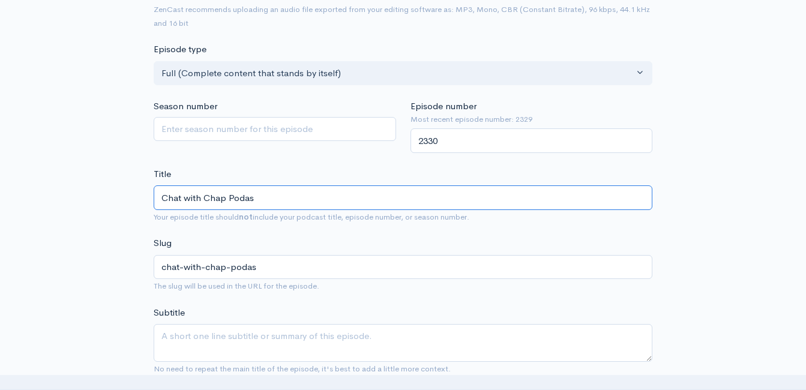
type input "Chat with Chap Podast"
type input "chat-with-chap-podast"
type input "Chat with Chap Podast S"
type input "chat-with-chap-podast-s"
type input "Chat with Chap Podast Sha"
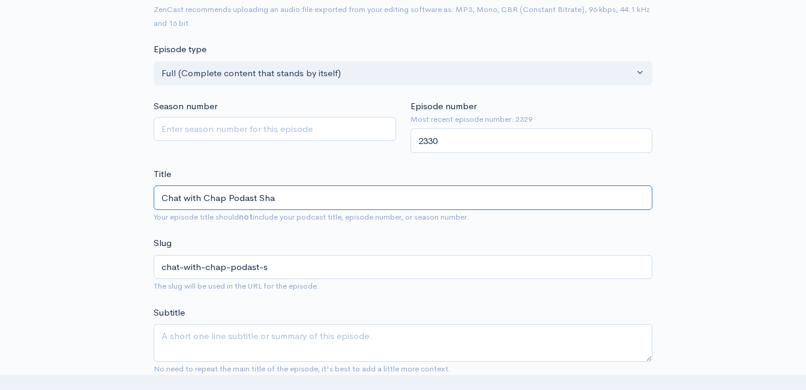
type input "chat-with-chap-podast-sha"
type input "Chat with Chap Podast Shar"
type input "chat-with-chap-podast-shar"
type input "Chat with Chap Podast Share"
type input "chat-with-chap-podast-share"
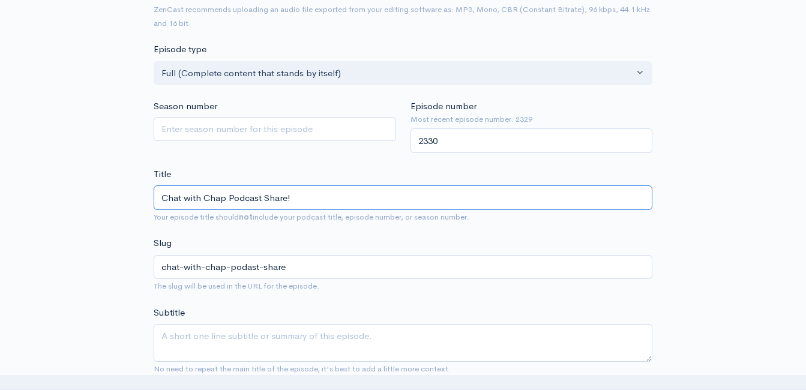
click at [302, 198] on input "Chat with Chap Podcast Share!" at bounding box center [403, 197] width 498 height 25
type input "Chat with Chap Podcast Share!"
type input "chat-with-[PERSON_NAME]-podcast-share"
paste input "the Much-Needed Prayer Movement"
click at [293, 199] on input "Chat with Chap Podcast Share! the Much-Needed Prayer Movement" at bounding box center [403, 197] width 498 height 25
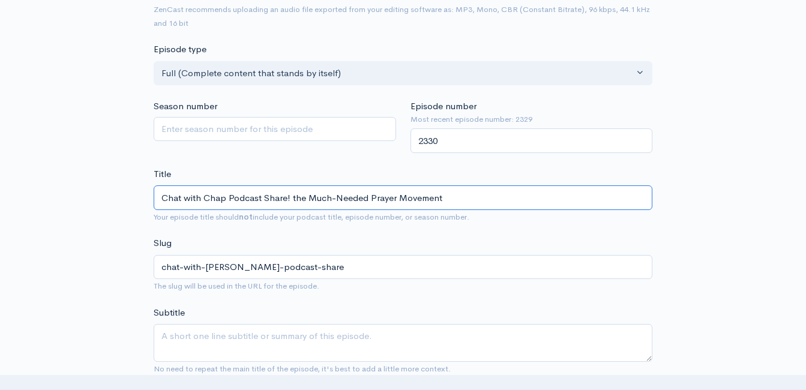
type input "Chat with Chap Podcast Share! he Much-Needed Prayer Movement"
type input "chat-with-[PERSON_NAME]-podcast-share-he-much-needed-prayer-movement"
type input "Chat with Chap Podcast Share! Rhe Much-Needed Prayer Movement"
type input "chat-with-[PERSON_NAME]-podcast-share-rhe-much-needed-prayer-movement"
type input "Chat with Chap Podcast Share! [PERSON_NAME] Much-Needed Prayer Movement"
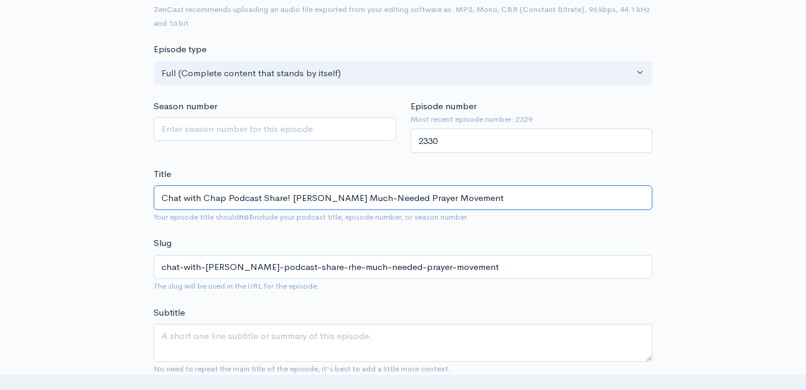
type input "chat-with-chap-podcast-share-[PERSON_NAME]-much-needed-prayer-movement"
type input "Chat with Chap Podcast Share! Roghe Much-Needed Prayer Movement"
type input "chat-with-chap-podcast-share-roghe-much-needed-prayer-movement"
type input "Chat with Chap Podcast Share! Rogehe Much-Needed Prayer Movement"
type input "chat-with-chap-podcast-share-rogehe-much-needed-prayer-movement"
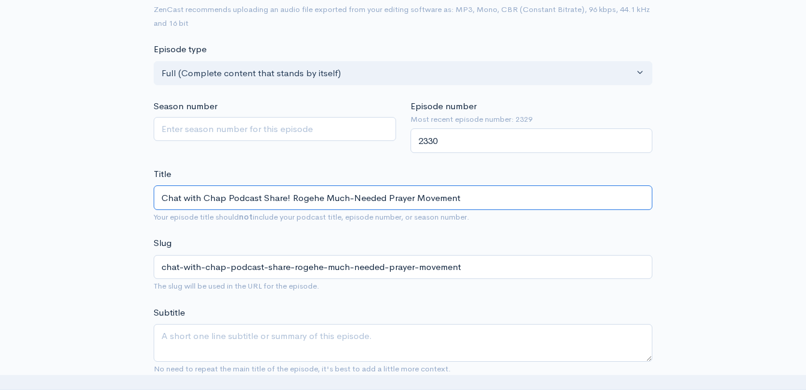
type input "Chat with Chap Podcast Share! [PERSON_NAME]-Needed Prayer Movement"
type input "chat-with-chap-podcast-share-[PERSON_NAME]-much-needed-prayer-movement"
type input "Chat with Chap Podcast Share! [PERSON_NAME] he Much-Needed Prayer Movement"
type input "chat-with-chap-podcast-share-[PERSON_NAME]-he-much-needed-prayer-movement"
type input "Chat with Chap Podcast Share! [PERSON_NAME]-Needed Prayer Movement"
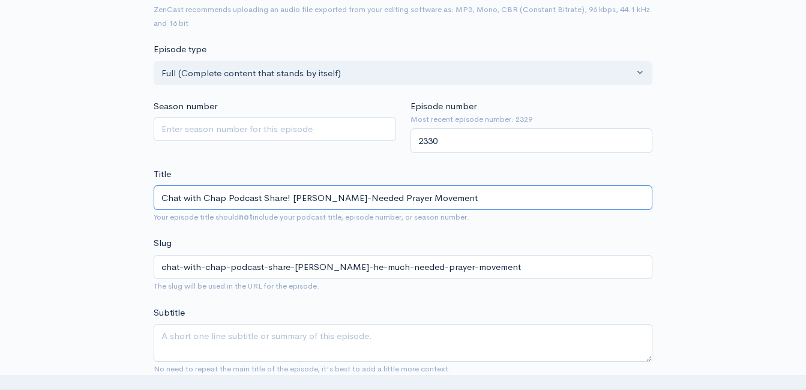
type input "chat-with-chap-podcast-share-[PERSON_NAME]-much-needed-prayer-movement"
type input "Chat with Chap Podcast Share! Rogehe Much-Needed Prayer Movement"
type input "chat-with-chap-podcast-share-rogehe-much-needed-prayer-movement"
type input "Chat with Chap Podcast Share! Roghe Much-Needed Prayer Movement"
type input "chat-with-chap-podcast-share-roghe-much-needed-prayer-movement"
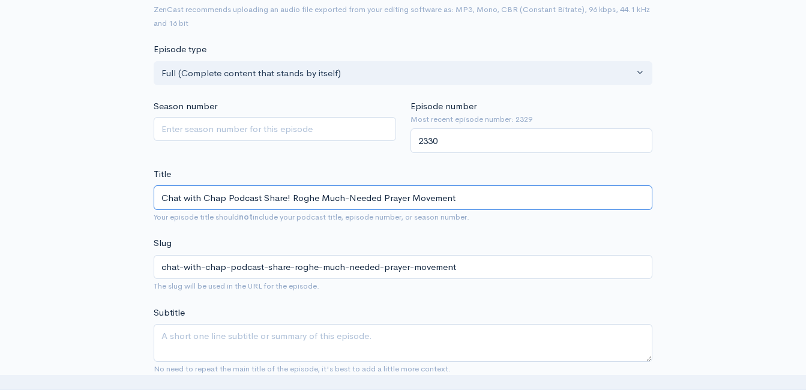
type input "Chat with Chap Podcast Share! [PERSON_NAME] Much-Needed Prayer Movement"
type input "chat-with-chap-podcast-share-[PERSON_NAME]-much-needed-prayer-movement"
type input "Chat with Chap Podcast Share! Rhe Much-Needed Prayer Movement"
type input "chat-with-[PERSON_NAME]-podcast-share-rhe-much-needed-prayer-movement"
type input "Chat with Chap Podcast Share! he Much-Needed Prayer Movement"
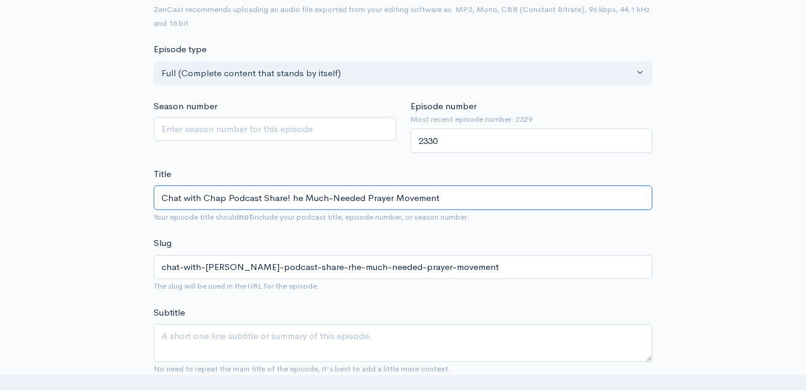
type input "chat-with-[PERSON_NAME]-podcast-share-he-much-needed-prayer-movement"
type input "Chat with Chap Podcast Share! Phe Much-Needed Prayer Movement"
type input "chat-with-[PERSON_NAME]-podcast-share-phe-much-needed-prayer-movement"
type input "Chat with Chap Podcast Share! Pashe Much-Needed Prayer Movement"
type input "chat-with-chap-podcast-share-pashe-much-needed-prayer-movement"
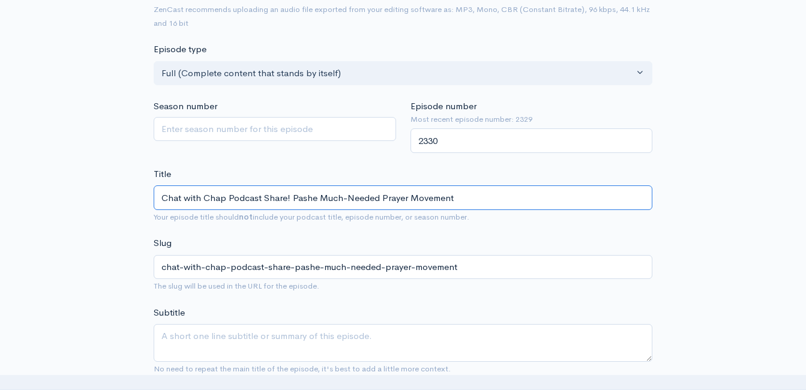
type input "Chat with Chap Podcast Share! Pasthe Much-Needed Prayer Movement"
type input "chat-with-chap-podcast-share-pasthe-much-needed-prayer-movement"
type input "Chat with Chap Podcast Share! Pastohe Much-Needed Prayer Movement"
type input "chat-with-chap-podcast-share-pastohe-much-needed-prayer-movement"
type input "Chat with Chap Podcast Share! Pastorhe Much-Needed Prayer Movement"
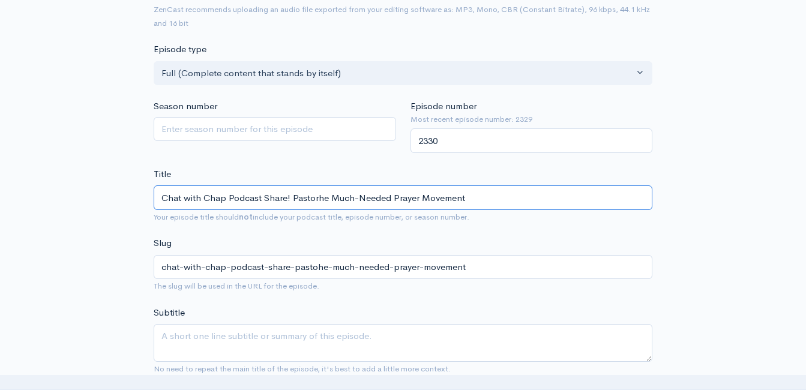
type input "chat-with-chap-podcast-share-pastorhe-much-needed-prayer-movement"
type input "Chat with Chap Podcast Share! [DEMOGRAPHIC_DATA] he Much-Needed Prayer Movement"
type input "chat-with-chap-podcast-share-pastor-he-much-needed-prayer-movement"
type input "Chat with Chap Podcast Share! [DEMOGRAPHIC_DATA] Rhe Much-Needed Prayer Movement"
type input "chat-with-chap-podcast-share-pastor-rhe-much-needed-prayer-movement"
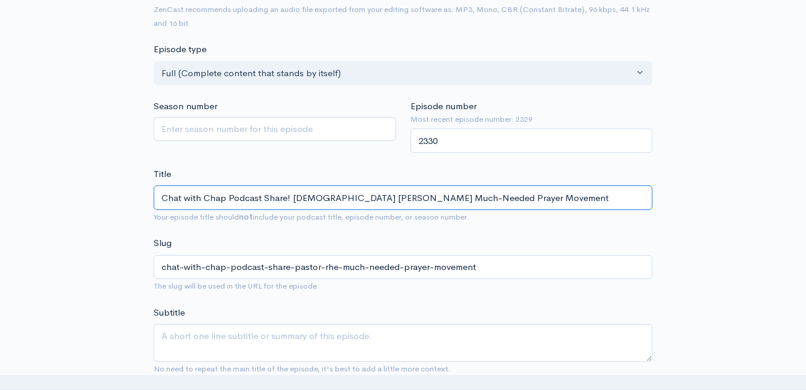
type input "Chat with Chap Podcast Share! [DEMOGRAPHIC_DATA] [PERSON_NAME] Much-Needed Pray…"
type input "chat-with-chap-podcast-share-[DEMOGRAPHIC_DATA]-roghe-much-needed-prayer-moveme…"
type input "Chat with Chap Podcast Share! [DEMOGRAPHIC_DATA] [PERSON_NAME]-Needed Prayer Mo…"
type input "chat-with-chap-podcast-share-pastor-[PERSON_NAME]-much-needed-prayer-movement"
type input "Chat with Chap Podcast Share! [DEMOGRAPHIC_DATA][PERSON_NAME] he Much-Needed Pr…"
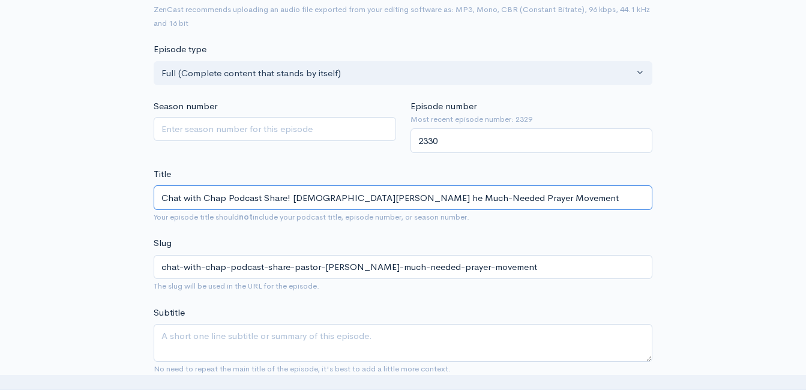
type input "chat-with-chap-podcast-share-pastor-[PERSON_NAME]-he-much-needed-prayer-movement"
type input "Chat with Chap Podcast Share! [DEMOGRAPHIC_DATA][PERSON_NAME] 'Che Much-Needed …"
type input "chat-with-chap-podcast-share-pastor-[PERSON_NAME]-much-needed-prayer-movement"
type input "Chat with Chap Podcast Share! [PERSON_NAME] 'Chhe Much-Needed Prayer Movement"
type input "chat-with-[PERSON_NAME]-podcast-share-pastor-[PERSON_NAME]-much-needed-prayer-m…"
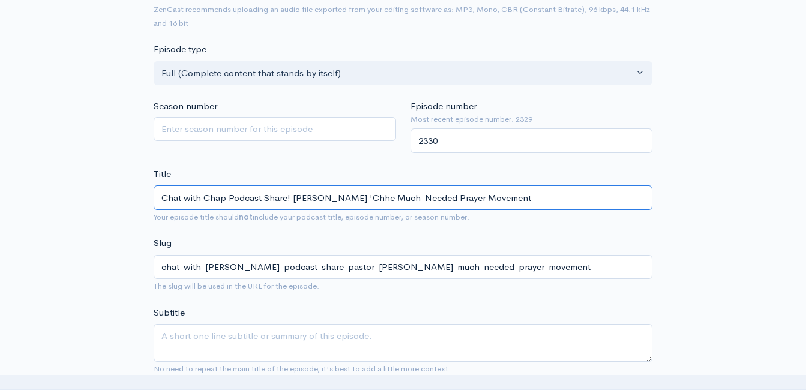
type input "Chat with Chap Podcast Share! [DEMOGRAPHIC_DATA][PERSON_NAME] 'Chahe Much-Neede…"
type input "chat-with-chap-podcast-share-pastor-[PERSON_NAME]-much-needed-prayer-movement"
type input "Chat with Chap Podcast Share! [DEMOGRAPHIC_DATA][PERSON_NAME] '[PERSON_NAME] Mu…"
type input "chat-with-[PERSON_NAME]-podcast-share-pastor-[PERSON_NAME]-much-needed-prayer-m…"
type input "Chat with Chap Podcast Share! [DEMOGRAPHIC_DATA][PERSON_NAME] 'Chap' he Much-Ne…"
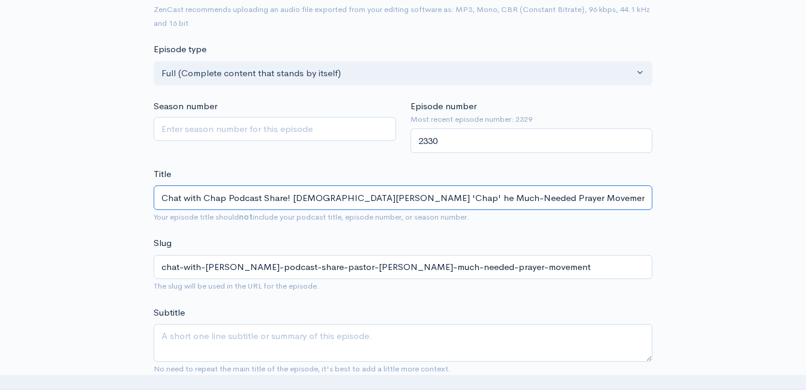
type input "chat-with-[PERSON_NAME]-podcast-share-[DEMOGRAPHIC_DATA]-[PERSON_NAME]-he-much-…"
type input "Chat with Chap Podcast Share! [DEMOGRAPHIC_DATA][PERSON_NAME] 'Chap' Whe Much-N…"
type input "chat-with-chap-podcast-share-pastor-[PERSON_NAME]-whe-much-needed-prayer-moveme…"
type input "Chat with Chap Podcast Share! [DEMOGRAPHIC_DATA][PERSON_NAME] 'Chap' Wohe Much-…"
type input "chat-with-chap-podcast-share-pastor-[PERSON_NAME]-wohe-much-needed-prayer-movem…"
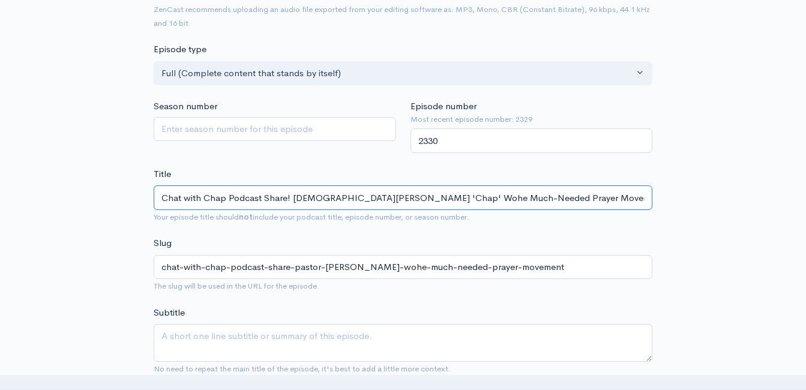
type input "Chat with Chap Podcast Share! [DEMOGRAPHIC_DATA][PERSON_NAME] 'Chap' Woohe Much…"
type input "chat-with-[PERSON_NAME]-podcast-share-pastor-[PERSON_NAME]-woohe-much-needed-pr…"
type input "Chat with Chap Podcast Share! [DEMOGRAPHIC_DATA][PERSON_NAME] 'Chap' Woodhe Muc…"
type input "chat-with-[PERSON_NAME]-podcast-share-pastor-[PERSON_NAME]-chap-woodhe-much-nee…"
type input "Chat with Chap Podcast Share! [DEMOGRAPHIC_DATA][PERSON_NAME] 'Chap' Woodshe Mu…"
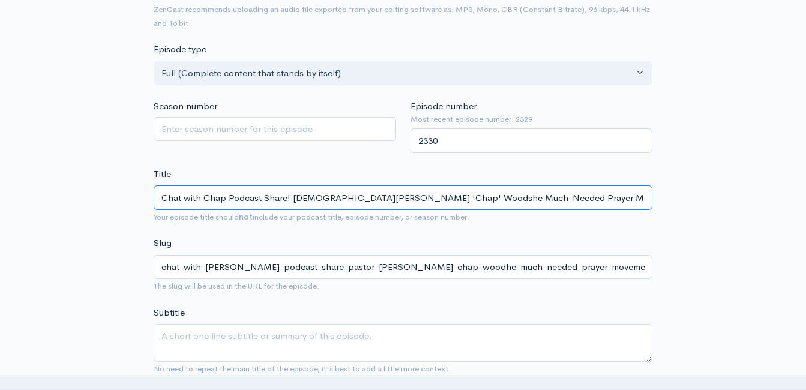
type input "chat-with-[PERSON_NAME]-podcast-share-pastor-[PERSON_NAME]-[PERSON_NAME]-much-n…"
type input "Chat with Chap Podcast Share! [DEMOGRAPHIC_DATA][PERSON_NAME] 'Chap' [PERSON_NA…"
type input "chat-with-chap-podcast-share-pastor-[PERSON_NAME]-[PERSON_NAME]-ahe-much-needed…"
type input "Chat with Chap Podcast Share! [DEMOGRAPHIC_DATA][PERSON_NAME] 'Chap' [PERSON_NA…"
type input "chat-with-[PERSON_NAME]-podcast-share-pastor-[PERSON_NAME]-[PERSON_NAME]-andhe-…"
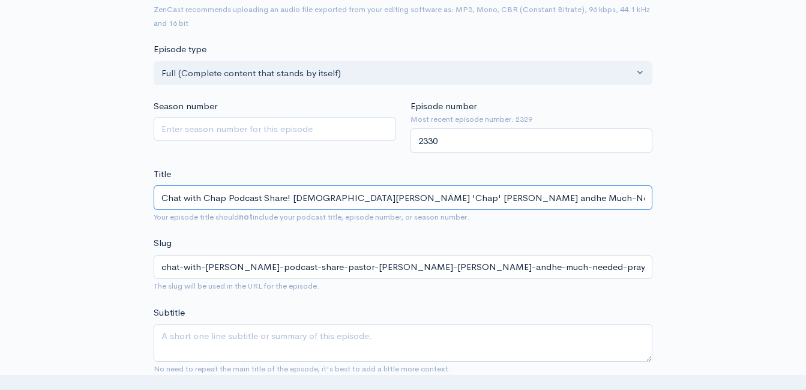
type input "Chat with Chap Podcast Share! [DEMOGRAPHIC_DATA][PERSON_NAME] 'Chap' [PERSON_NA…"
type input "chat-with-chap-podcast-share-pastor-[PERSON_NAME]-[PERSON_NAME]-and-he-much-nee…"
type input "Chat with Chap Podcast Share! [DEMOGRAPHIC_DATA][PERSON_NAME] 'Chap' [PERSON_NA…"
type input "chat-with-[PERSON_NAME]-podcast-share-pastor-[PERSON_NAME]-[PERSON_NAME]-and-th…"
type input "Chat with Chap Podcast Share! [DEMOGRAPHIC_DATA][PERSON_NAME] 'Chap' [PERSON_NA…"
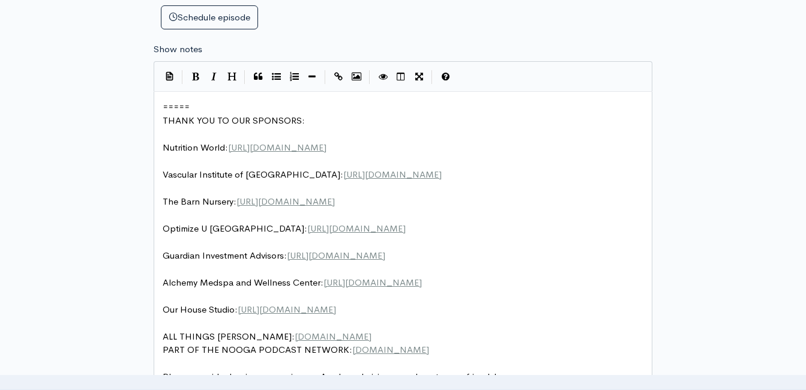
scroll to position [5, 0]
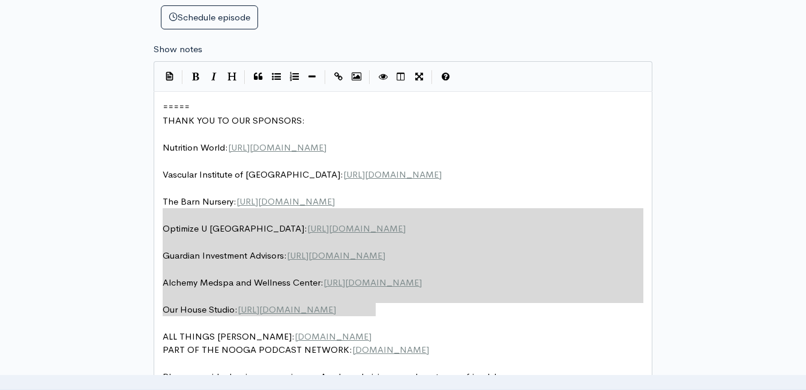
type textarea "===== THANK YOU TO OUR SPONSORS: Nutrition World: [URL][DOMAIN_NAME] Vascular I…"
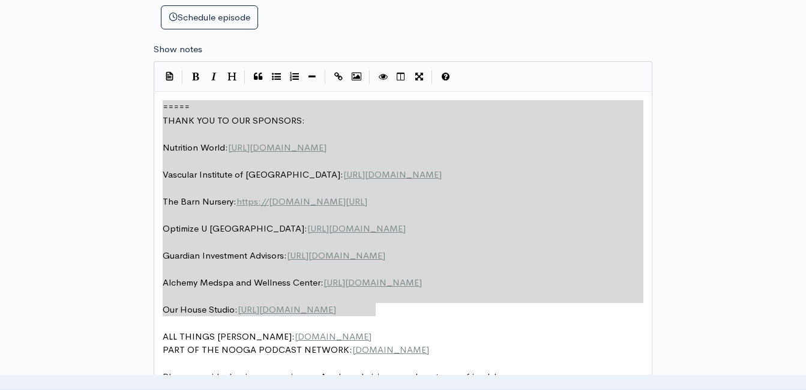
drag, startPoint x: 386, startPoint y: 301, endPoint x: 141, endPoint y: 75, distance: 333.6
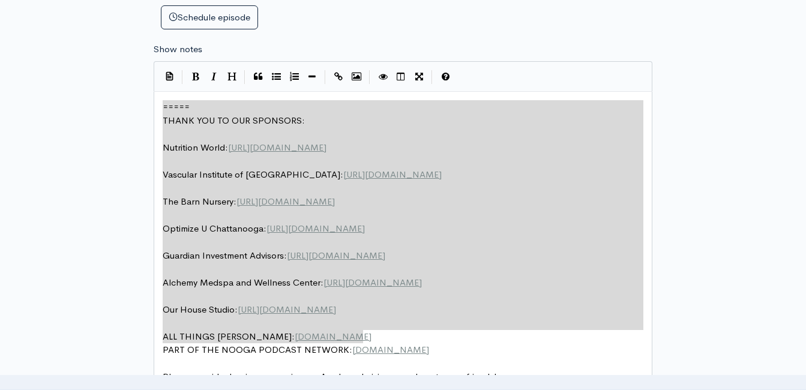
drag, startPoint x: 380, startPoint y: 332, endPoint x: 171, endPoint y: 88, distance: 321.7
type textarea "​===== THANK YOU TO OUR SPONSORS: Nutrition World: [URL][DOMAIN_NAME] Vascular …"
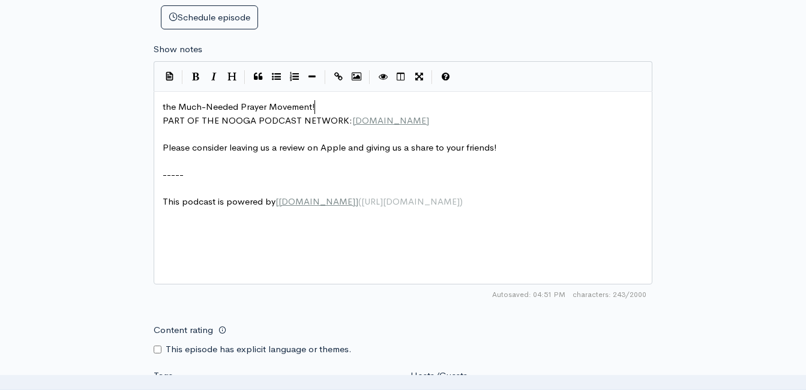
scroll to position [5, 5]
type textarea "!"
click at [326, 105] on pre "the Much-Needed Prayer Movement!" at bounding box center [407, 107] width 494 height 14
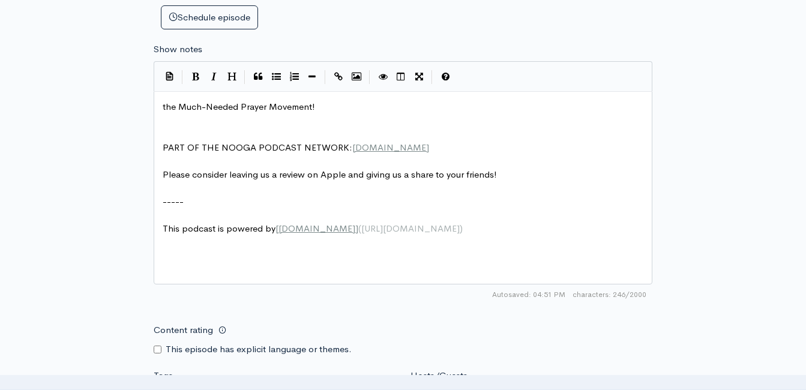
type textarea "​"
paste textarea
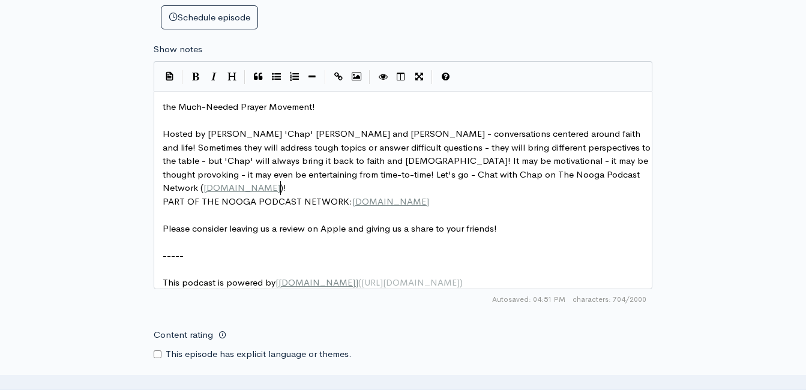
click at [163, 103] on span "the Much-Needed Prayer Movement!" at bounding box center [239, 106] width 152 height 11
type textarea "[DEMOGRAPHIC_DATA]"
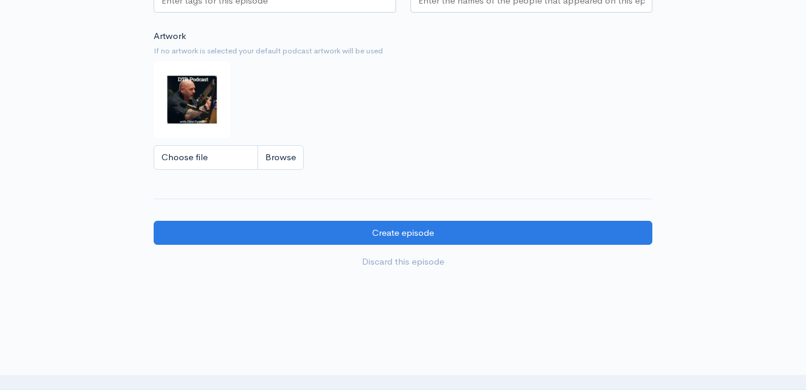
scroll to position [1027, 0]
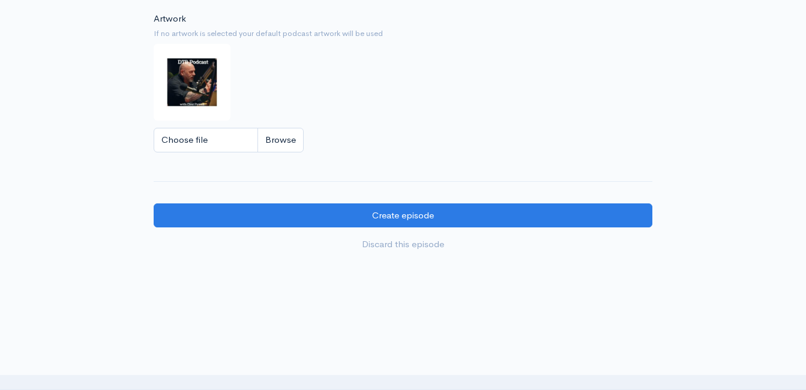
type textarea "[PERSON_NAME] and"
click at [288, 145] on input "Choose file" at bounding box center [229, 140] width 150 height 25
type input "C:\fakepath\logouse.png"
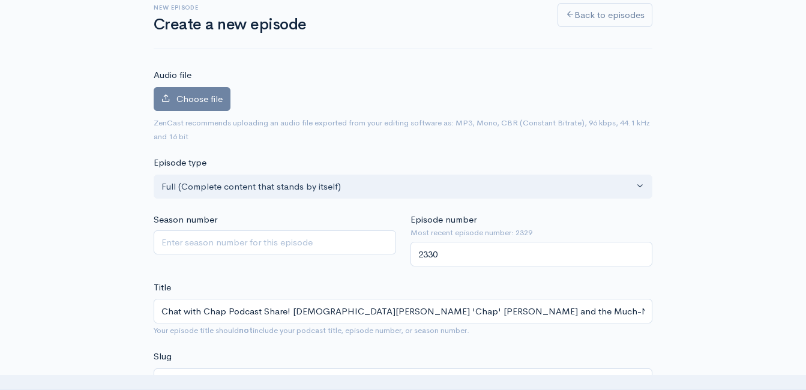
scroll to position [68, 0]
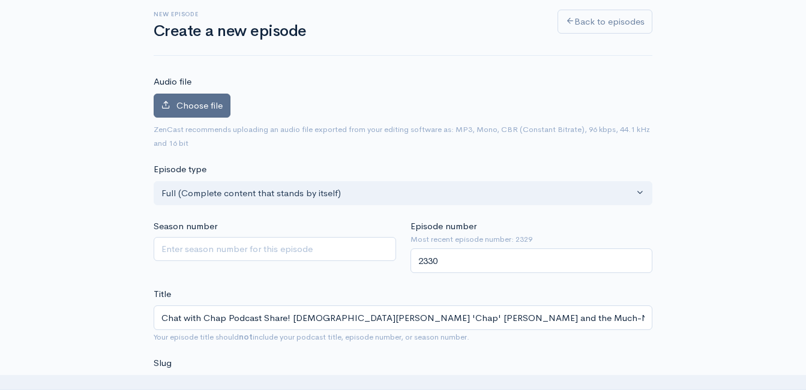
click at [187, 100] on span "Choose file" at bounding box center [199, 105] width 46 height 11
click at [0, 0] on input "Choose file" at bounding box center [0, 0] width 0 height 0
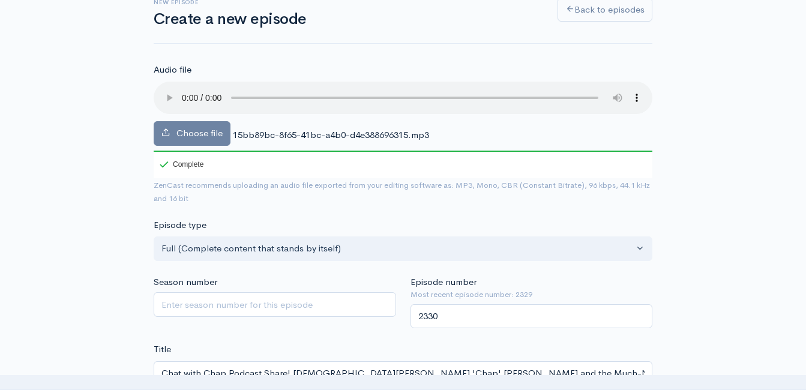
scroll to position [188, 0]
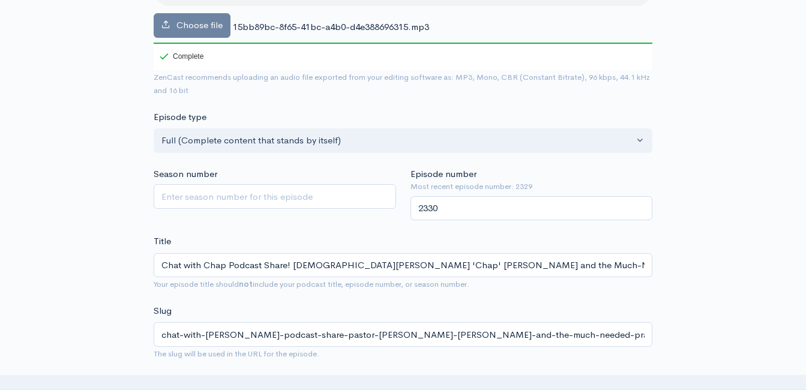
drag, startPoint x: 61, startPoint y: 232, endPoint x: 75, endPoint y: 207, distance: 28.7
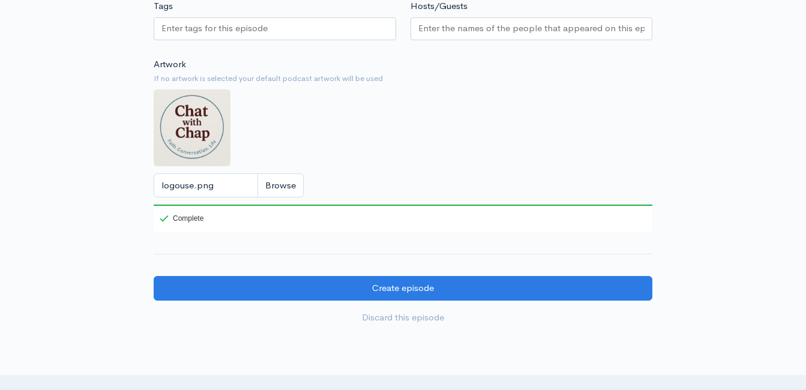
scroll to position [1168, 0]
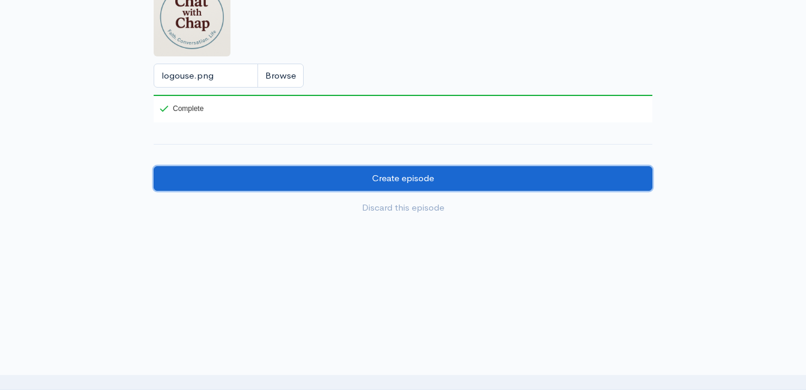
click at [335, 183] on input "Create episode" at bounding box center [403, 178] width 498 height 25
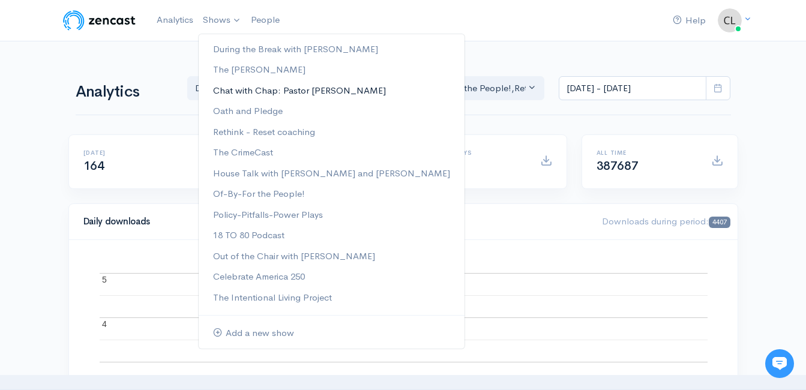
click at [235, 87] on link "Chat with Chap: Pastor [PERSON_NAME]" at bounding box center [332, 90] width 266 height 21
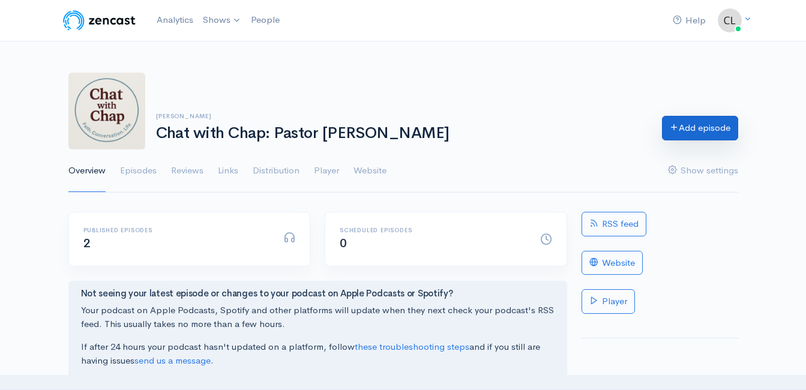
click at [719, 131] on link "Add episode" at bounding box center [700, 128] width 76 height 25
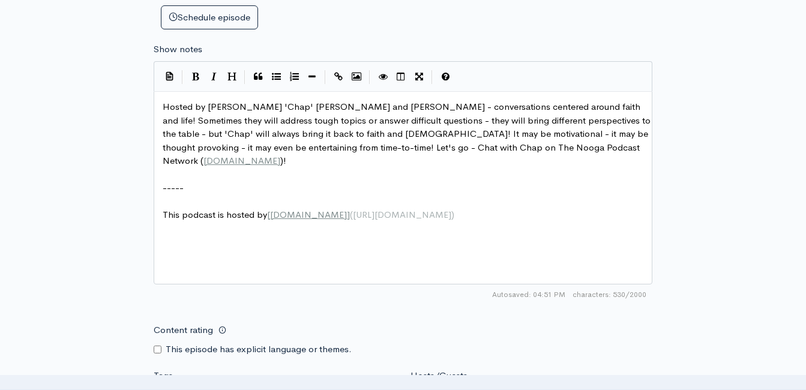
scroll to position [5, 0]
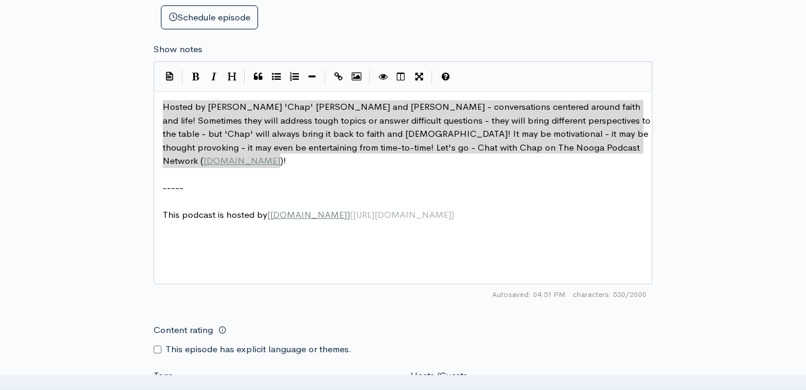
drag, startPoint x: 278, startPoint y: 155, endPoint x: 154, endPoint y: 91, distance: 139.8
type textarea "Hosted by Roger 'Chap' Woods and Clint Powell - conversations centered around f…"
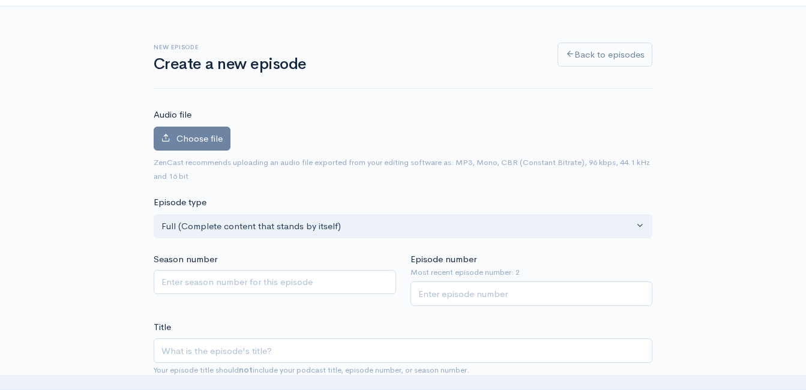
scroll to position [8, 0]
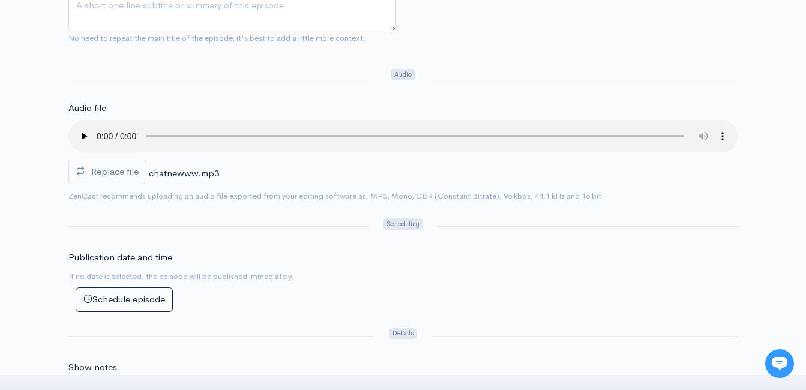
scroll to position [360, 0]
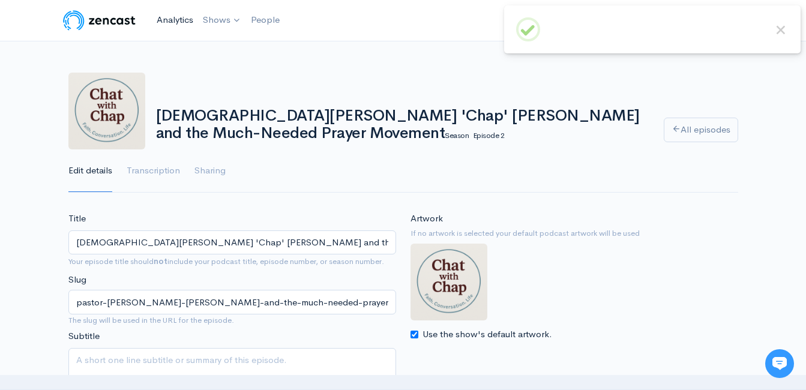
click at [176, 13] on link "Analytics" at bounding box center [175, 20] width 46 height 26
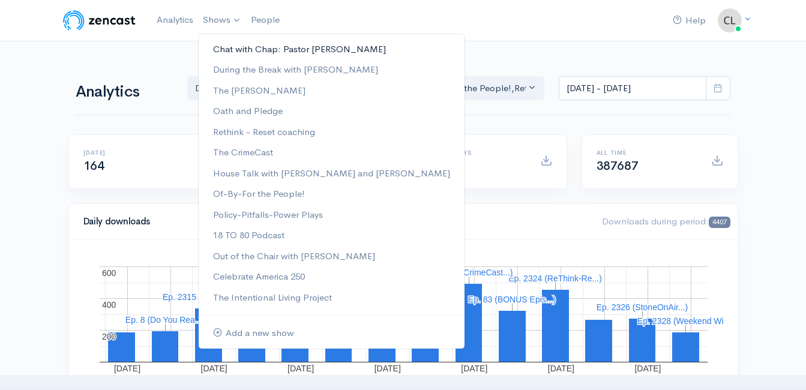
click at [223, 51] on link "Chat with Chap: Pastor [PERSON_NAME]" at bounding box center [332, 49] width 266 height 21
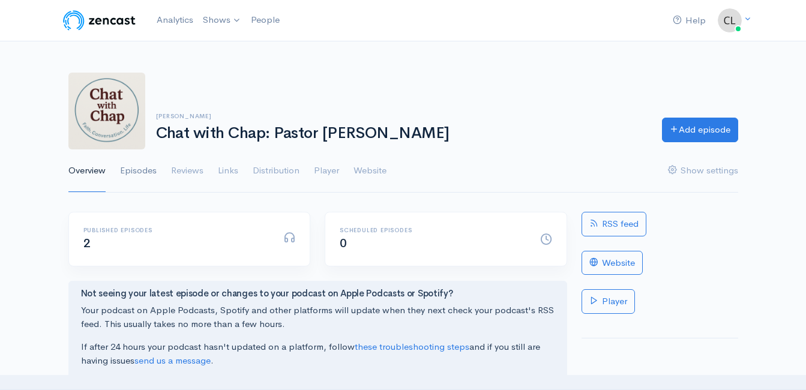
click at [151, 173] on link "Episodes" at bounding box center [138, 170] width 37 height 43
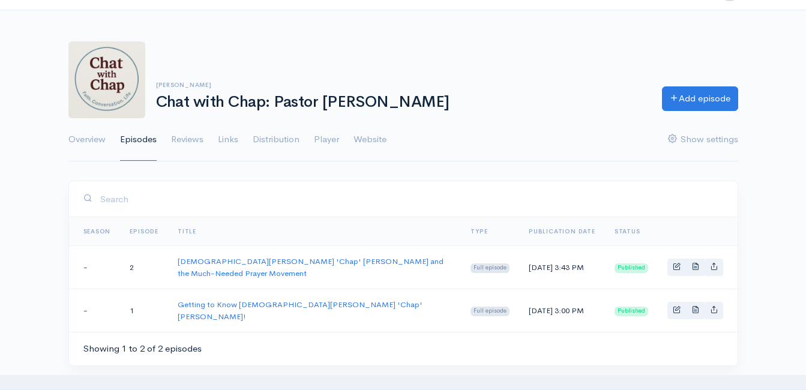
scroll to position [60, 0]
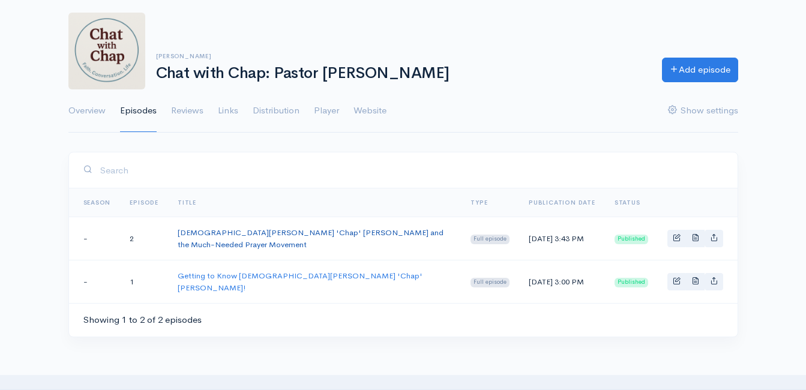
click at [264, 239] on link "[DEMOGRAPHIC_DATA][PERSON_NAME] 'Chap' [PERSON_NAME] and the Much-Needed Prayer…" at bounding box center [311, 238] width 266 height 22
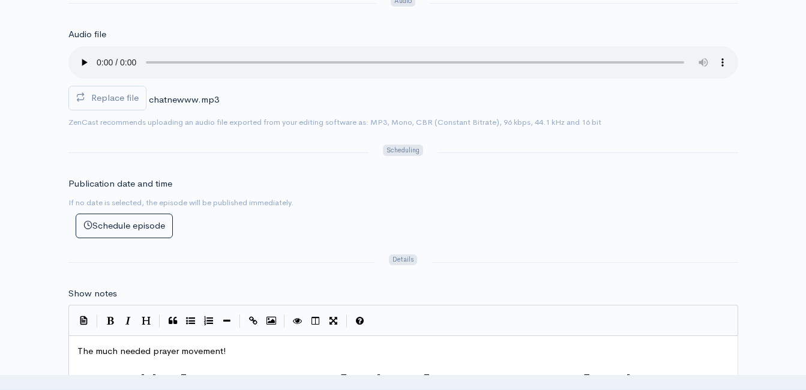
scroll to position [180, 0]
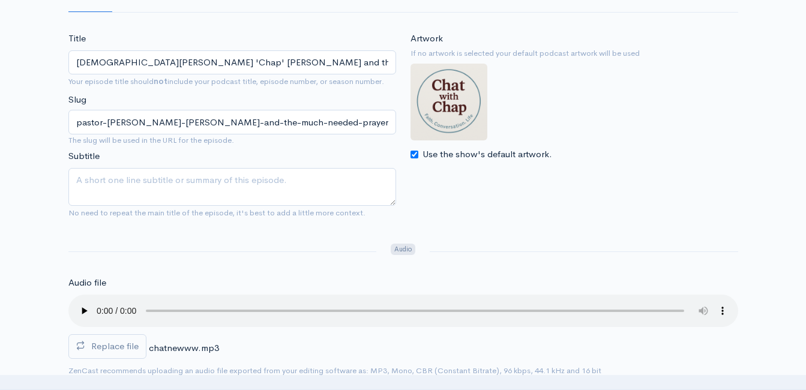
scroll to position [60, 0]
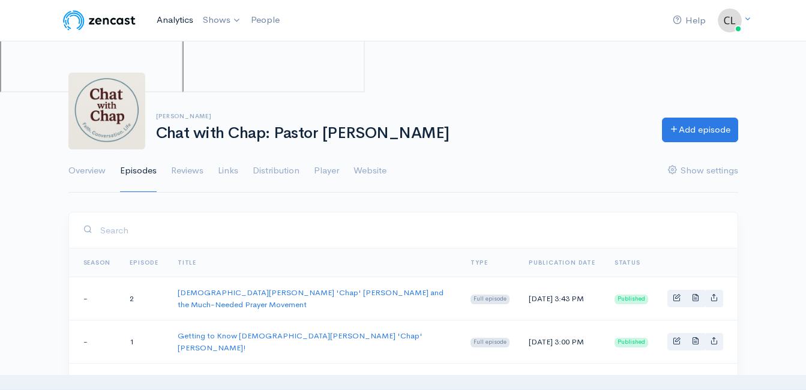
click at [175, 25] on link "Analytics" at bounding box center [175, 20] width 46 height 26
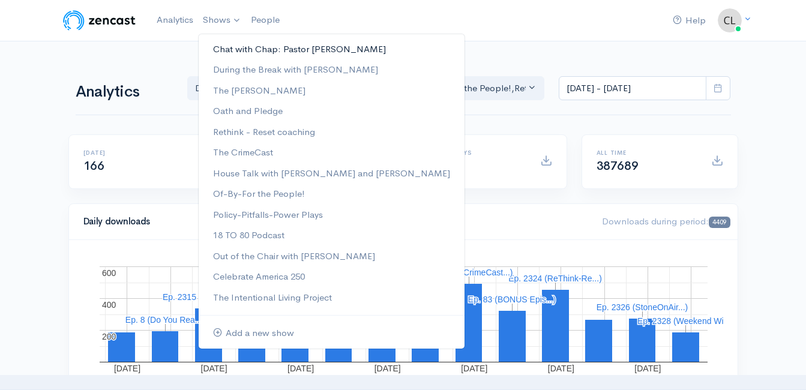
click at [236, 44] on link "Chat with Chap: Pastor [PERSON_NAME]" at bounding box center [332, 49] width 266 height 21
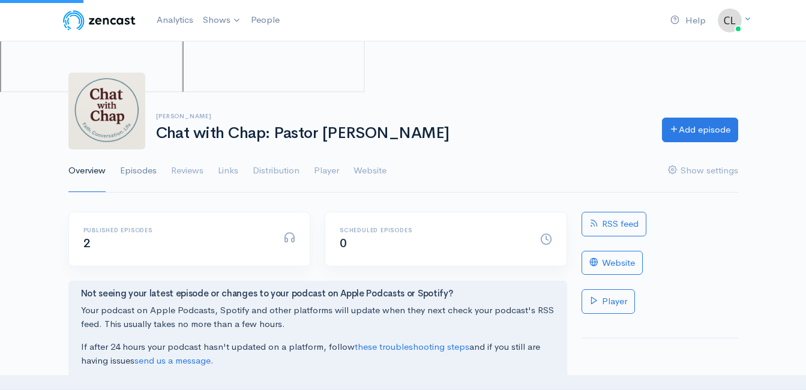
click at [151, 172] on link "Episodes" at bounding box center [138, 170] width 37 height 43
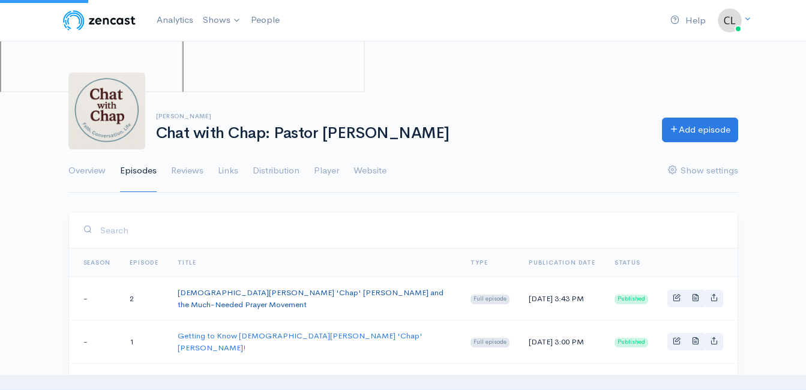
click at [197, 294] on link "[DEMOGRAPHIC_DATA][PERSON_NAME] 'Chap' [PERSON_NAME] and the Much-Needed Prayer…" at bounding box center [311, 298] width 266 height 22
click at [166, 18] on link "Analytics" at bounding box center [175, 20] width 46 height 26
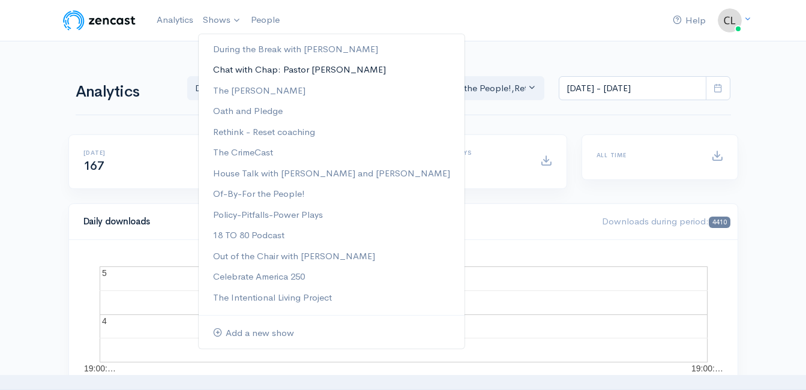
click at [238, 72] on link "Chat with Chap: Pastor [PERSON_NAME]" at bounding box center [332, 69] width 266 height 21
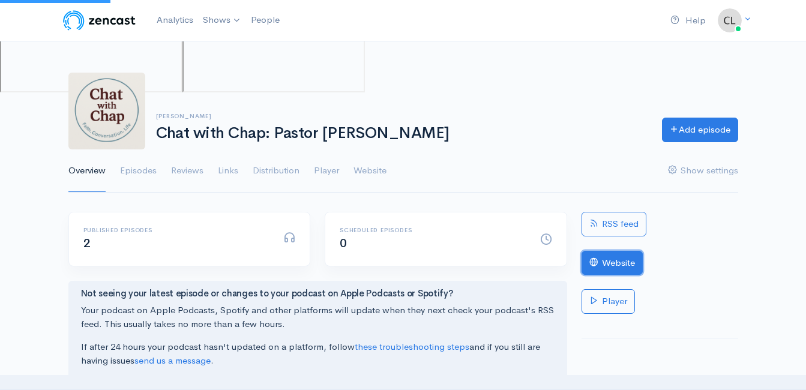
click at [614, 270] on link "Website" at bounding box center [611, 263] width 61 height 25
click at [623, 266] on link "Website" at bounding box center [611, 263] width 61 height 25
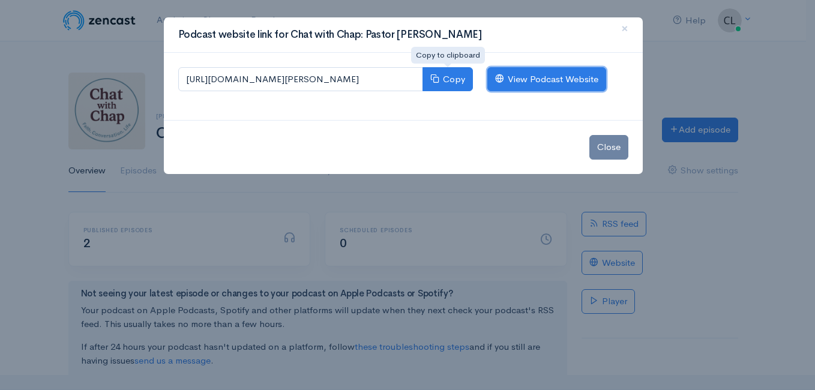
click at [574, 76] on link "View Podcast Website" at bounding box center [546, 79] width 119 height 25
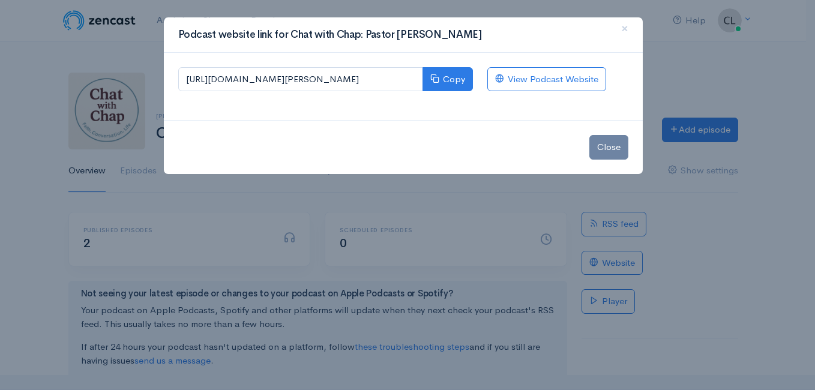
click at [131, 35] on div "Podcast website link for Chat with Chap: Pastor [PERSON_NAME] × [URL][DOMAIN_NA…" at bounding box center [407, 195] width 815 height 390
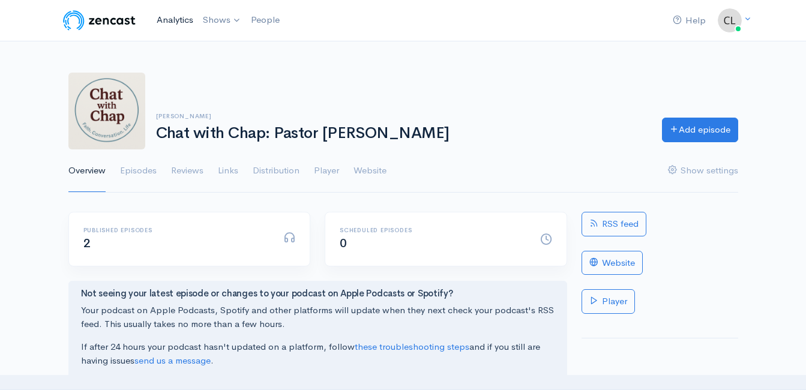
click at [165, 21] on link "Analytics" at bounding box center [175, 20] width 46 height 26
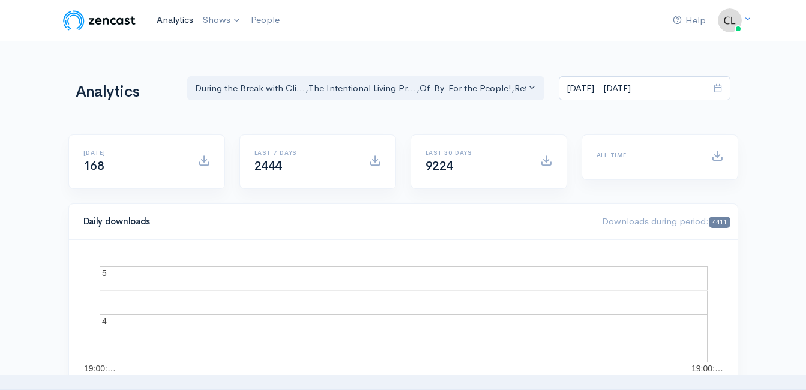
click at [180, 19] on link "Analytics" at bounding box center [175, 20] width 46 height 26
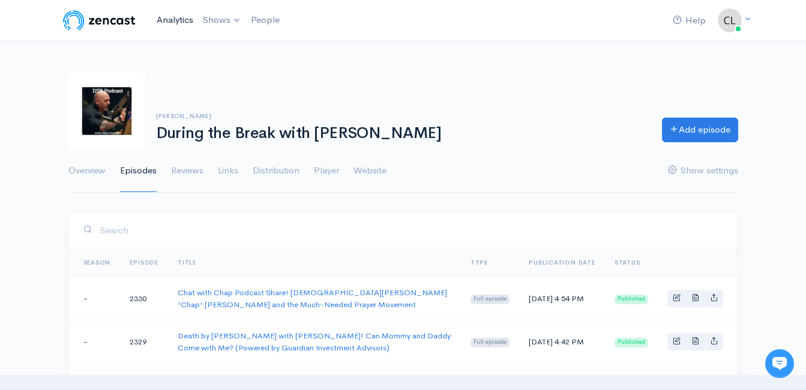
click at [172, 18] on link "Analytics" at bounding box center [175, 20] width 46 height 26
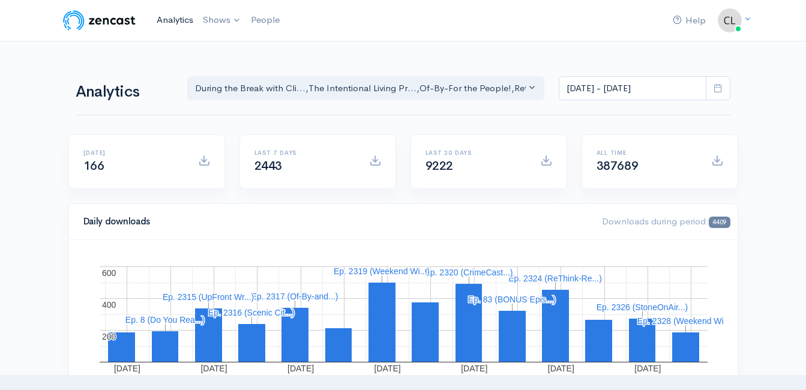
click at [164, 21] on link "Analytics" at bounding box center [175, 20] width 46 height 26
